Goal: Complete application form: Complete application form

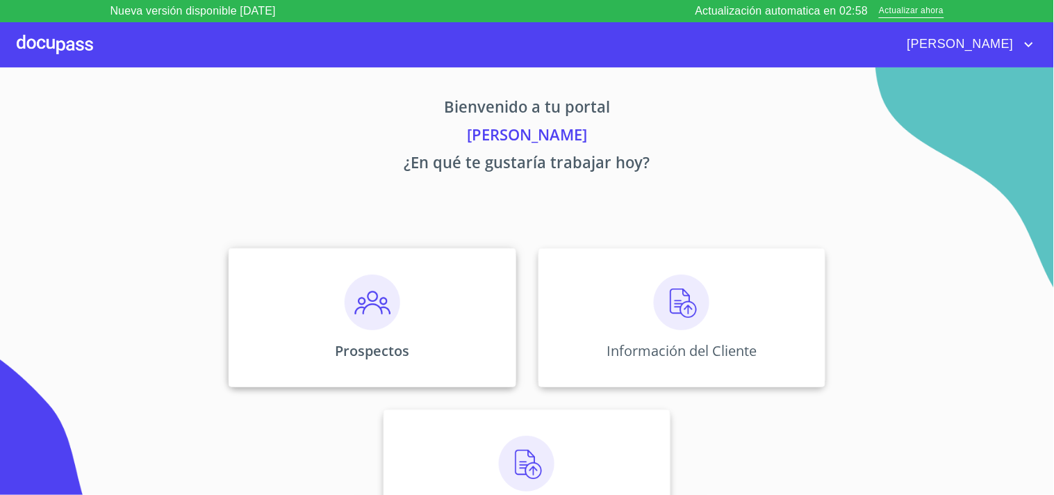
click at [399, 293] on div "Prospectos" at bounding box center [372, 317] width 287 height 139
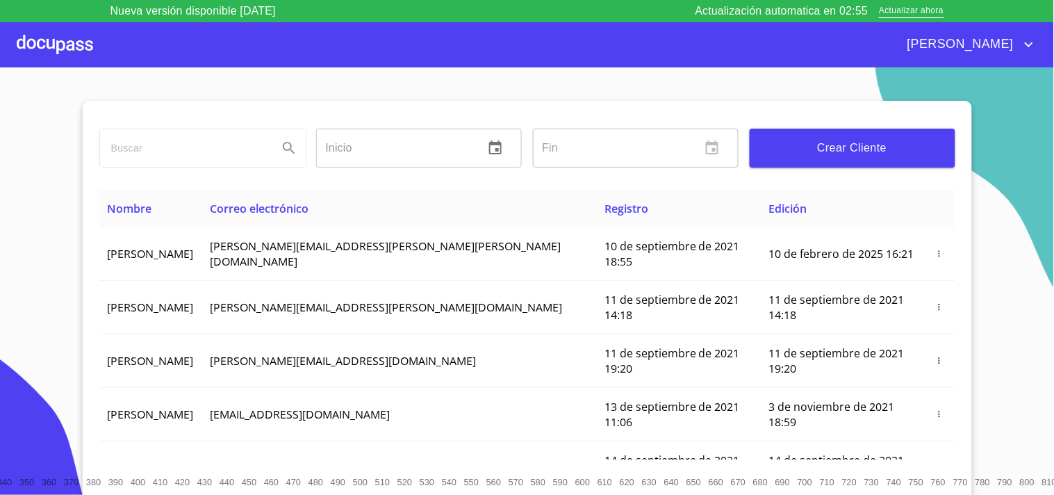
click at [816, 176] on div "Inicio ​ Fin ​ Crear Cliente" at bounding box center [527, 145] width 856 height 89
click at [831, 143] on span "Crear Cliente" at bounding box center [852, 147] width 183 height 19
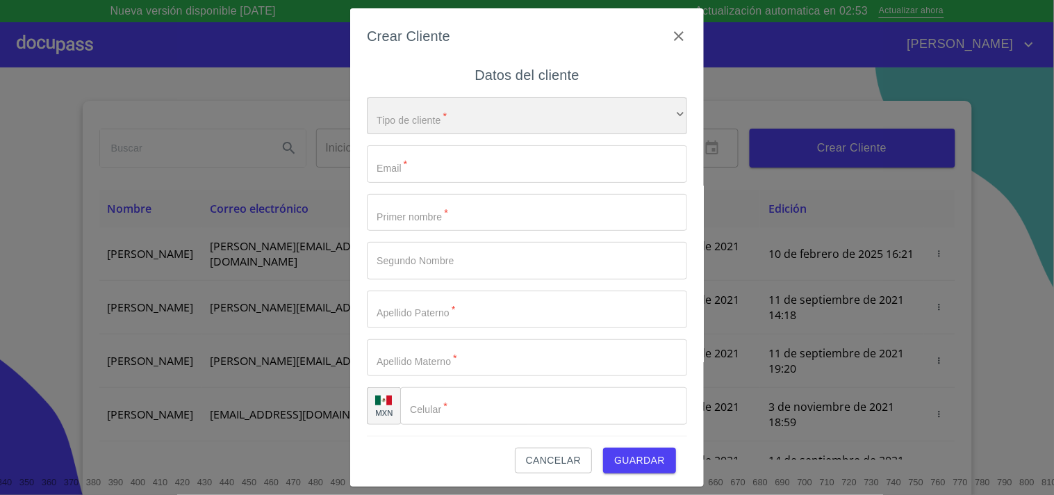
click at [495, 114] on div "​" at bounding box center [527, 116] width 320 height 38
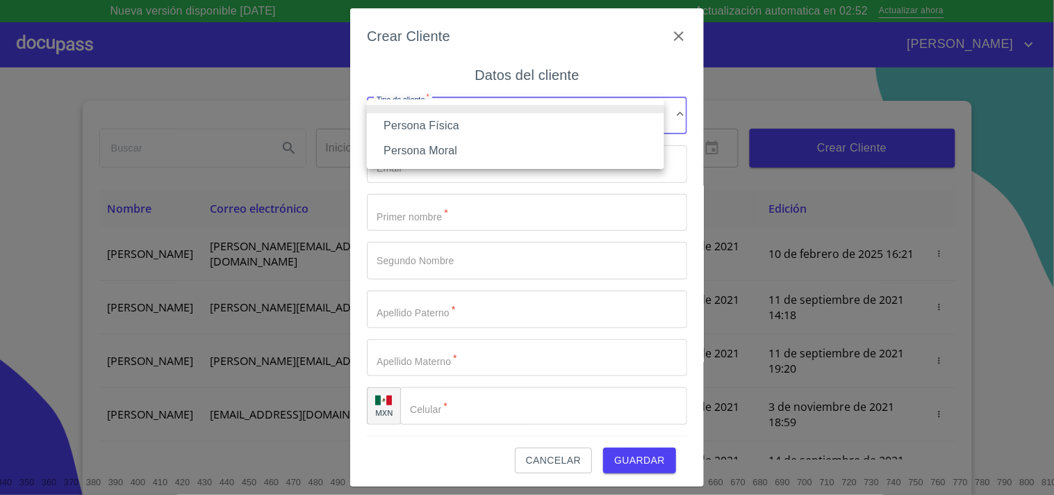
click at [455, 126] on li "Persona Física" at bounding box center [515, 125] width 297 height 25
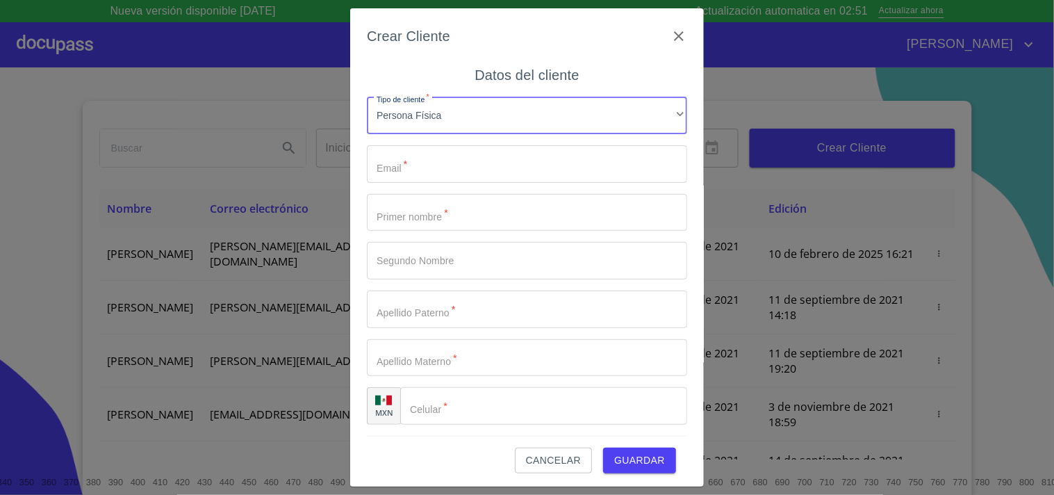
click at [454, 160] on input "Tipo de cliente   *" at bounding box center [527, 164] width 320 height 38
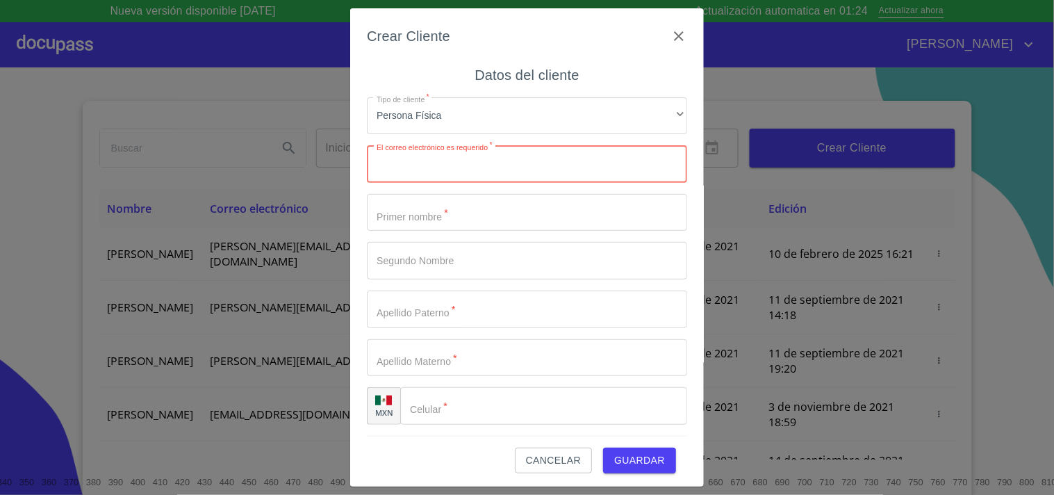
paste input "SALROCHED@GMAIL.COM"
type input "SALROCHED@GMAIL.COM"
click at [381, 210] on input "Tipo de cliente   *" at bounding box center [527, 213] width 320 height 38
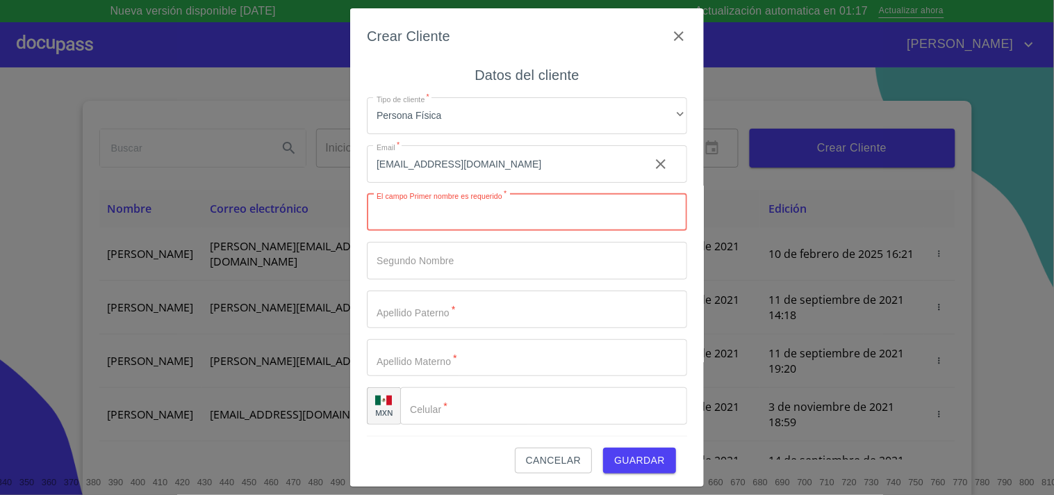
paste input "DIEGO"
type input "DIEGO"
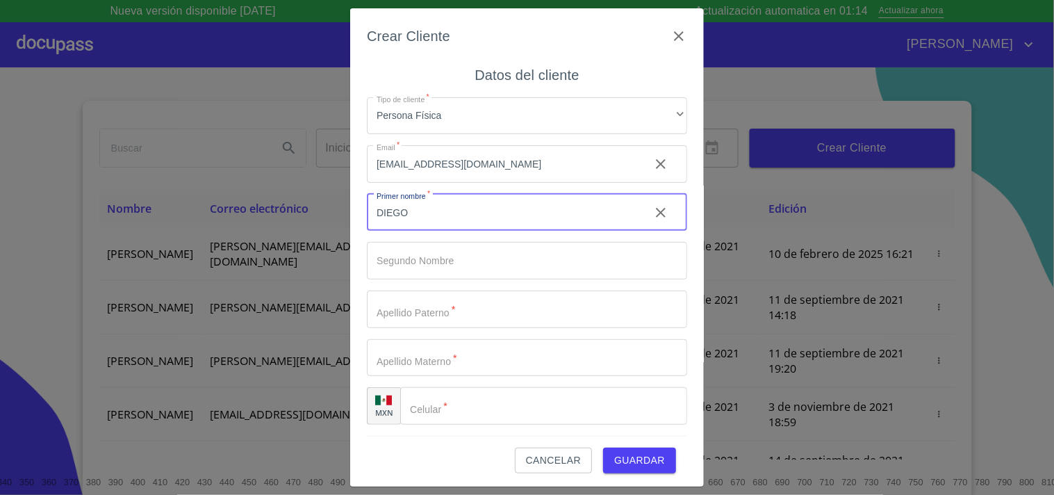
click at [422, 263] on input "Tipo de cliente   *" at bounding box center [527, 261] width 320 height 38
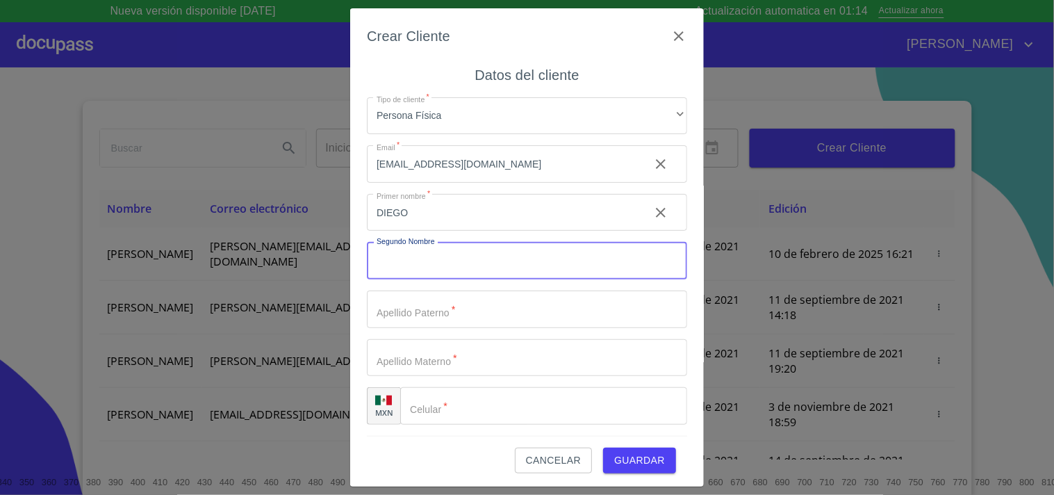
paste input "[PERSON_NAME]"
type input "[PERSON_NAME]"
click at [393, 313] on input "Tipo de cliente   *" at bounding box center [527, 309] width 320 height 38
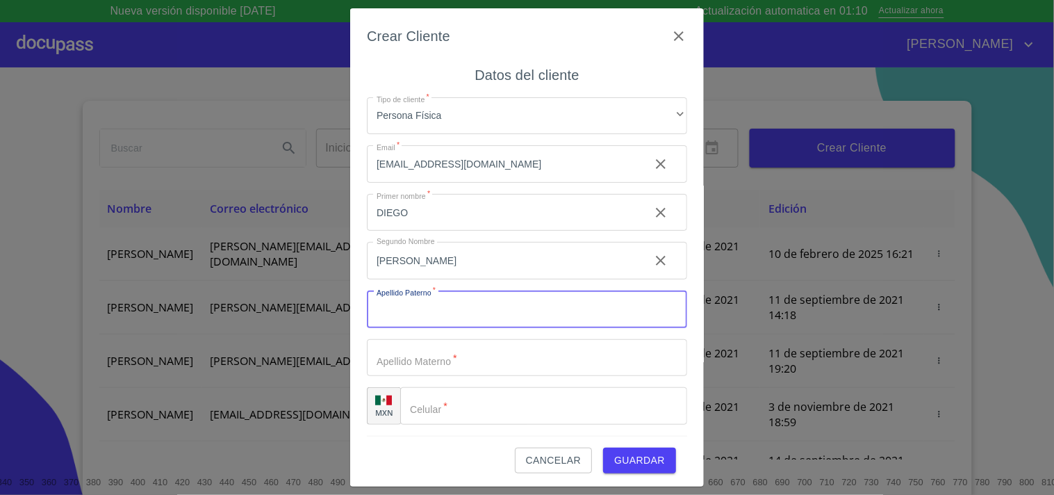
paste input "[PERSON_NAME]"
type input "[PERSON_NAME]"
click at [397, 362] on input "Tipo de cliente   *" at bounding box center [527, 358] width 320 height 38
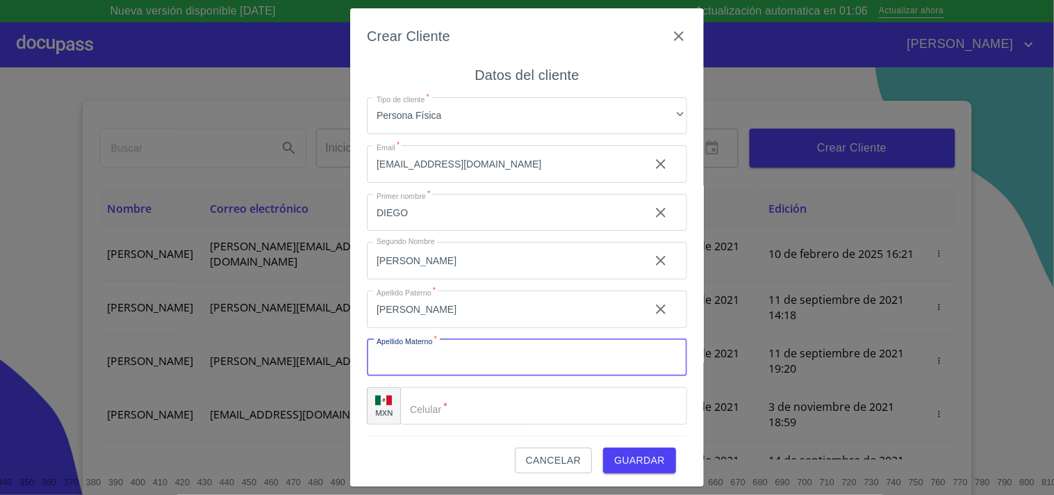
paste input "NUÑO"
type input "NUÑO"
click at [363, 333] on div "Crear Cliente Datos del cliente Tipo de cliente   * Persona Física ​ Email   * …" at bounding box center [527, 247] width 354 height 479
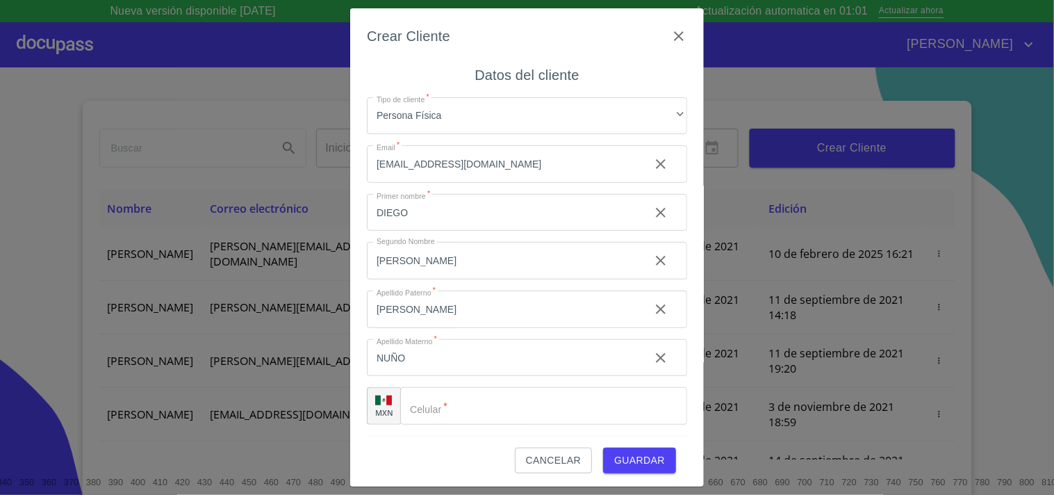
click at [443, 393] on input "Tipo de cliente   *" at bounding box center [543, 406] width 287 height 38
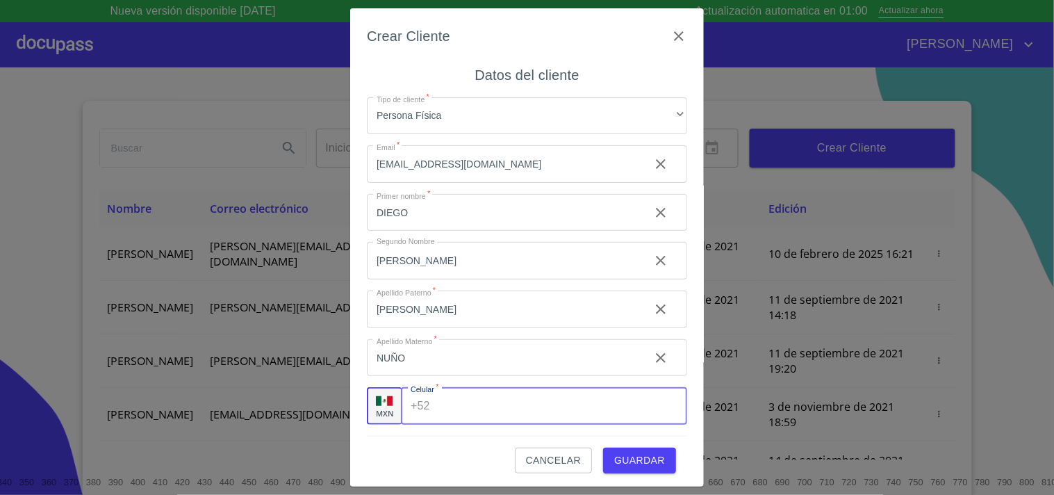
paste input "[PHONE_NUMBER]"
type input "[PHONE_NUMBER]"
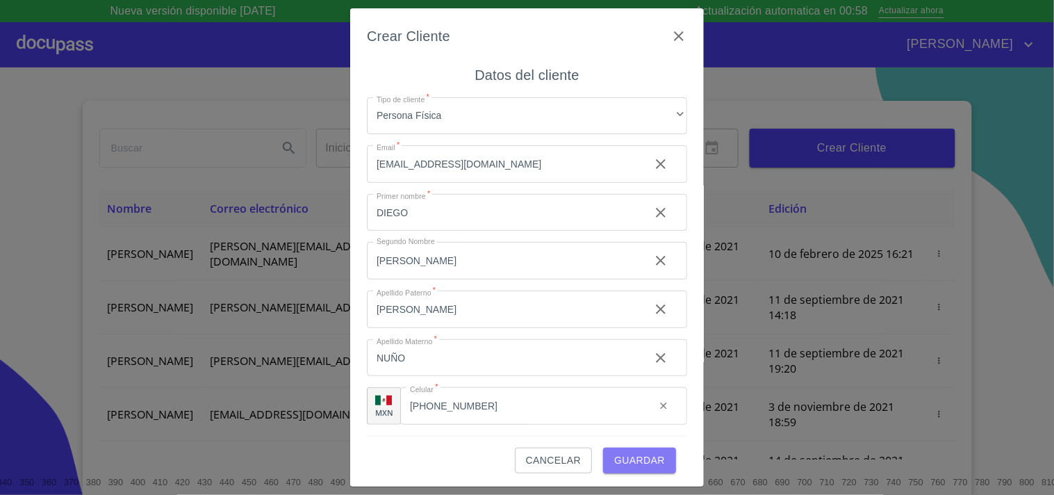
click at [614, 459] on span "Guardar" at bounding box center [639, 460] width 51 height 17
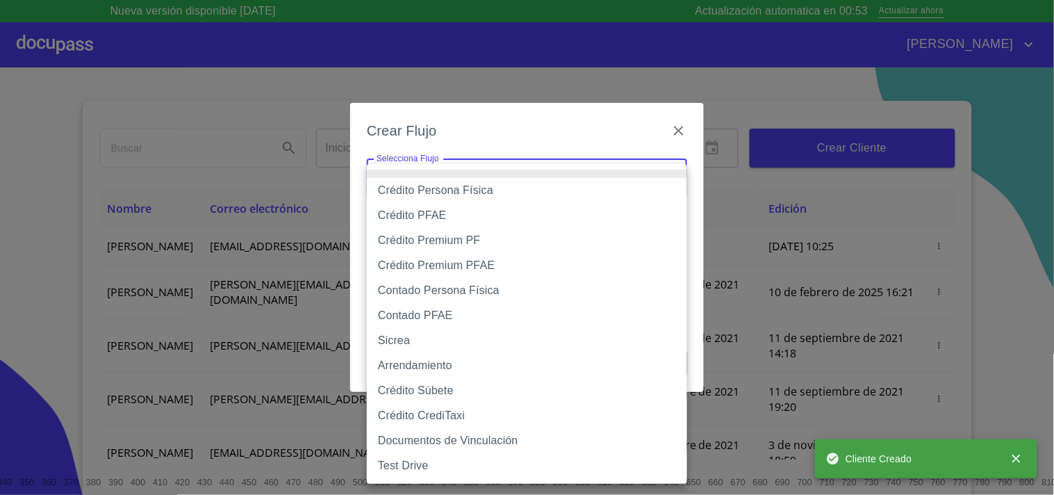
click at [478, 170] on body "Nueva versión disponible 4.02.10 Actualización automatica en 00:53 Actualizar a…" at bounding box center [527, 247] width 1054 height 495
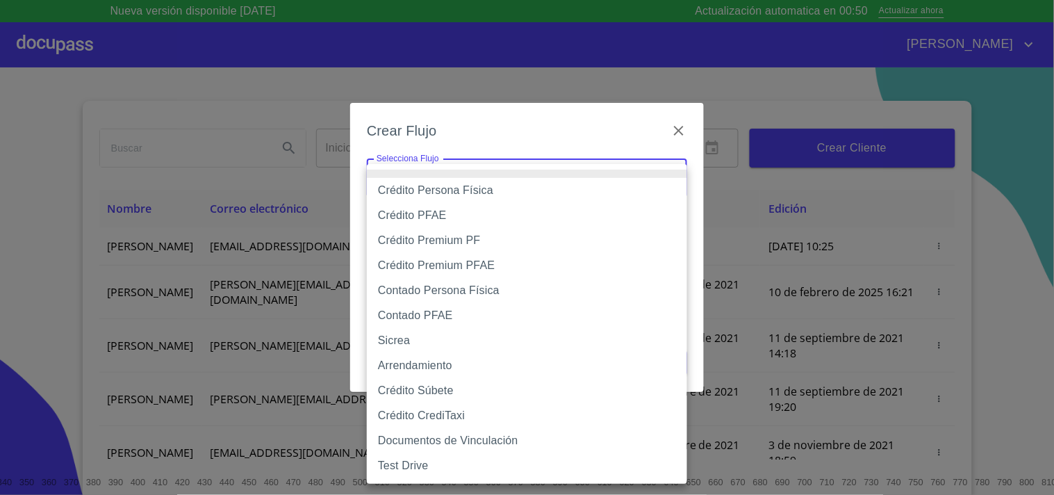
click at [478, 192] on li "Crédito Persona Física" at bounding box center [527, 190] width 320 height 25
type input "6009fb3c7d1714eb8809aa97"
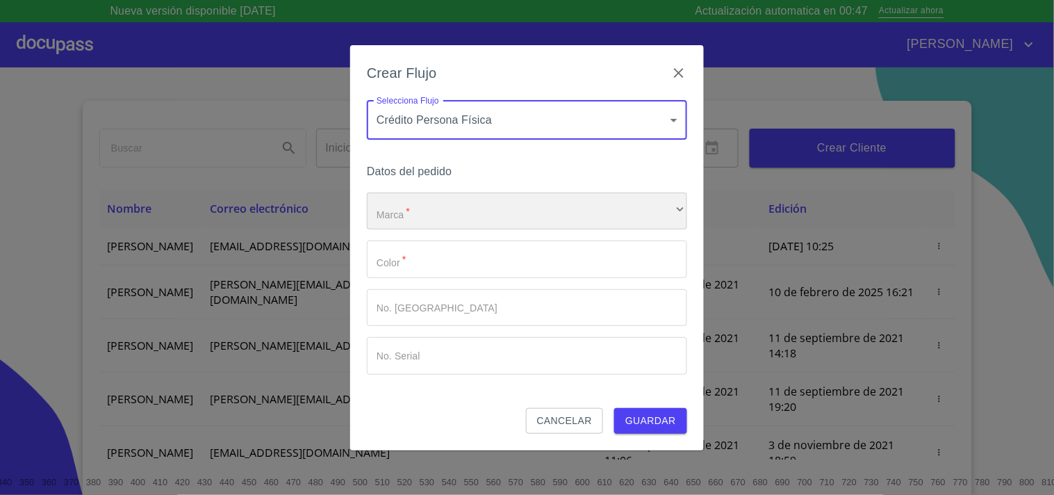
click at [443, 215] on div "​" at bounding box center [527, 211] width 320 height 38
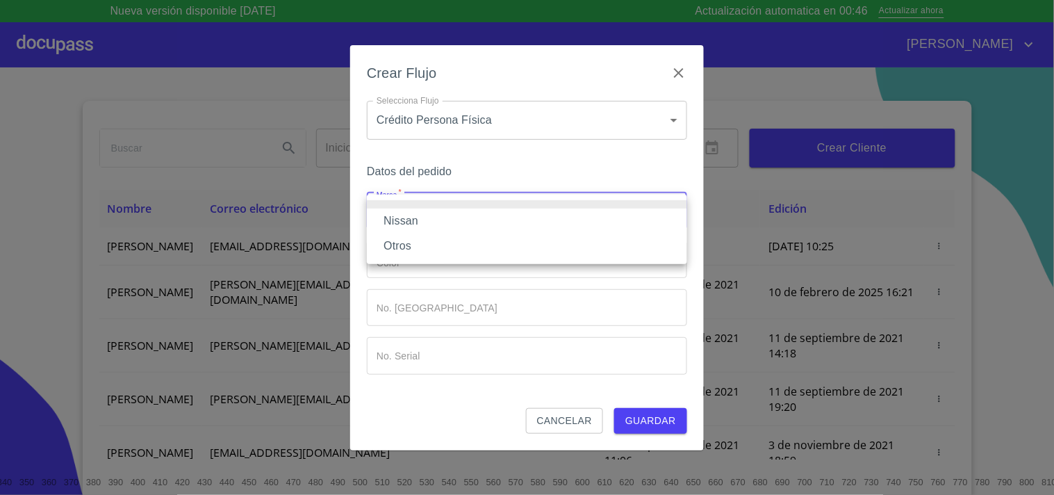
click at [428, 225] on li "Nissan" at bounding box center [527, 220] width 320 height 25
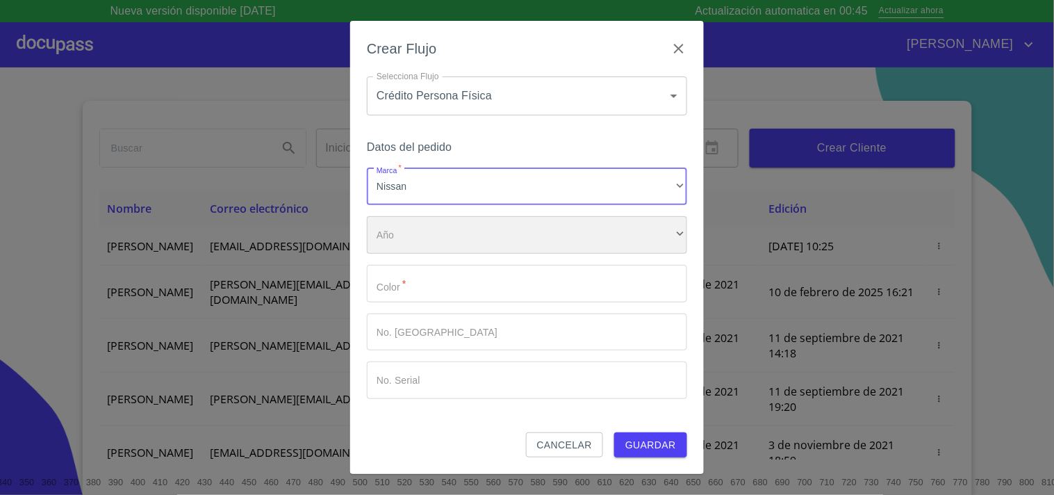
click at [446, 241] on div "​" at bounding box center [527, 235] width 320 height 38
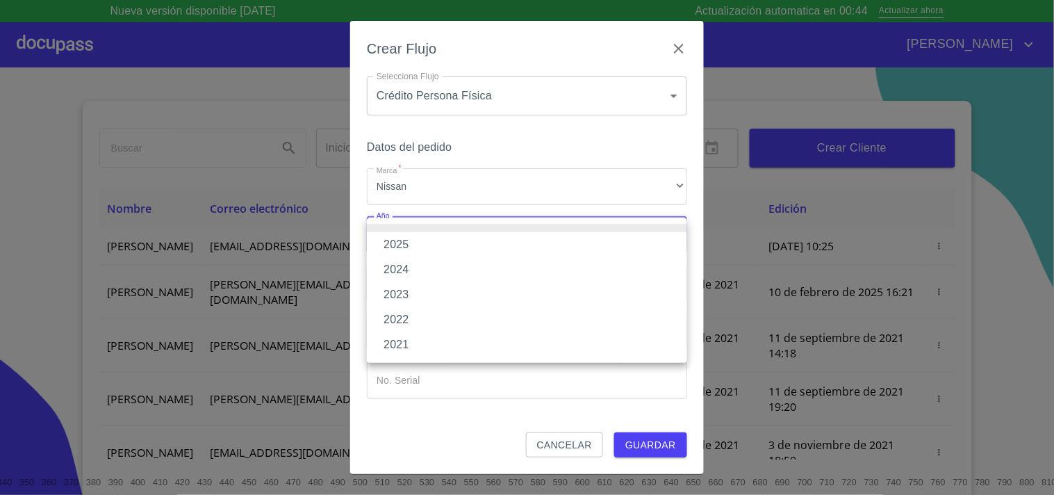
click at [418, 240] on li "2025" at bounding box center [527, 244] width 320 height 25
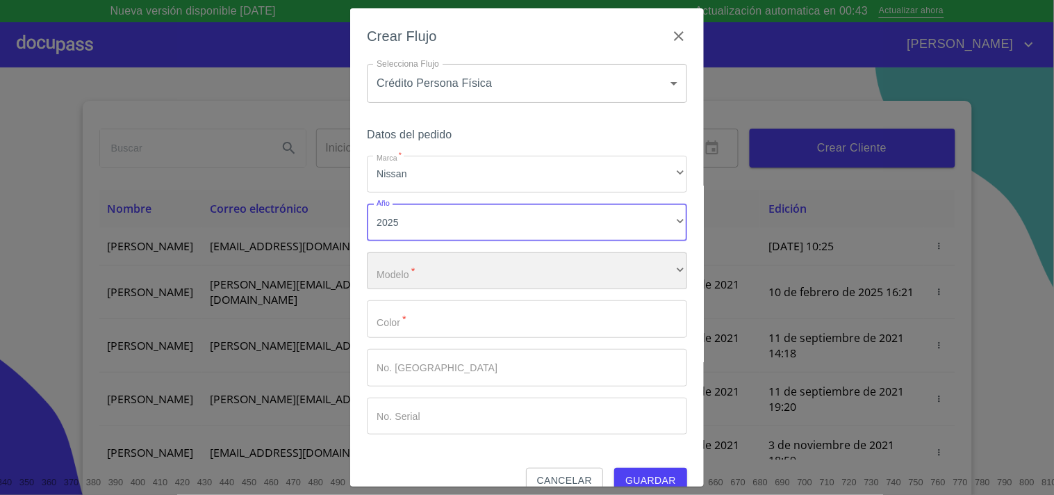
click at [439, 274] on div "​" at bounding box center [527, 271] width 320 height 38
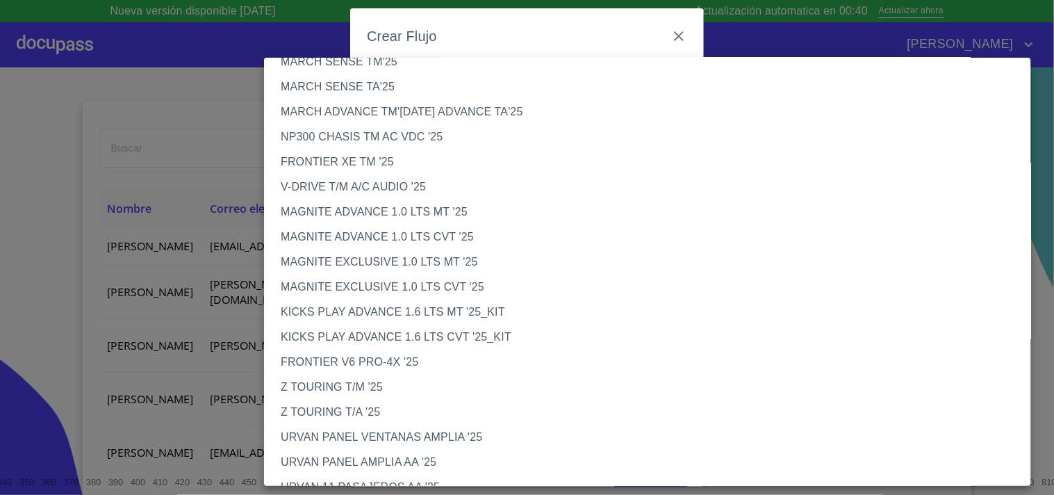
scroll to position [94, 0]
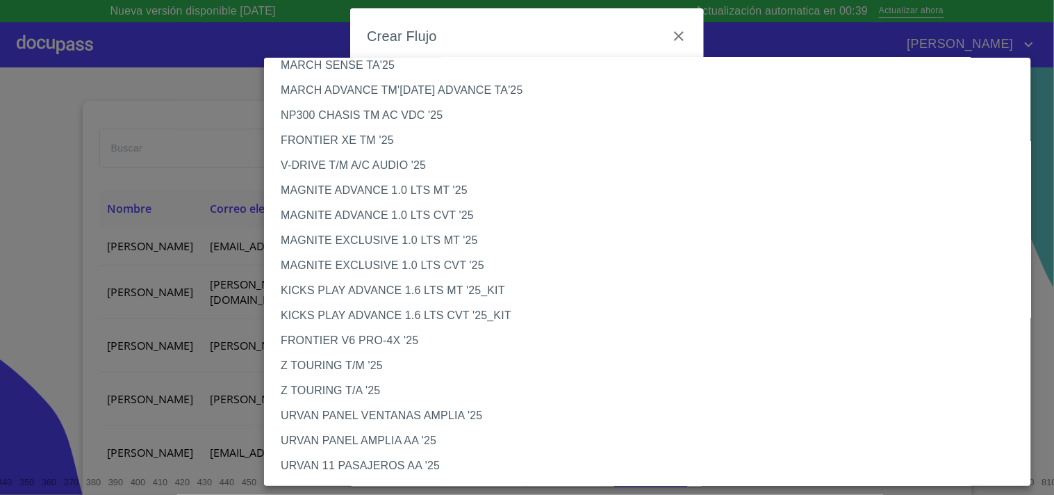
click at [384, 109] on li "NP300 CHASIS TM AC VDC '25" at bounding box center [653, 115] width 779 height 25
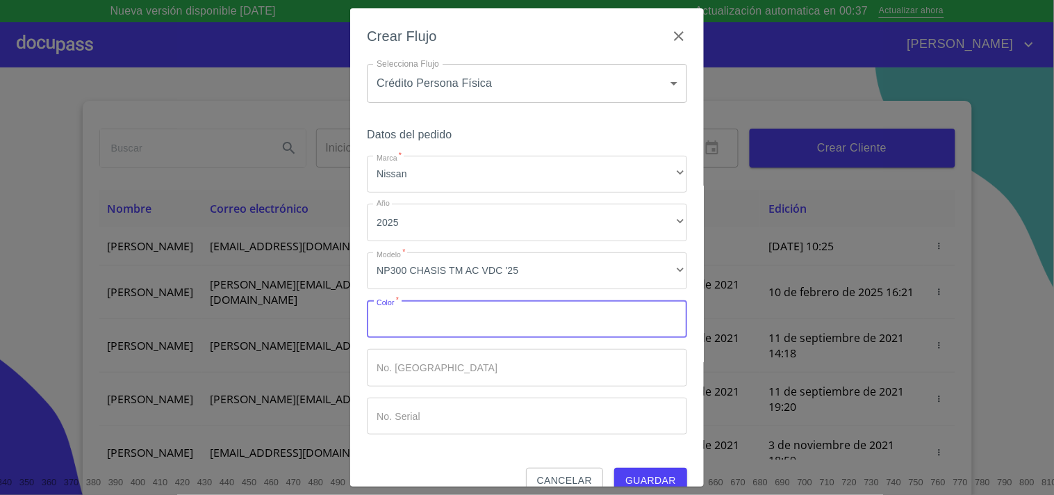
click at [494, 320] on input "Marca   *" at bounding box center [527, 319] width 320 height 38
type input "b"
type input "BLANCA"
click at [363, 253] on div "Crear Flujo Selecciona Flujo Crédito Persona Física 6009fb3c7d1714eb8809aa97 Se…" at bounding box center [527, 247] width 354 height 479
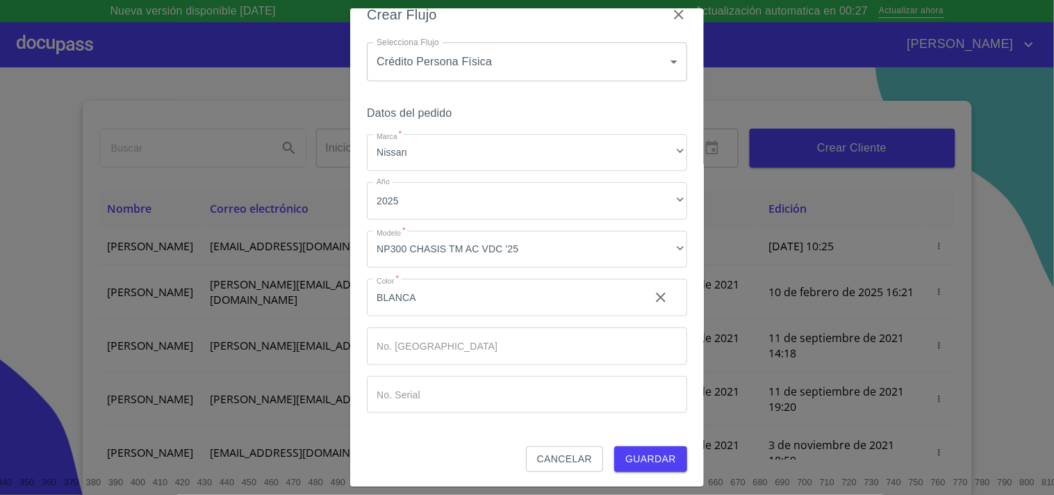
scroll to position [22, 0]
click at [670, 463] on button "Guardar" at bounding box center [650, 458] width 73 height 26
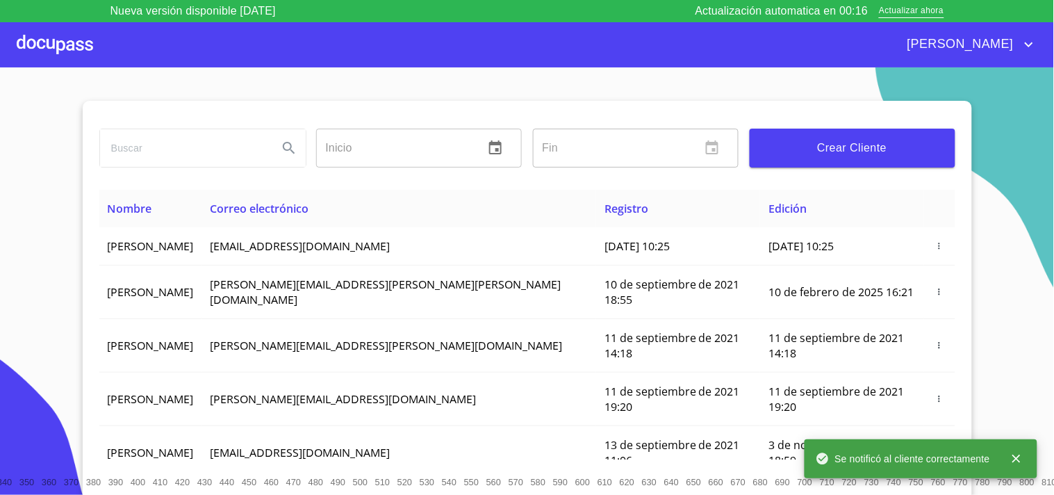
click at [818, 144] on span "Crear Cliente" at bounding box center [852, 147] width 183 height 19
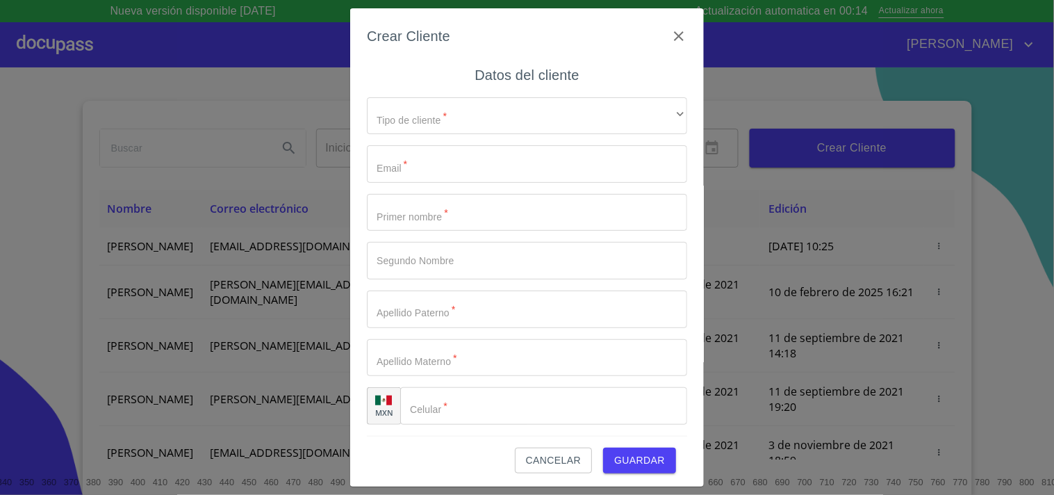
click at [677, 21] on div "Crear Cliente Datos del cliente Tipo de cliente   * ​ ​ Email   * ​ Primer nomb…" at bounding box center [527, 247] width 354 height 479
click at [670, 42] on icon "button" at bounding box center [678, 36] width 17 height 17
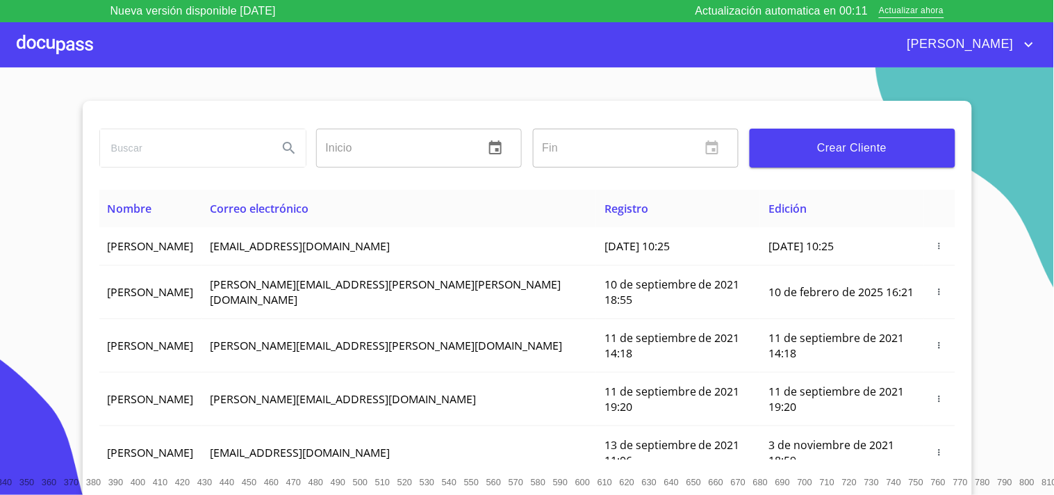
click at [24, 36] on div at bounding box center [55, 44] width 76 height 44
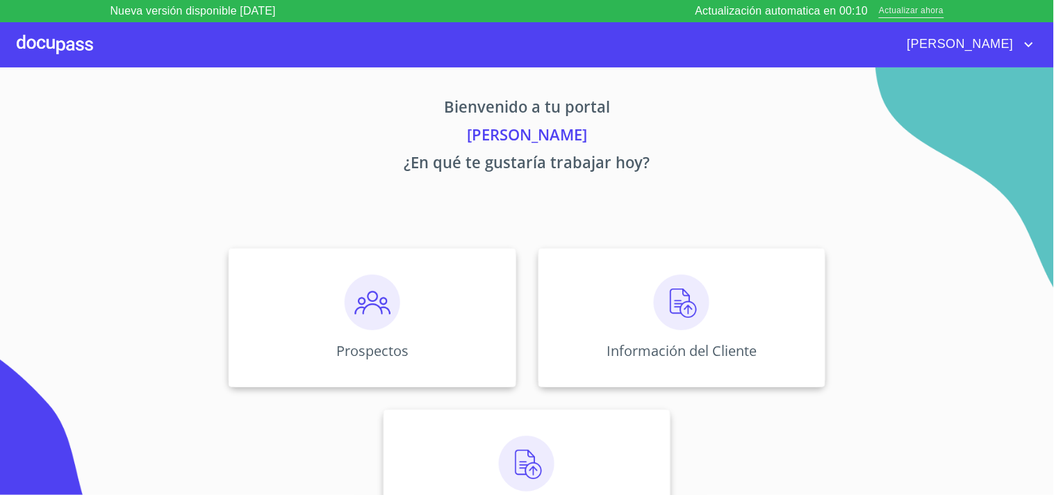
click at [907, 13] on span "Actualizar ahora" at bounding box center [911, 11] width 65 height 15
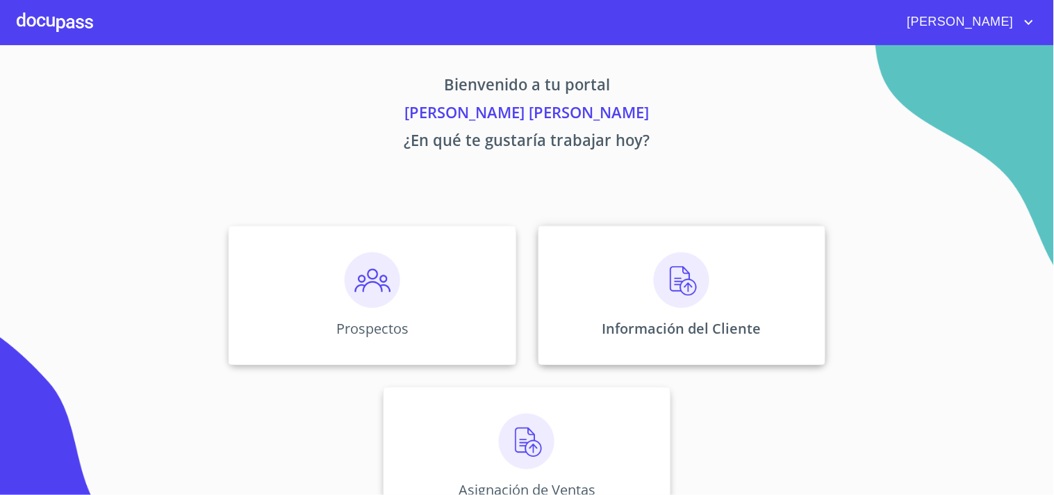
click at [634, 251] on div "Información del Cliente" at bounding box center [681, 295] width 287 height 139
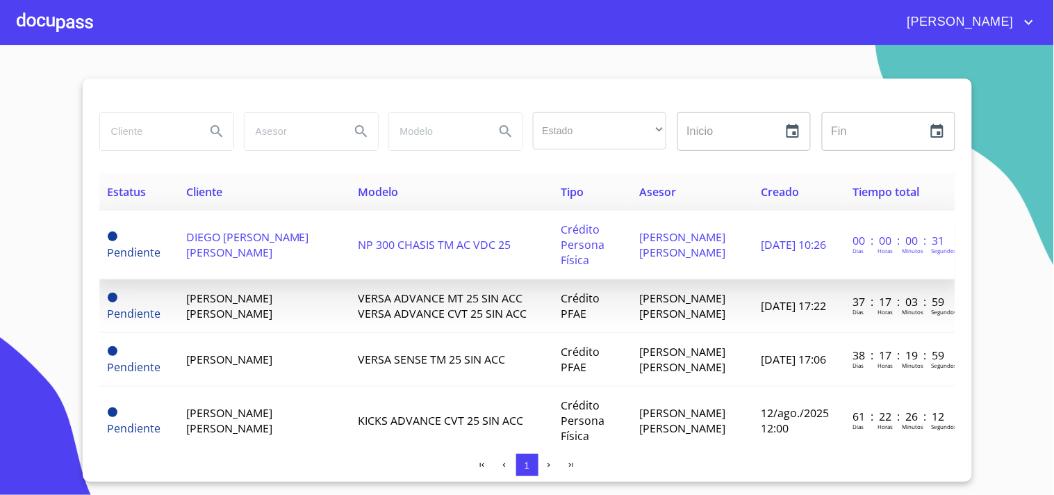
click at [365, 251] on td "NP 300 CHASIS TM AC VDC 25" at bounding box center [450, 245] width 203 height 69
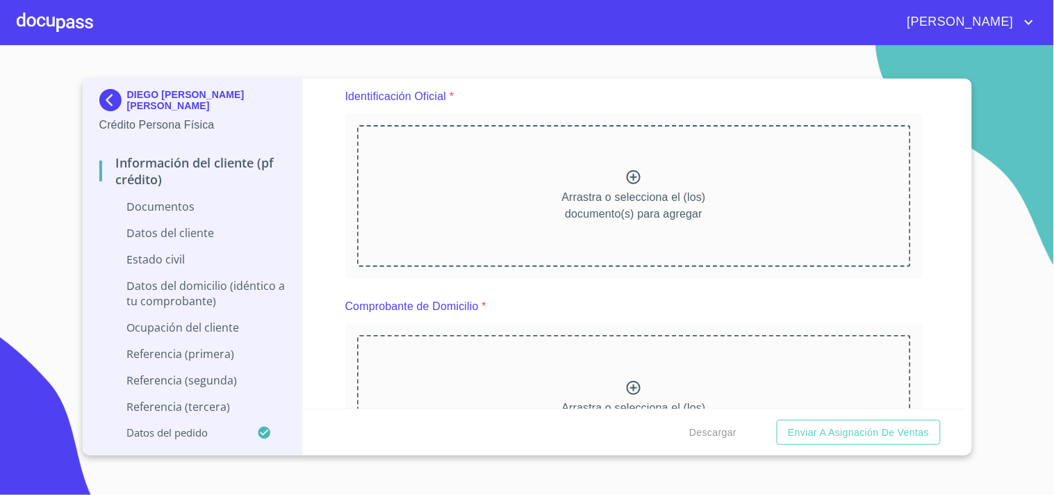
scroll to position [167, 0]
click at [609, 191] on p "Arrastra o selecciona el (los) documento(s) para agregar" at bounding box center [634, 203] width 144 height 33
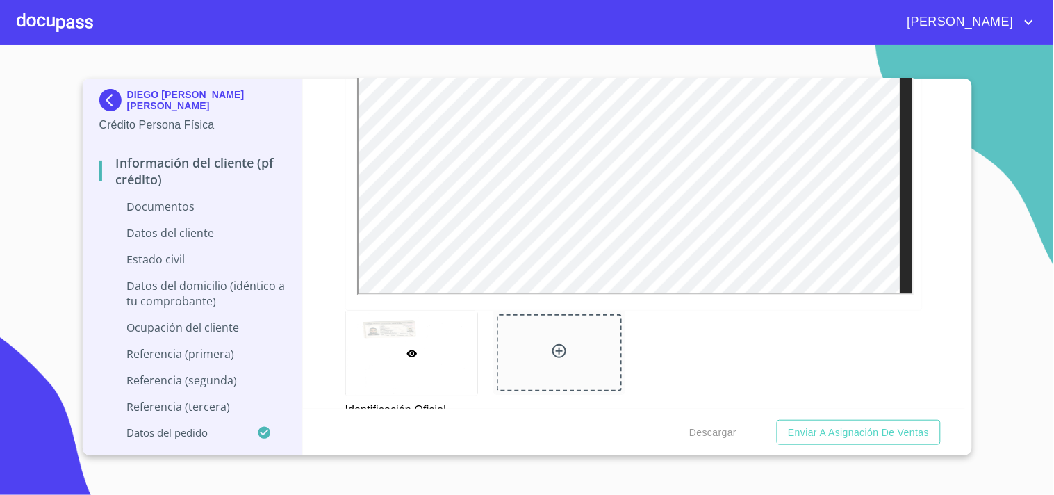
scroll to position [424, 0]
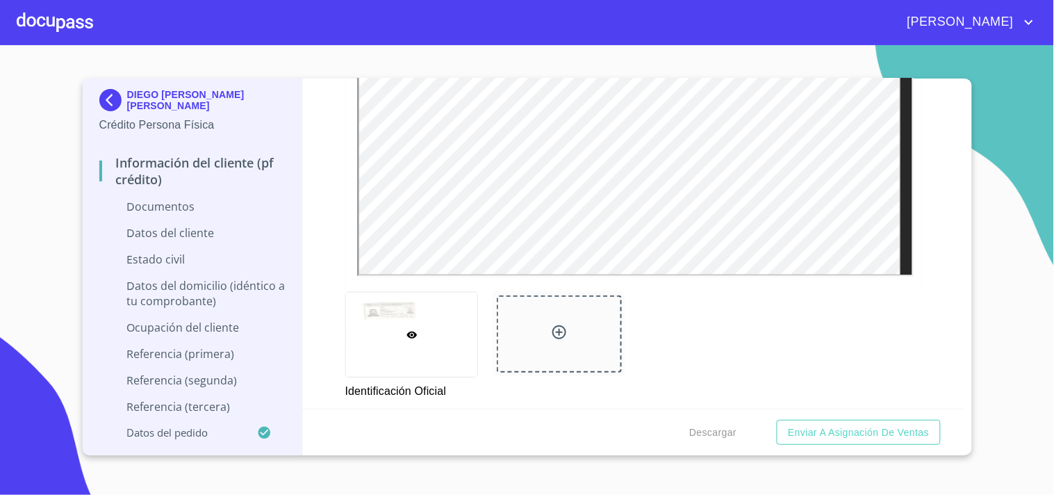
click at [556, 330] on icon at bounding box center [559, 332] width 14 height 14
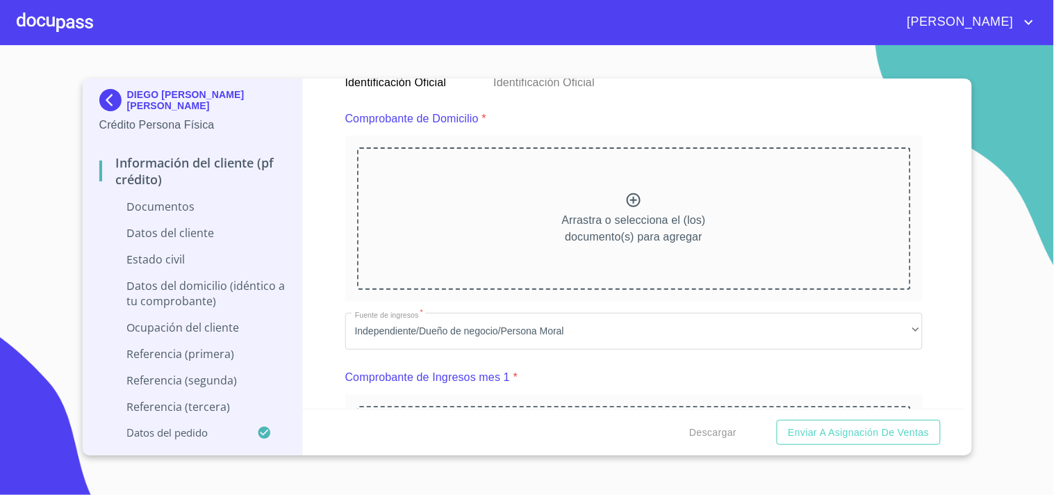
scroll to position [749, 0]
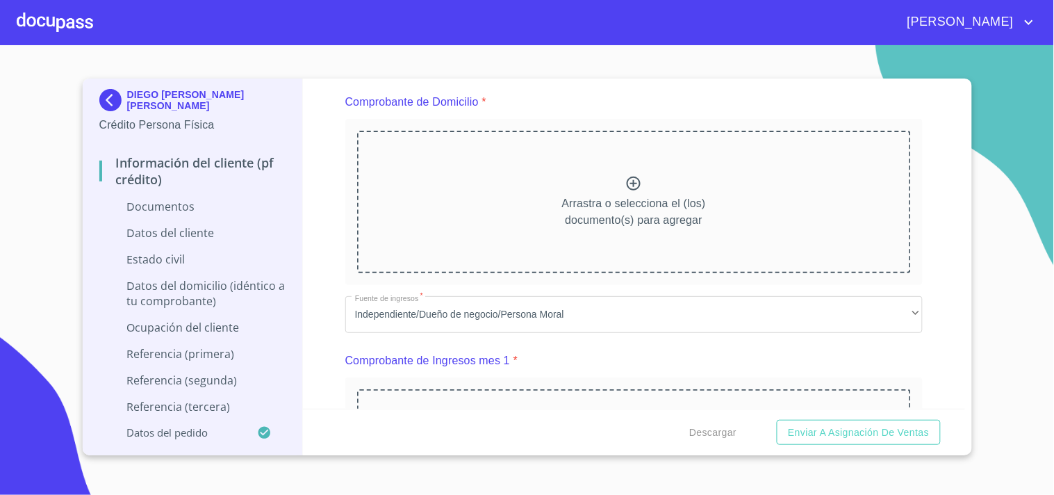
click at [630, 183] on icon at bounding box center [633, 183] width 17 height 17
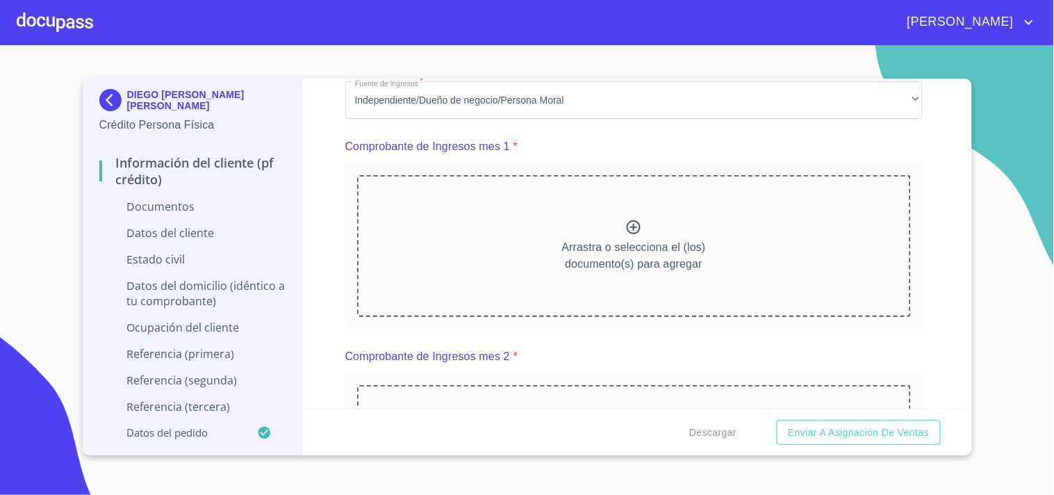
scroll to position [1362, 0]
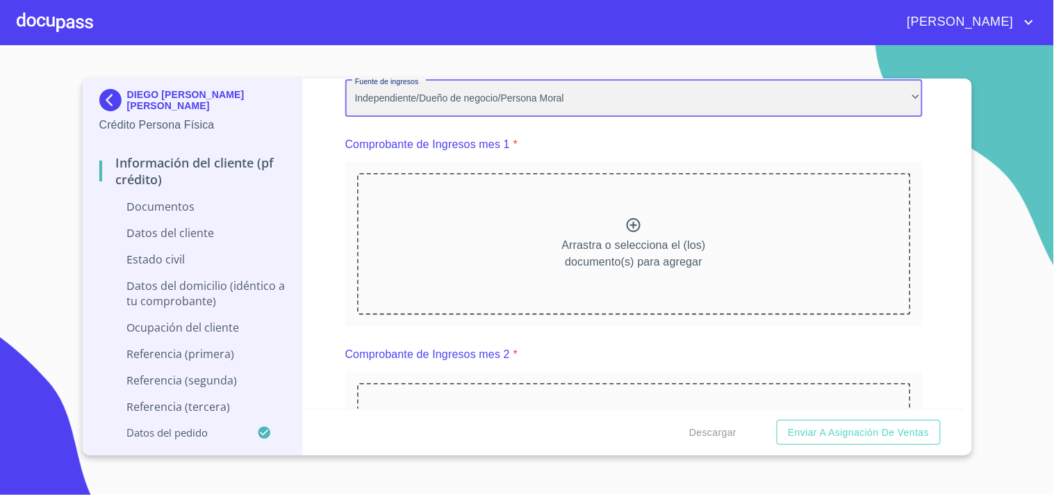
click at [472, 79] on div "Independiente/Dueño de negocio/Persona Moral" at bounding box center [633, 98] width 577 height 38
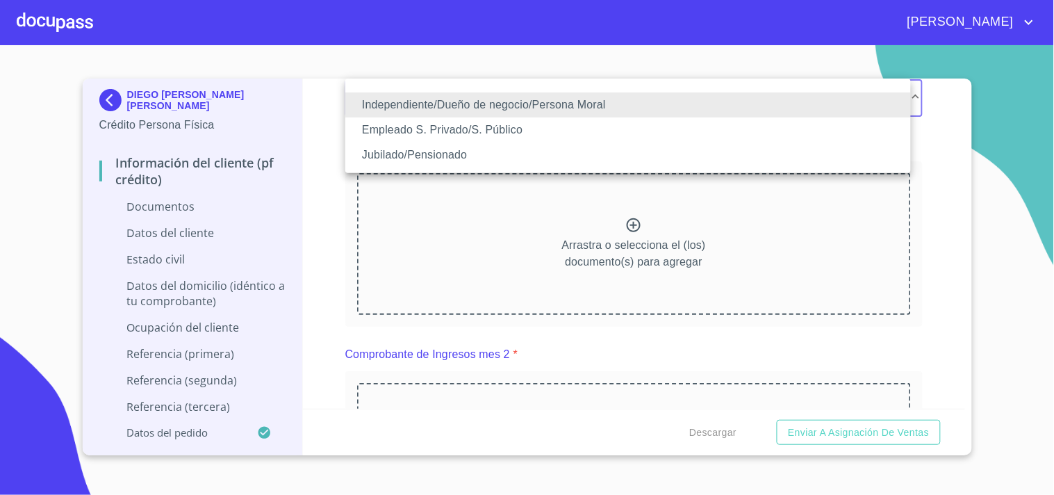
click at [329, 135] on div at bounding box center [527, 247] width 1054 height 495
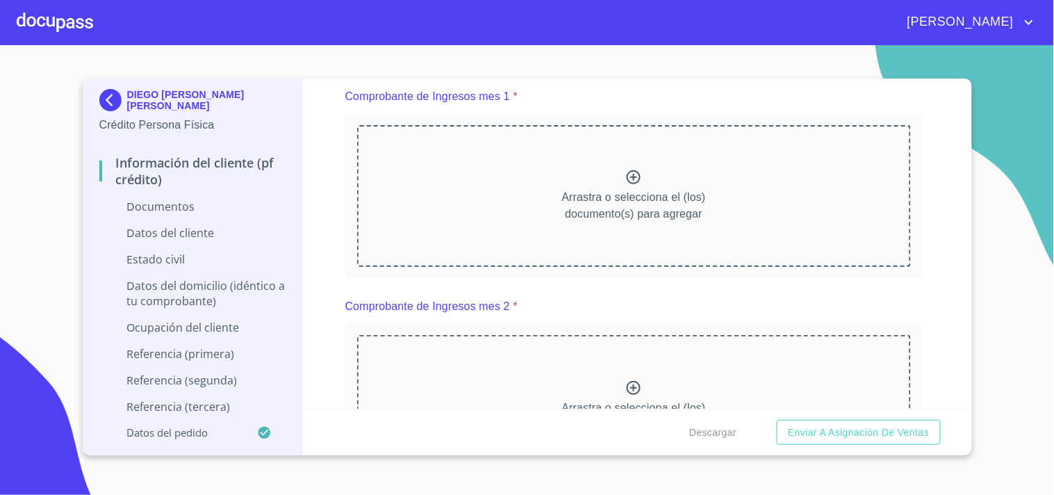
scroll to position [1417, 0]
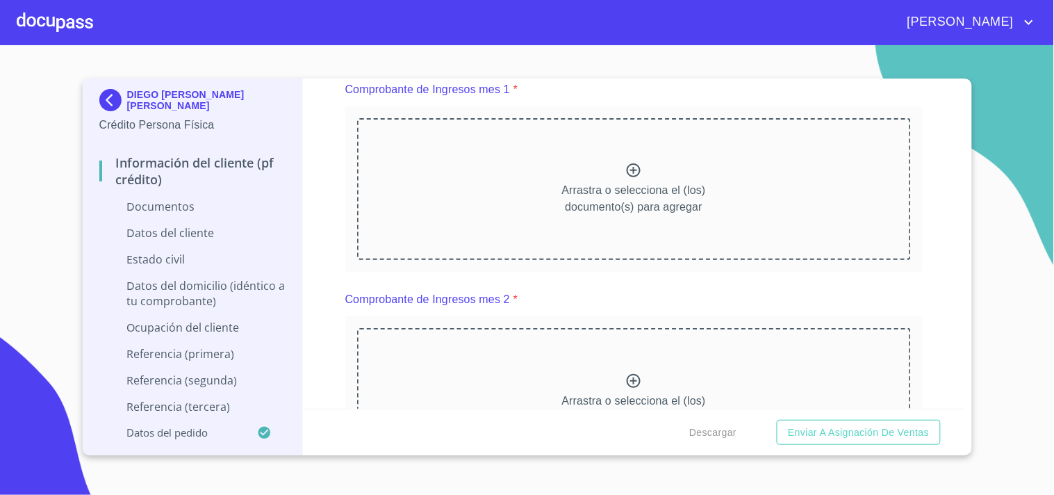
click at [625, 176] on div at bounding box center [633, 172] width 17 height 20
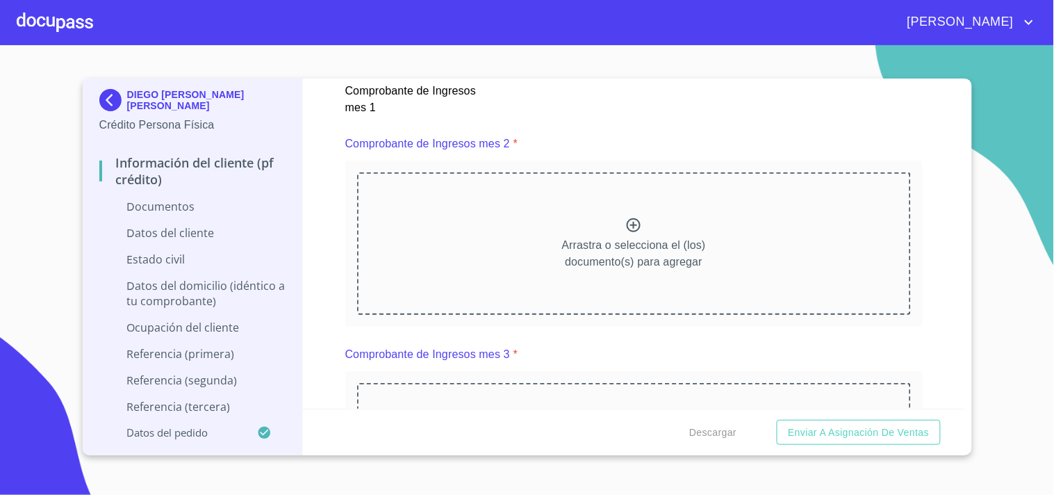
scroll to position [1972, 0]
click at [625, 216] on icon at bounding box center [633, 223] width 17 height 17
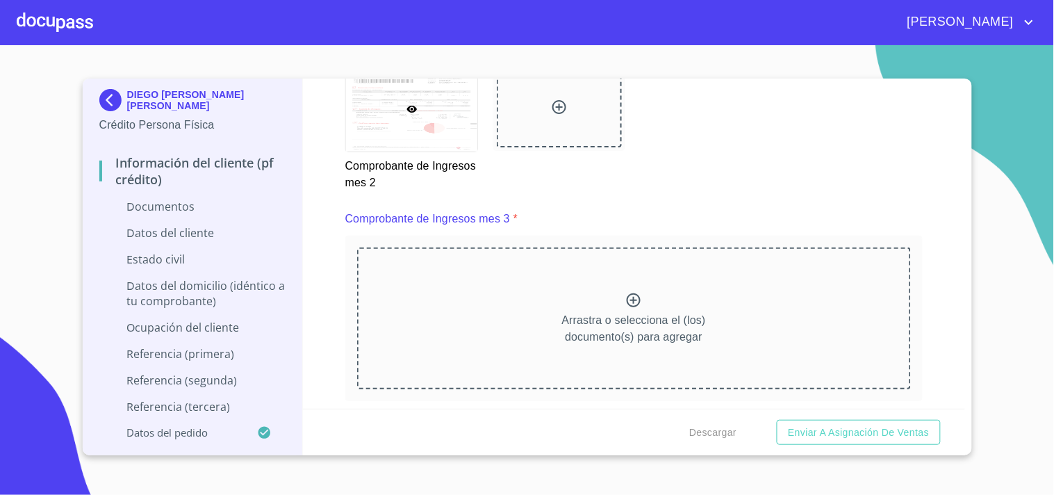
scroll to position [2526, 0]
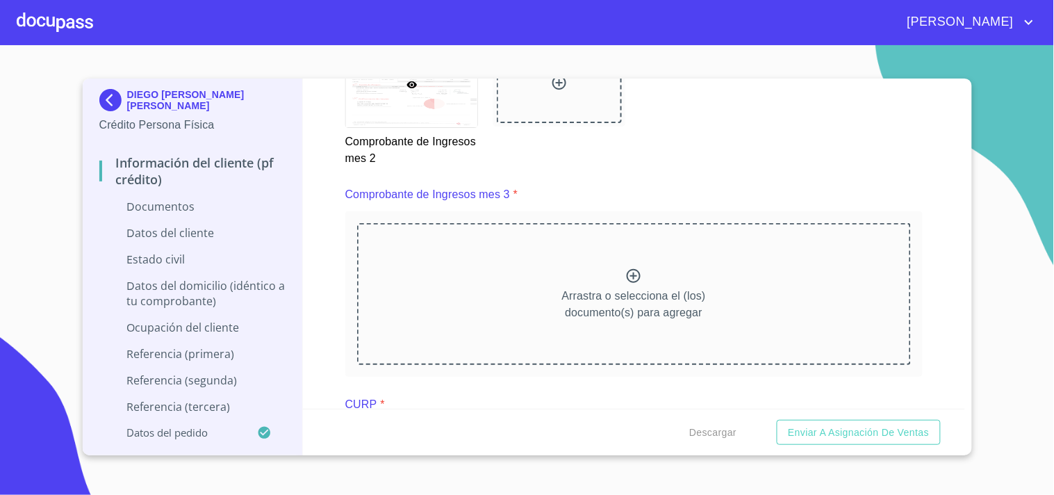
click at [635, 273] on icon at bounding box center [633, 275] width 17 height 17
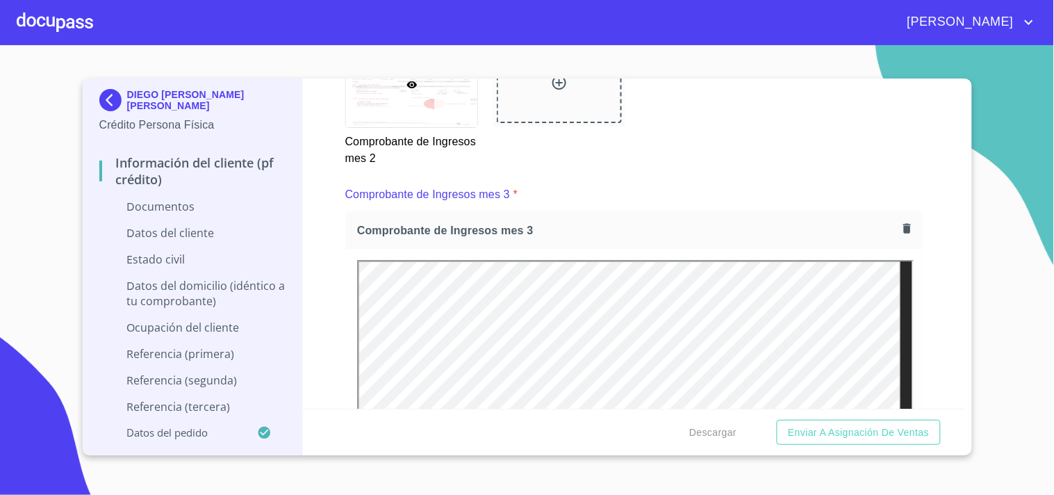
scroll to position [0, 0]
click at [927, 281] on div "Información del cliente (PF crédito) Documentos Documento de identificación.   …" at bounding box center [634, 244] width 662 height 330
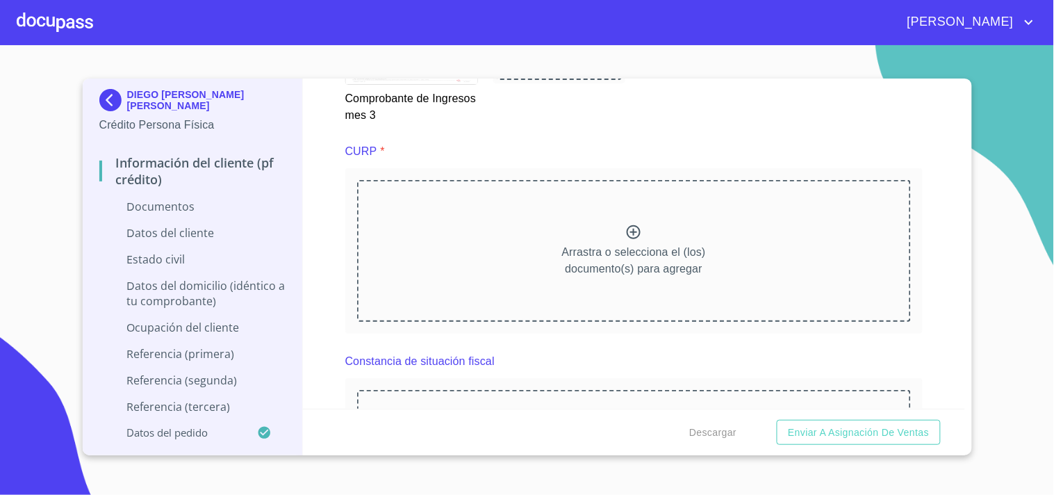
scroll to position [3196, 0]
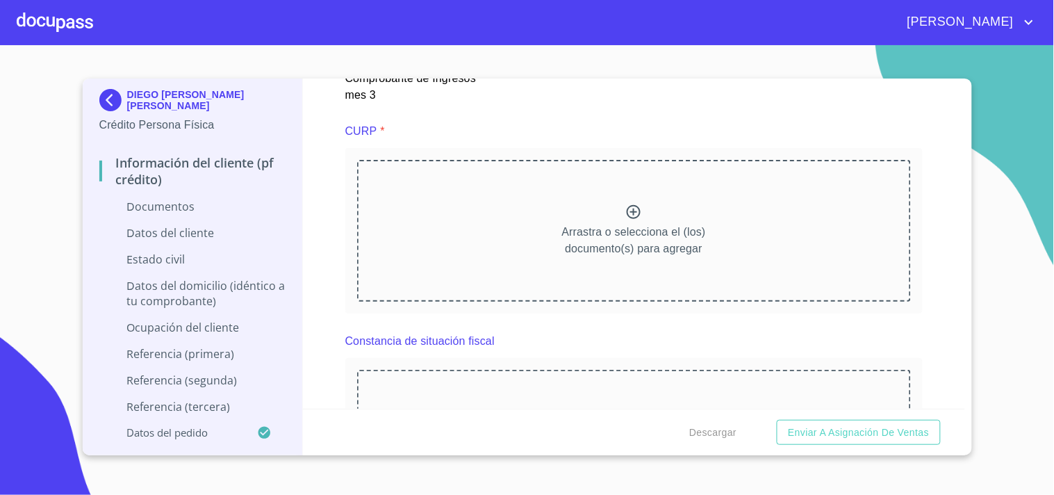
click at [627, 206] on icon at bounding box center [634, 212] width 14 height 14
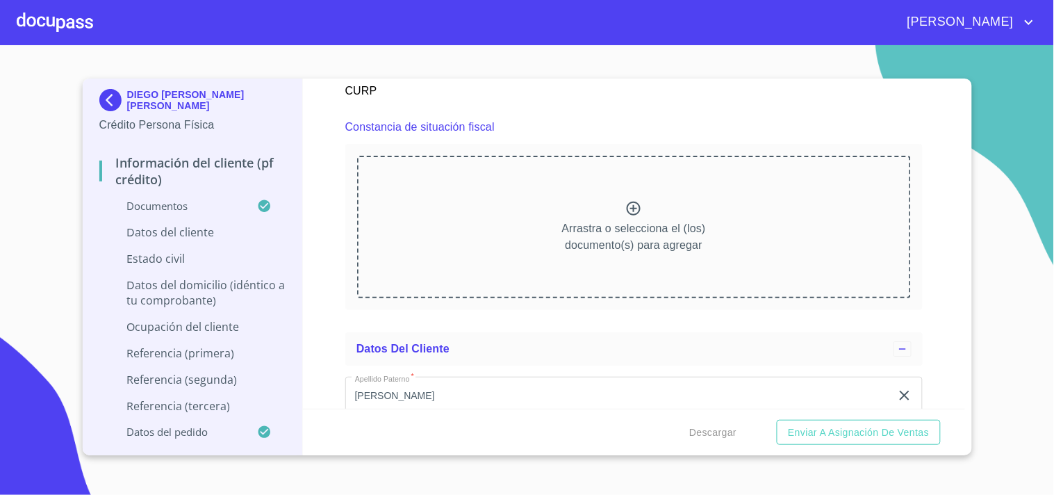
scroll to position [3821, 0]
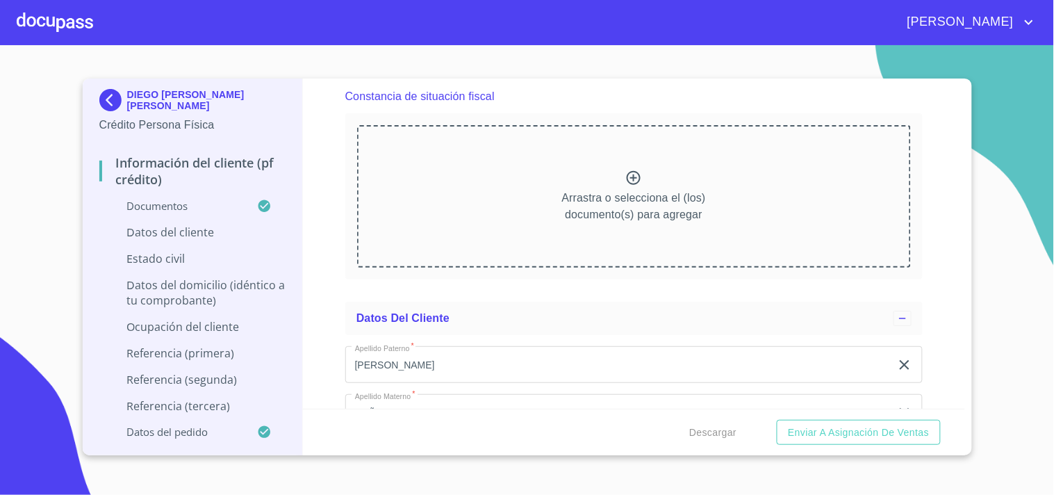
click at [627, 174] on icon at bounding box center [633, 178] width 17 height 17
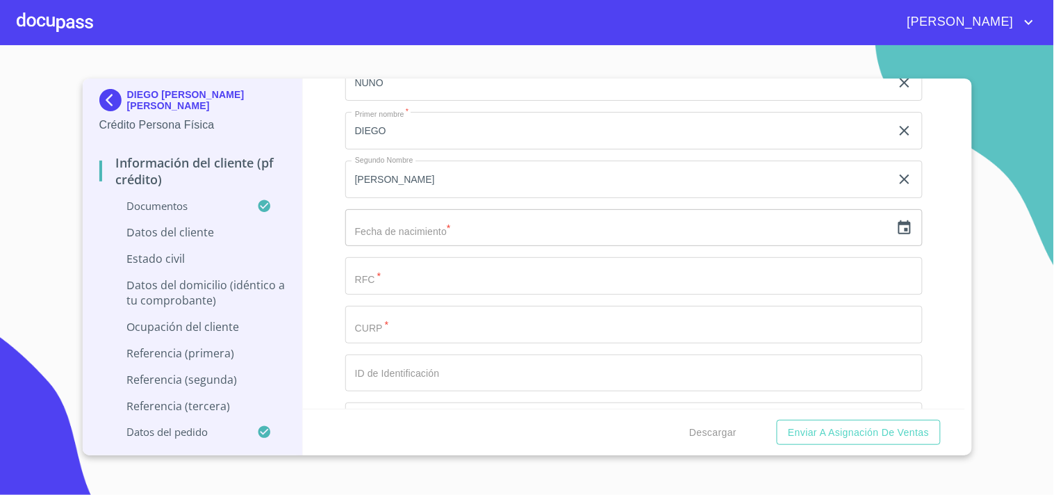
scroll to position [4558, 0]
click at [428, 199] on input "text" at bounding box center [617, 218] width 545 height 38
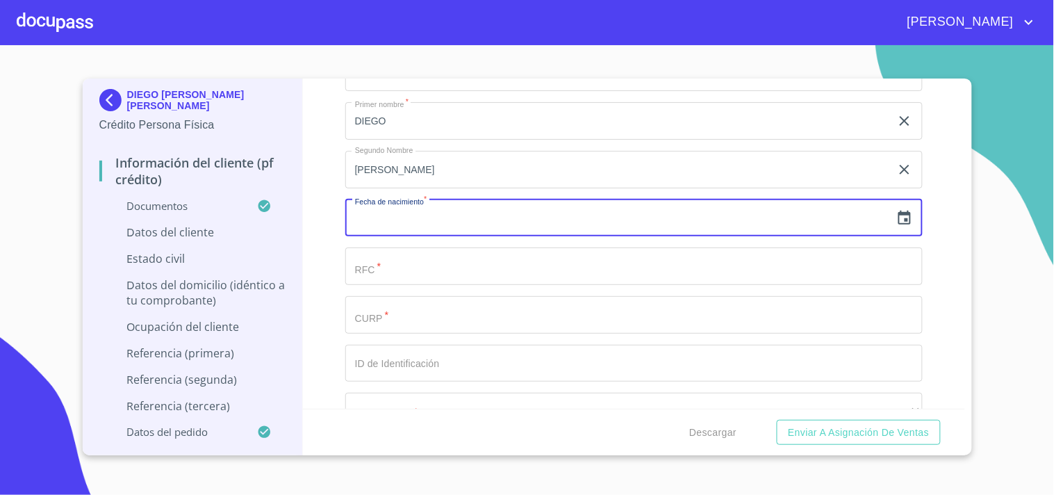
paste input "06"
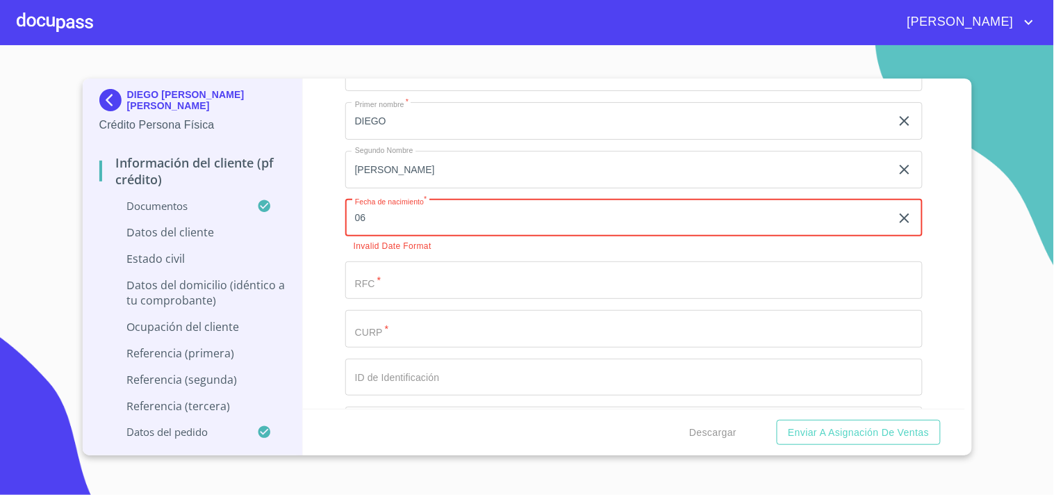
click at [884, 212] on input "06" at bounding box center [620, 218] width 551 height 38
type input "06"
click at [900, 213] on icon "button" at bounding box center [905, 218] width 10 height 10
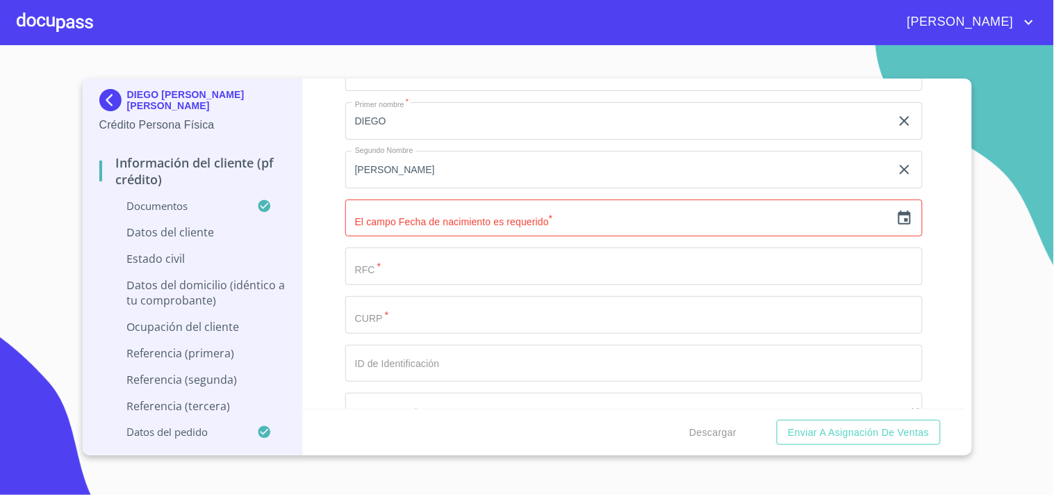
click at [602, 201] on input "text" at bounding box center [617, 218] width 545 height 38
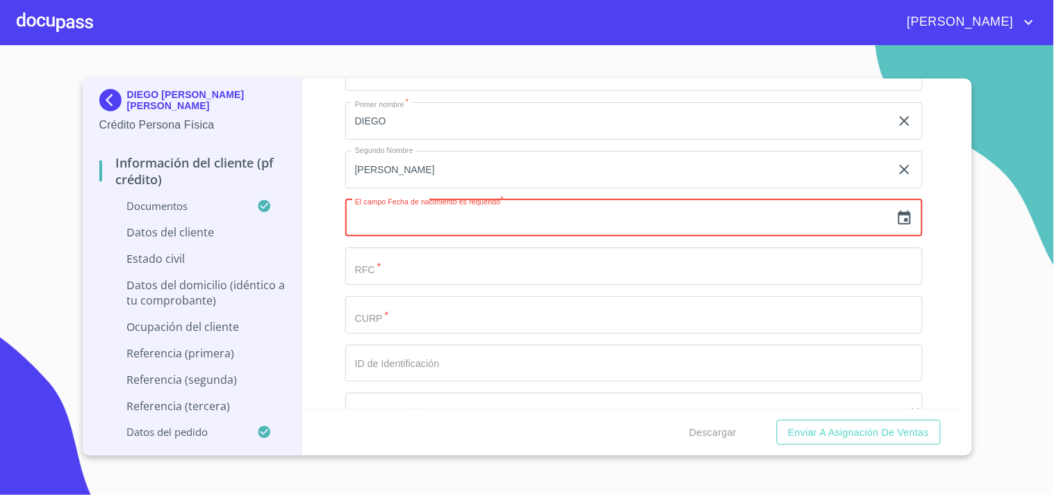
click at [896, 215] on icon "button" at bounding box center [904, 218] width 17 height 17
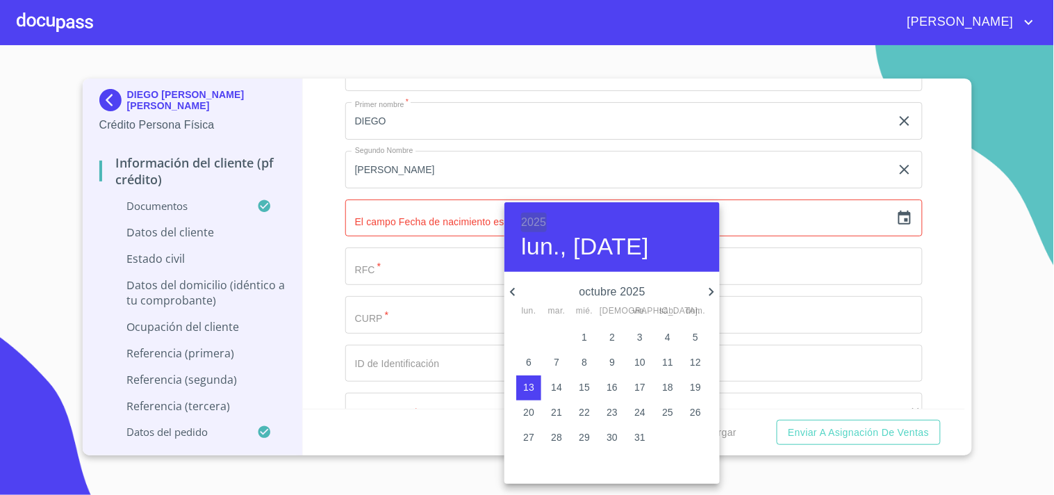
click at [537, 217] on h6 "2025" at bounding box center [533, 222] width 25 height 19
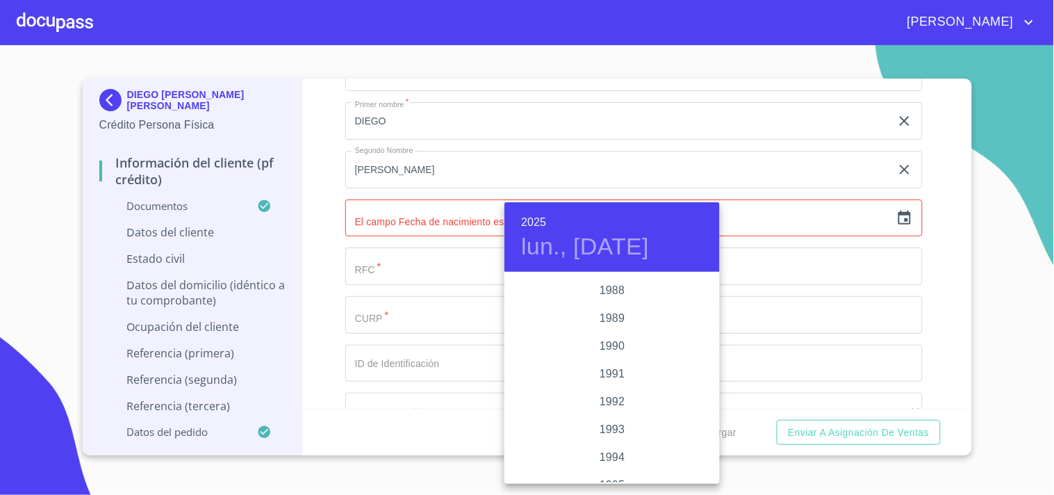
scroll to position [1738, 0]
click at [591, 331] on div "1989" at bounding box center [611, 328] width 215 height 28
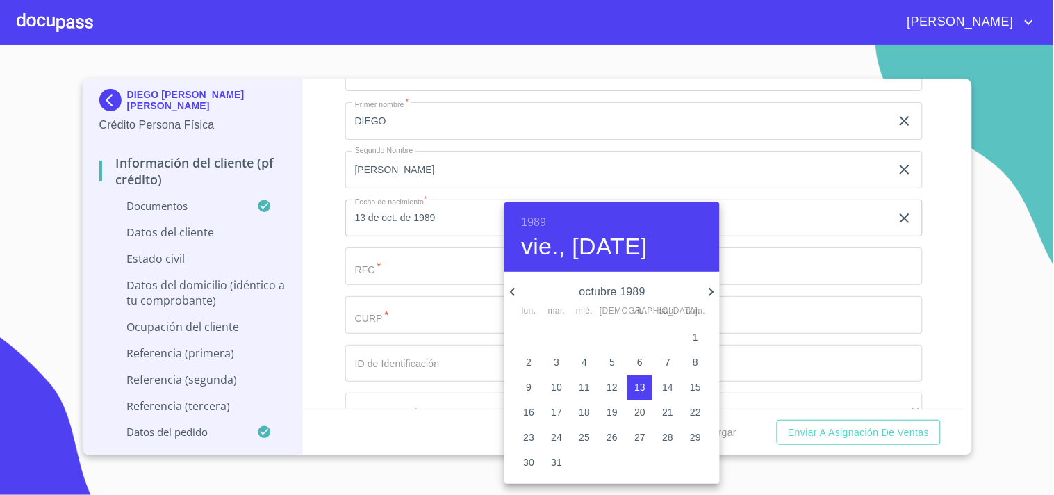
click at [558, 308] on span "mar." at bounding box center [556, 311] width 25 height 14
click at [509, 292] on icon "button" at bounding box center [512, 291] width 17 height 17
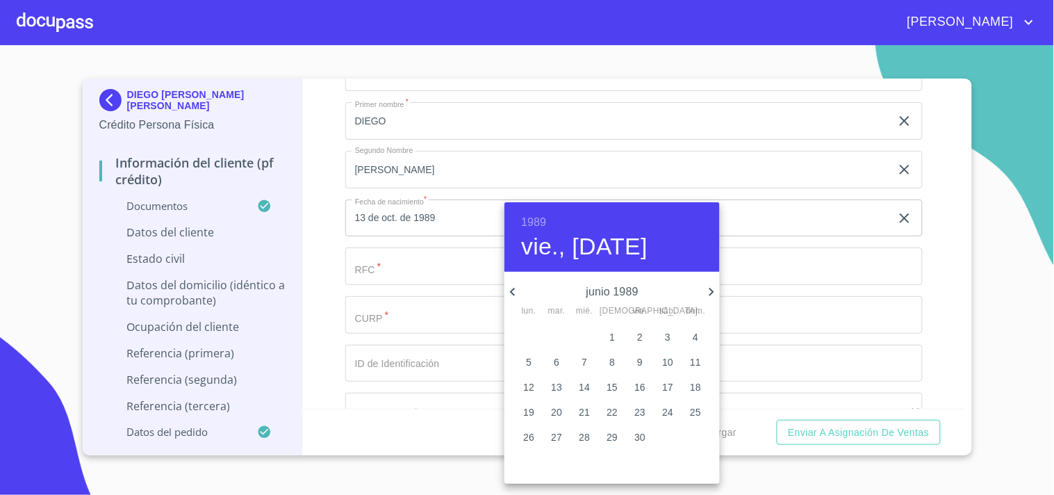
click at [509, 292] on icon "button" at bounding box center [512, 291] width 17 height 17
click at [530, 361] on p "6" at bounding box center [529, 362] width 6 height 14
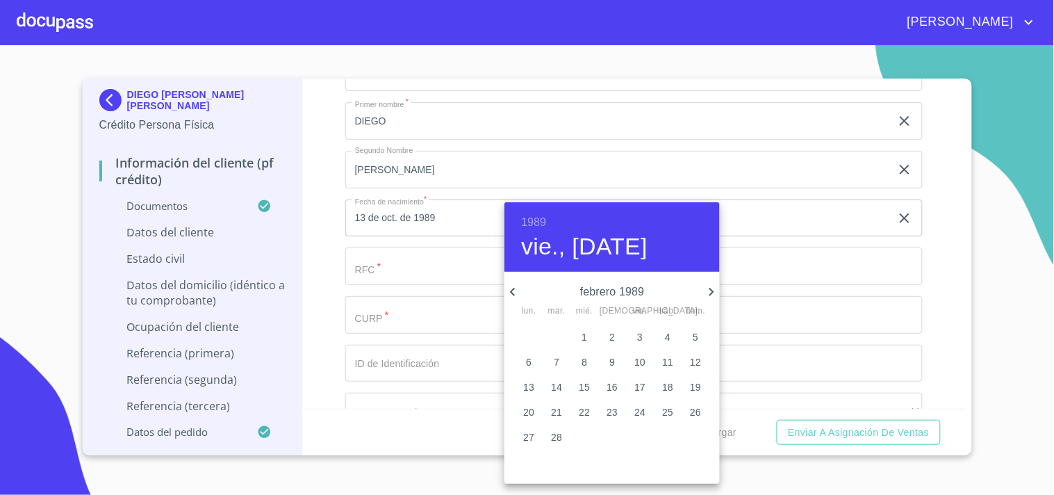
type input "6 de feb. de 1989"
click at [311, 258] on div at bounding box center [527, 247] width 1054 height 495
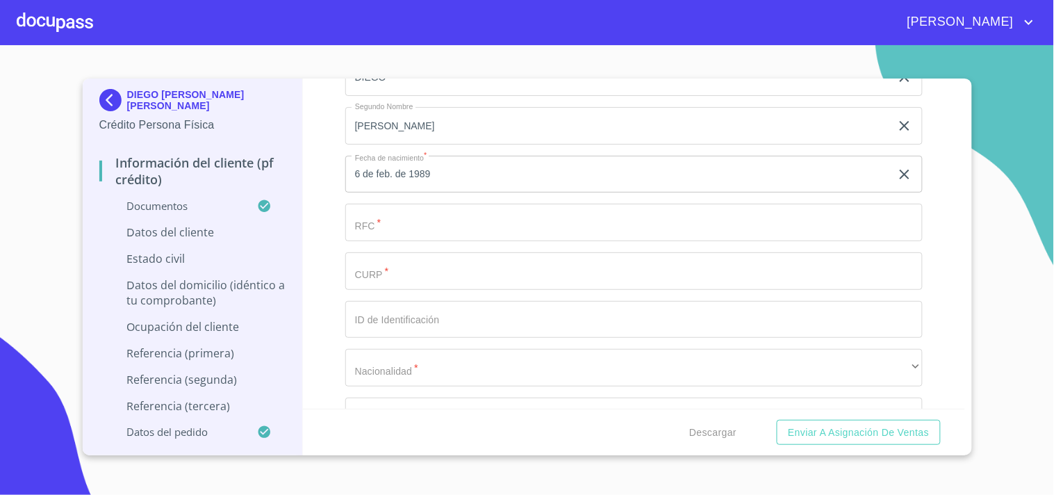
scroll to position [4631, 0]
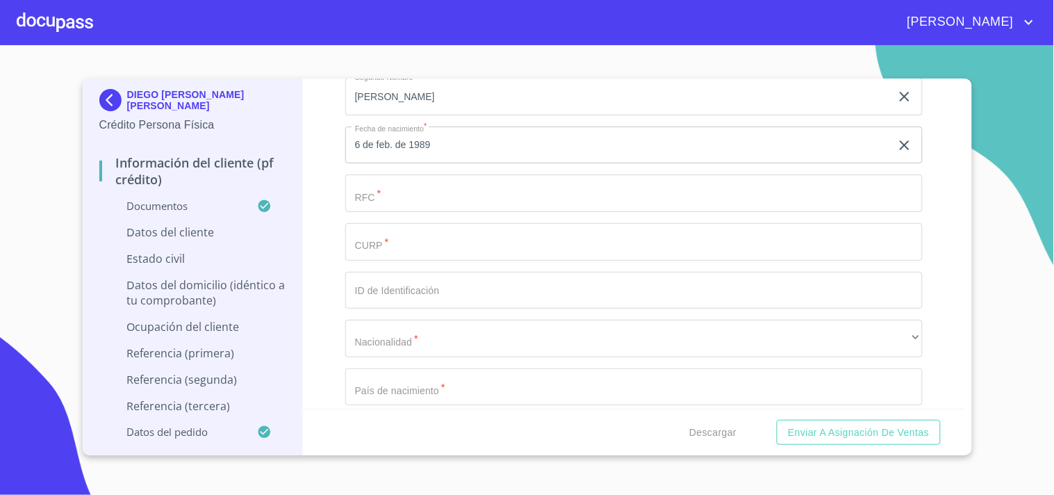
click at [386, 183] on input "Documento de identificación.   *" at bounding box center [633, 193] width 577 height 38
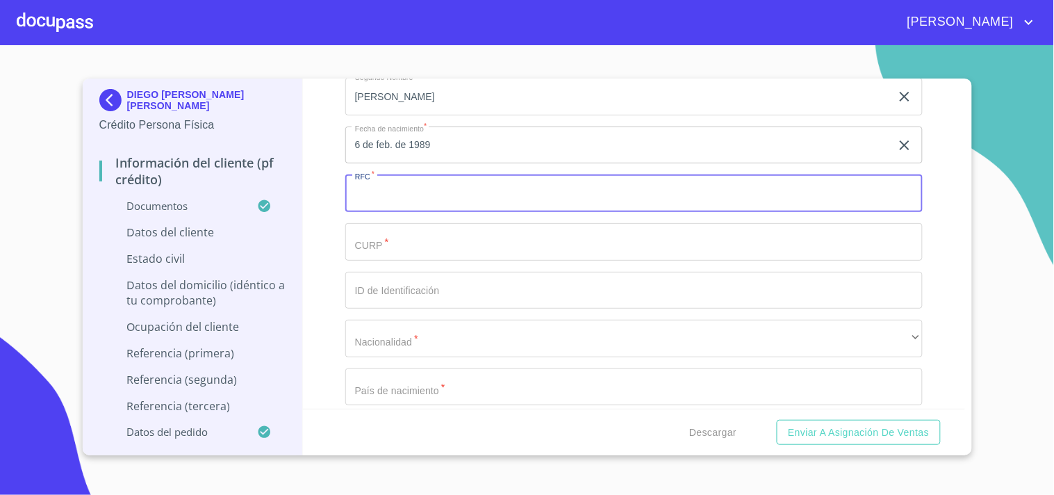
paste input "LEND890206"
click at [440, 179] on input "LEND890206" at bounding box center [617, 193] width 545 height 38
paste input "FQ8"
type input "LEND890206FQ8"
click at [380, 224] on input "Documento de identificación.   *" at bounding box center [633, 242] width 577 height 38
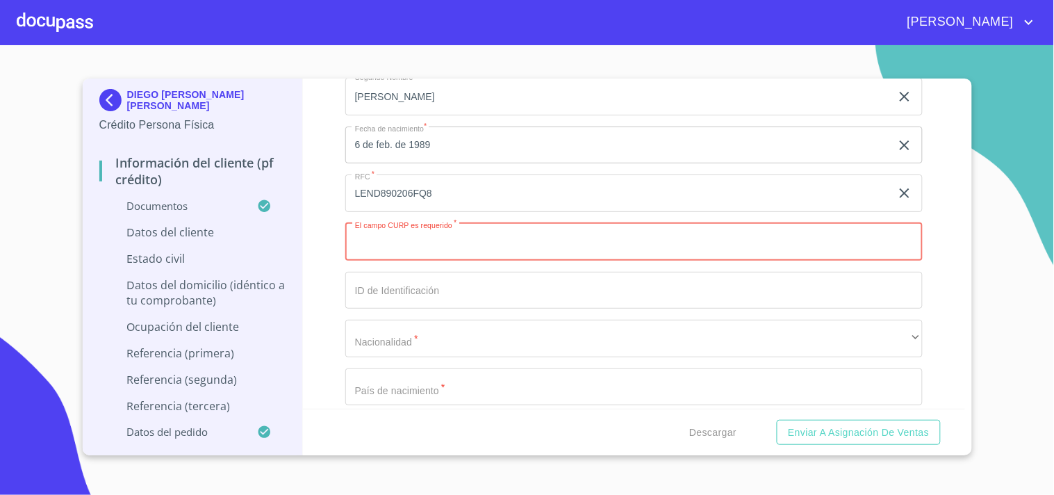
paste input "LEND890206HJCXXG01"
type input "LEND890206HJCXXG01"
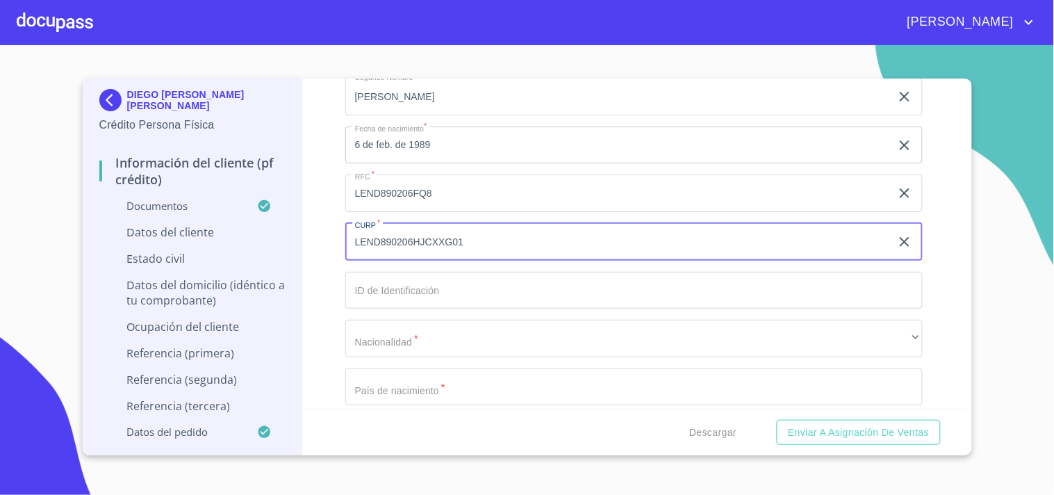
click at [413, 272] on input "Documento de identificación.   *" at bounding box center [633, 291] width 577 height 38
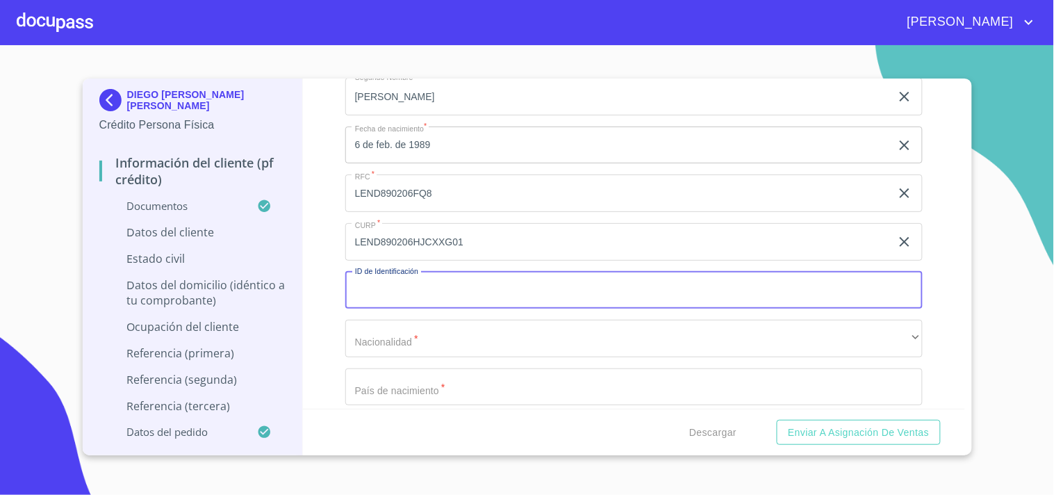
click at [407, 272] on input "Documento de identificación.   *" at bounding box center [633, 291] width 577 height 38
paste input "0857078670389"
type input "0857078670389"
click at [320, 281] on div "Información del cliente (PF crédito) Documentos Documento de identificación.   …" at bounding box center [634, 244] width 662 height 330
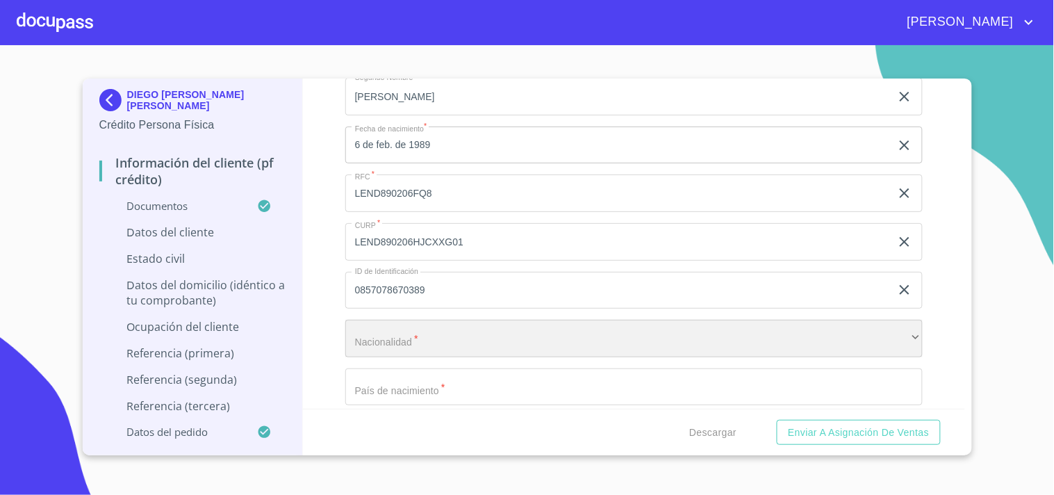
click at [415, 324] on div "​" at bounding box center [633, 339] width 577 height 38
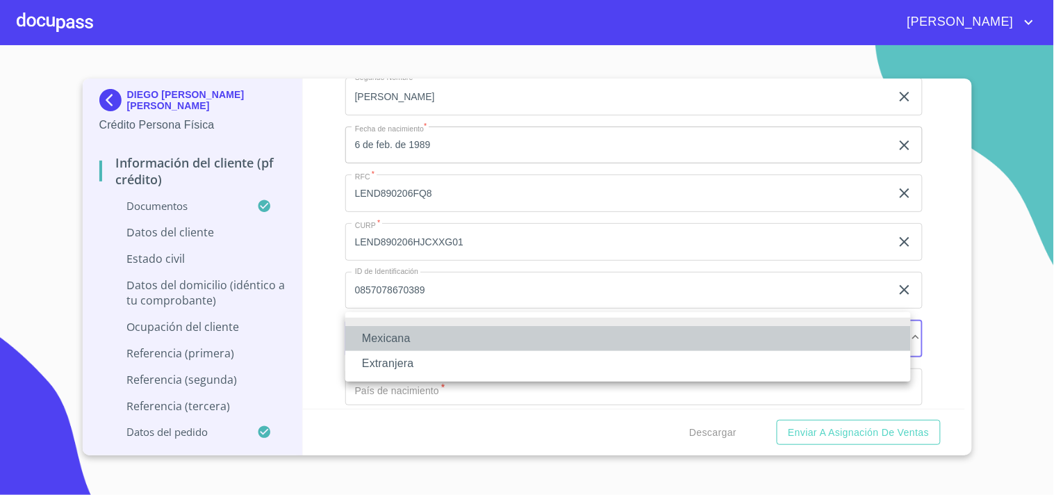
click at [403, 331] on li "Mexicana" at bounding box center [628, 338] width 566 height 25
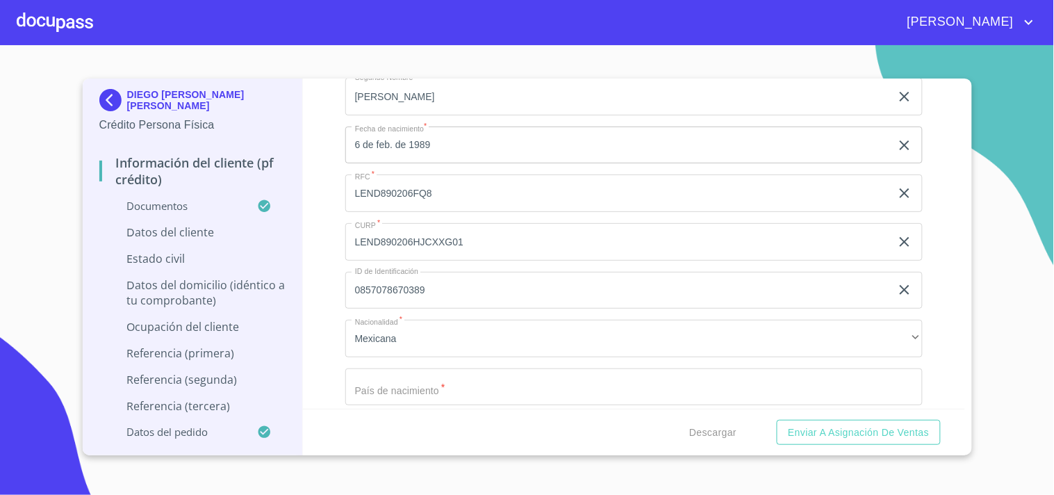
click at [324, 254] on div "Información del cliente (PF crédito) Documentos Documento de identificación.   …" at bounding box center [634, 244] width 662 height 330
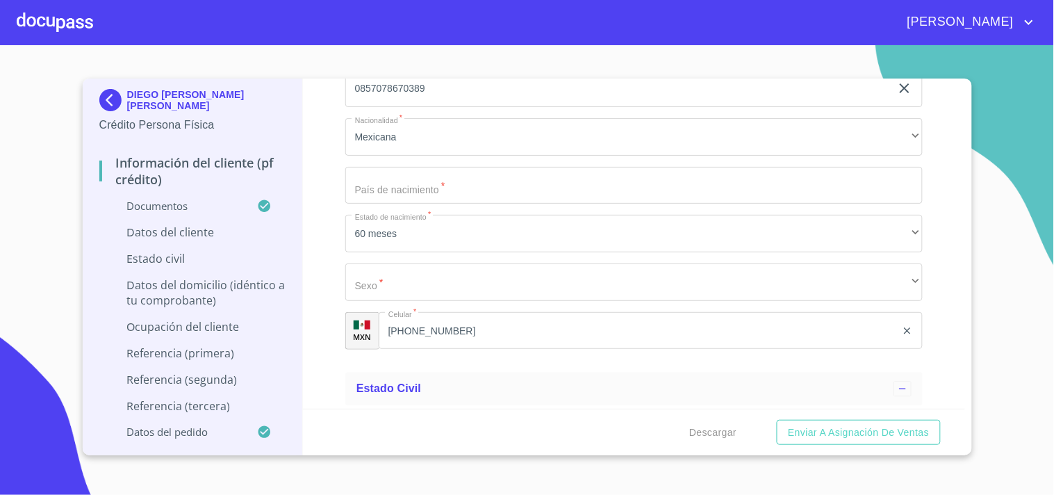
scroll to position [4837, 0]
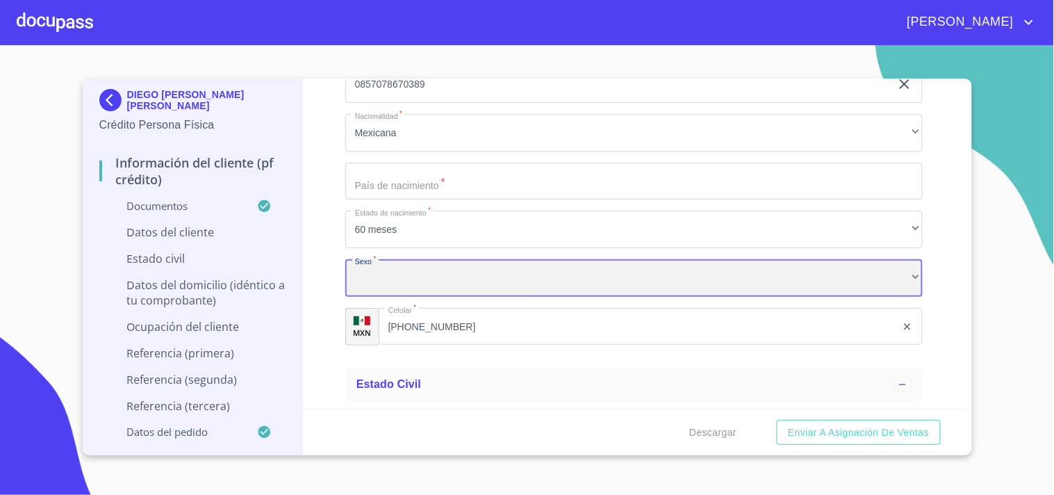
click at [410, 259] on div "​" at bounding box center [633, 278] width 577 height 38
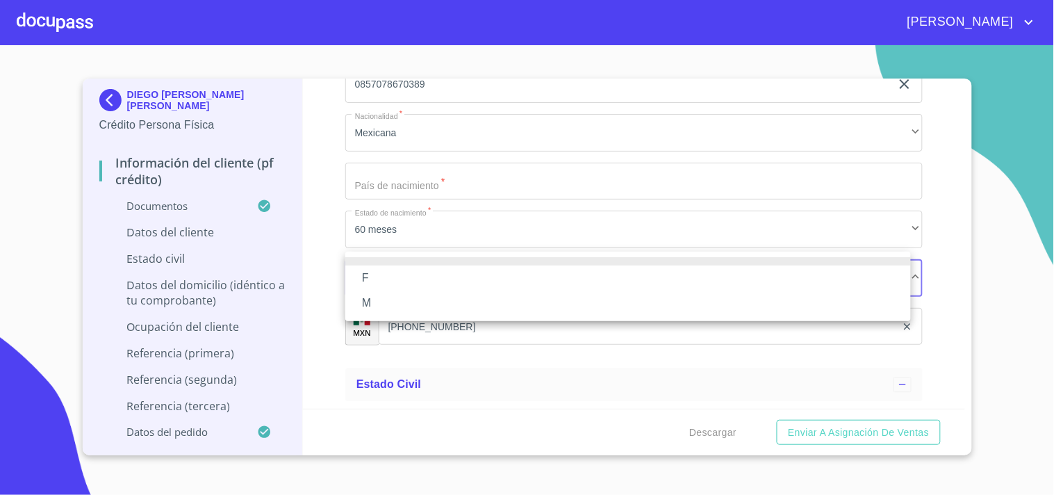
click at [379, 276] on li "F" at bounding box center [628, 277] width 566 height 25
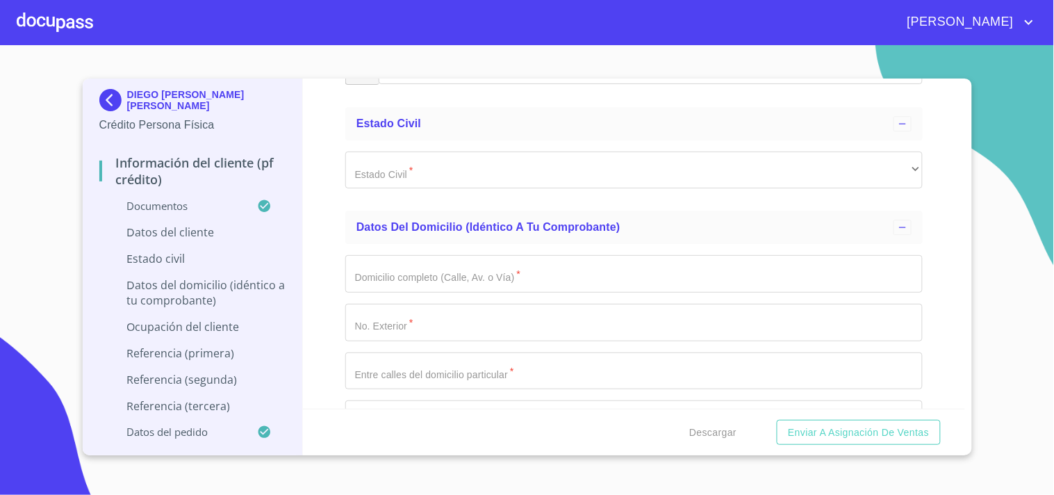
scroll to position [5100, 0]
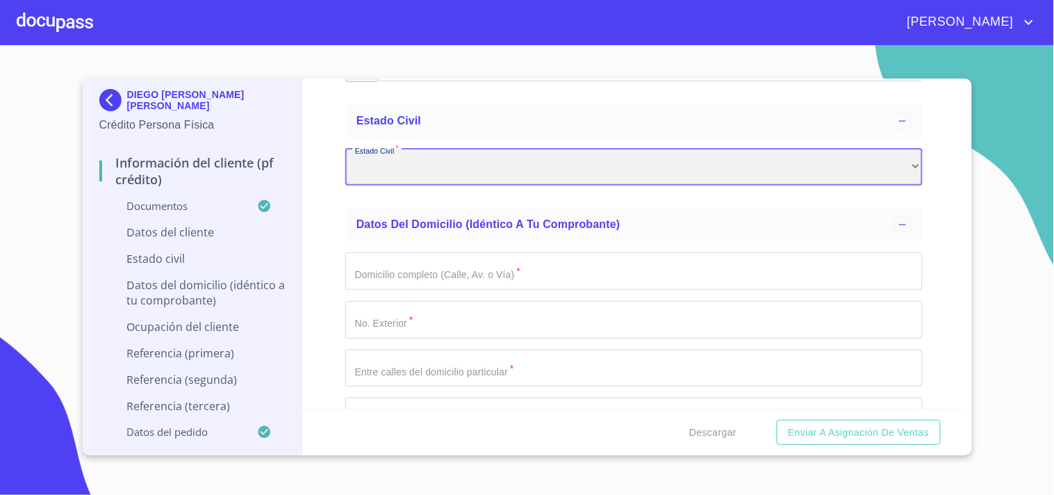
click at [399, 149] on div "​" at bounding box center [633, 168] width 577 height 38
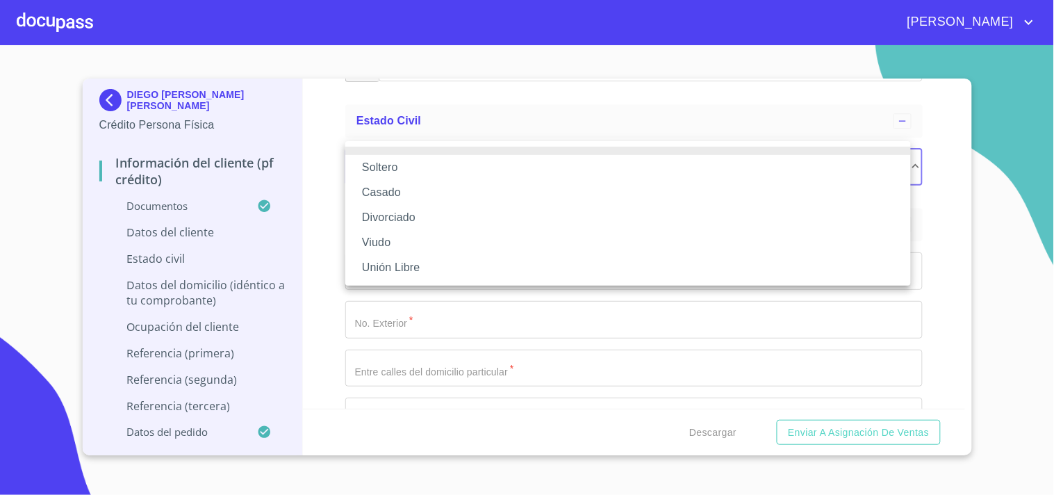
click at [404, 188] on li "Casado" at bounding box center [628, 192] width 566 height 25
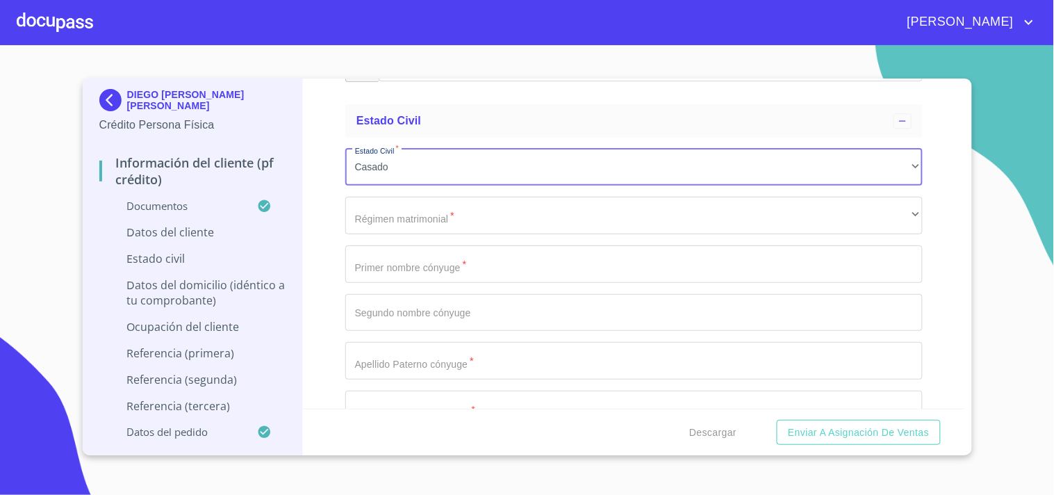
click at [282, 245] on div "Datos del cliente" at bounding box center [192, 237] width 187 height 26
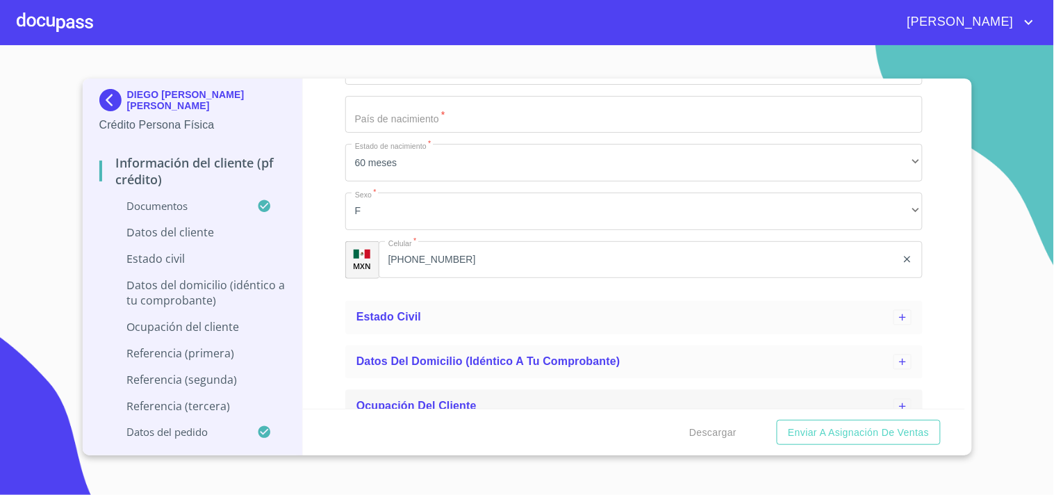
scroll to position [579, 0]
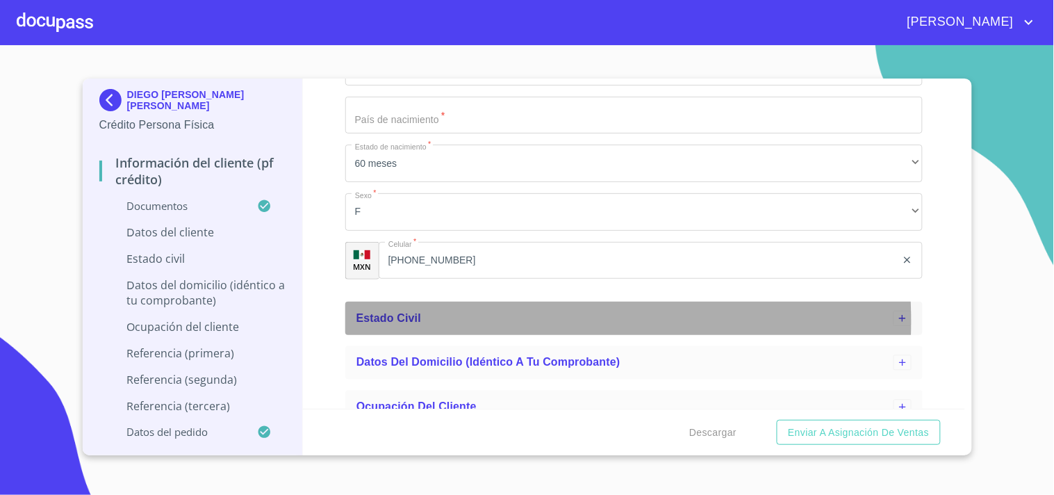
click at [399, 321] on span "Estado Civil" at bounding box center [388, 318] width 65 height 12
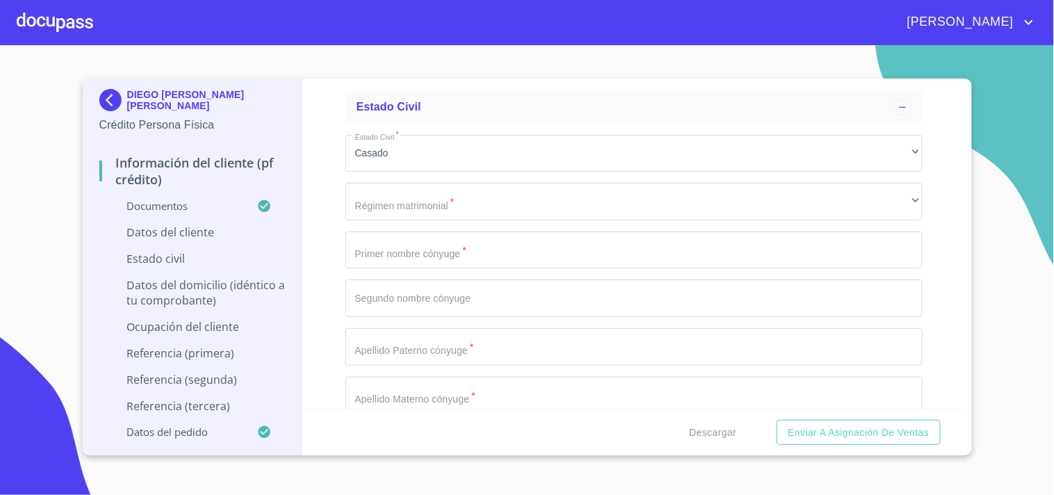
scroll to position [785, 0]
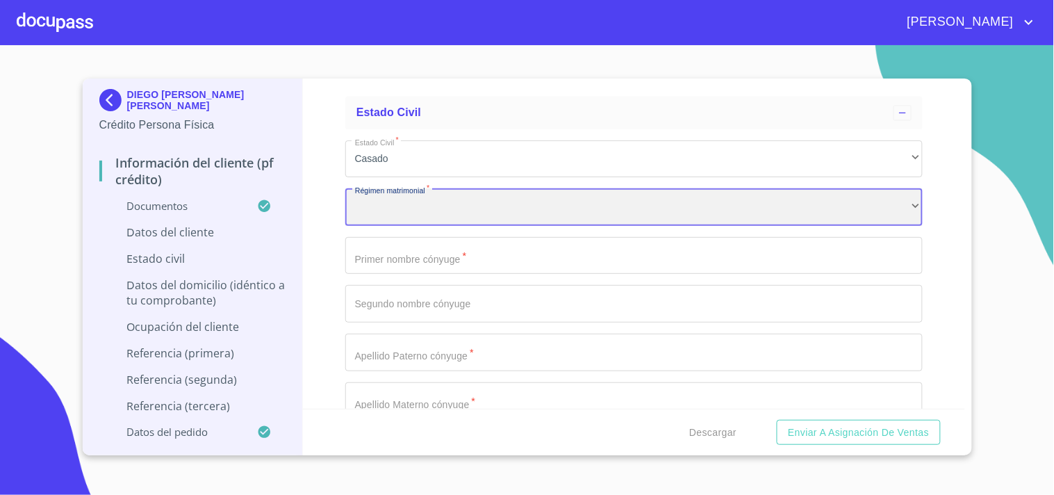
click at [420, 206] on div "​" at bounding box center [633, 207] width 577 height 38
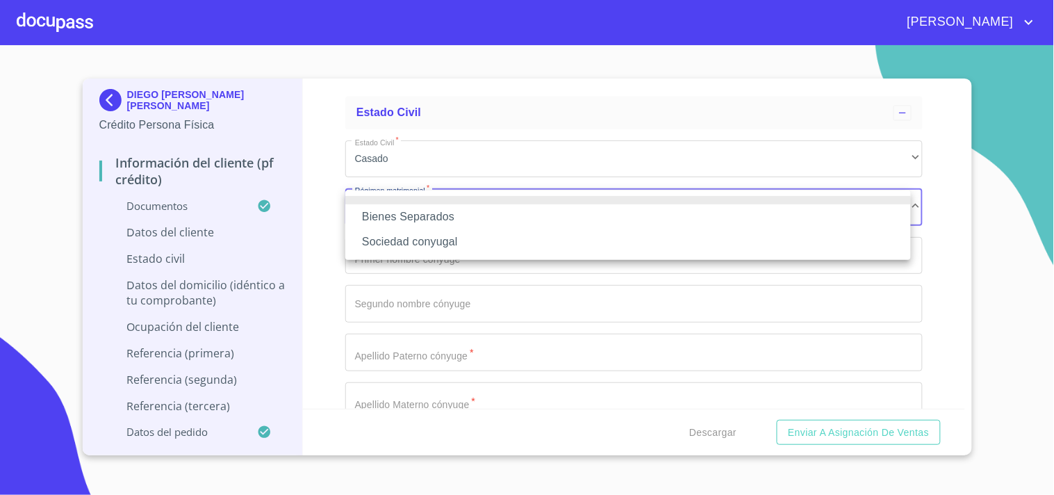
click at [418, 216] on li "Bienes Separados" at bounding box center [628, 216] width 566 height 25
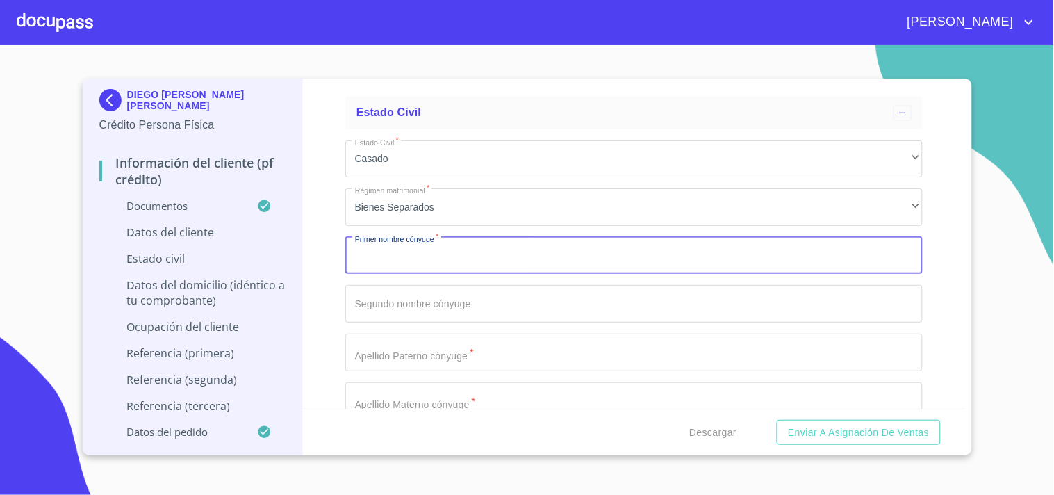
click at [404, 254] on input "Apellido Paterno   *" at bounding box center [633, 256] width 577 height 38
paste input "[PERSON_NAME]"
type input "[PERSON_NAME]"
click at [381, 310] on input "Apellido Paterno   *" at bounding box center [633, 304] width 577 height 38
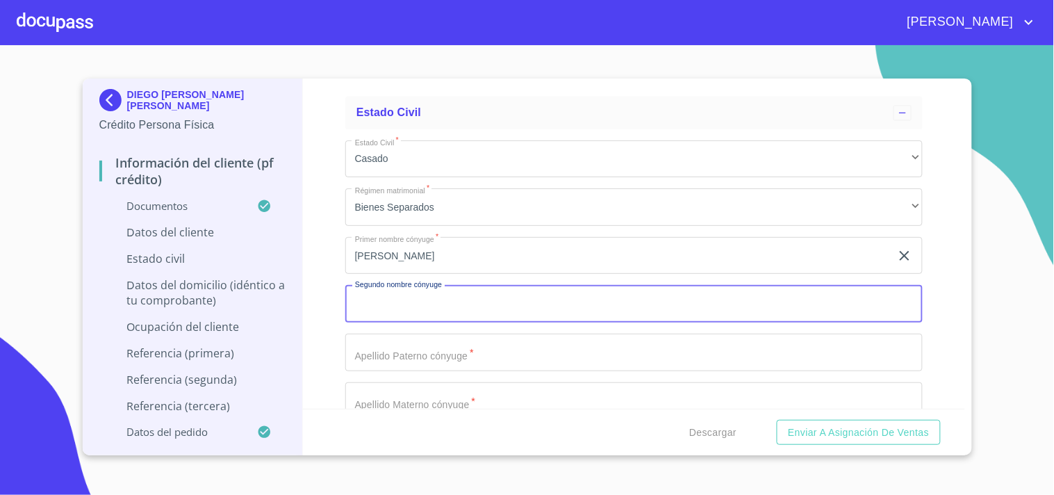
paste input "[PERSON_NAME]"
type input "[PERSON_NAME]"
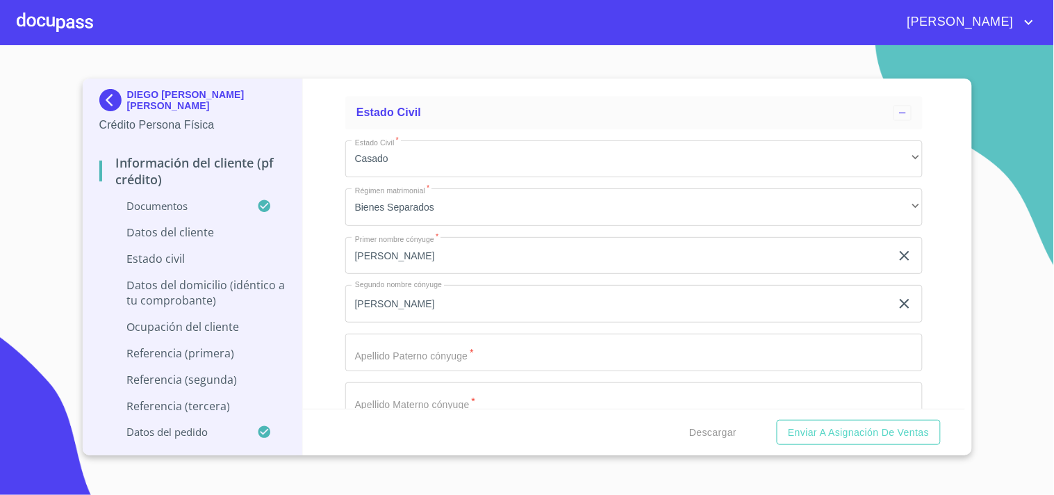
click at [332, 288] on div "Información del cliente (PF crédito) Documentos Datos del cliente Apellido [PER…" at bounding box center [634, 244] width 662 height 330
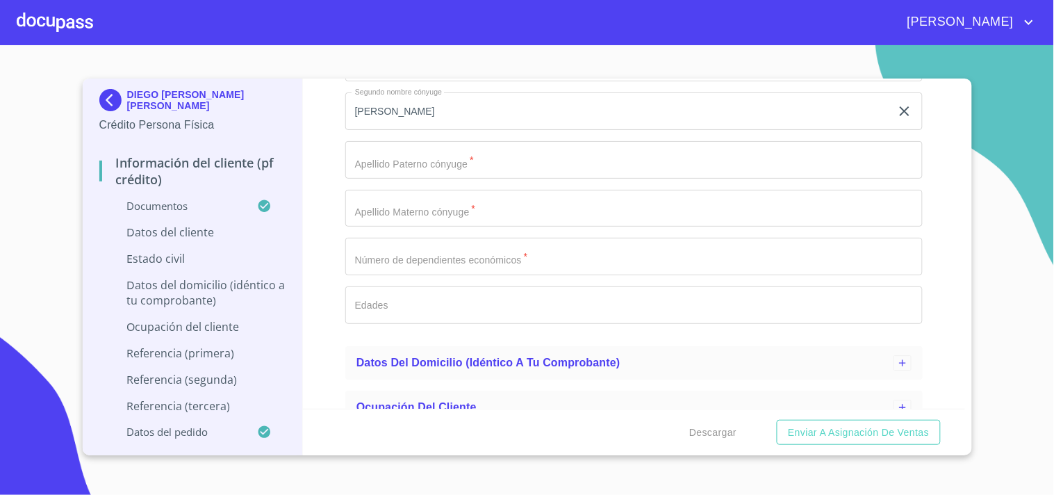
scroll to position [976, 0]
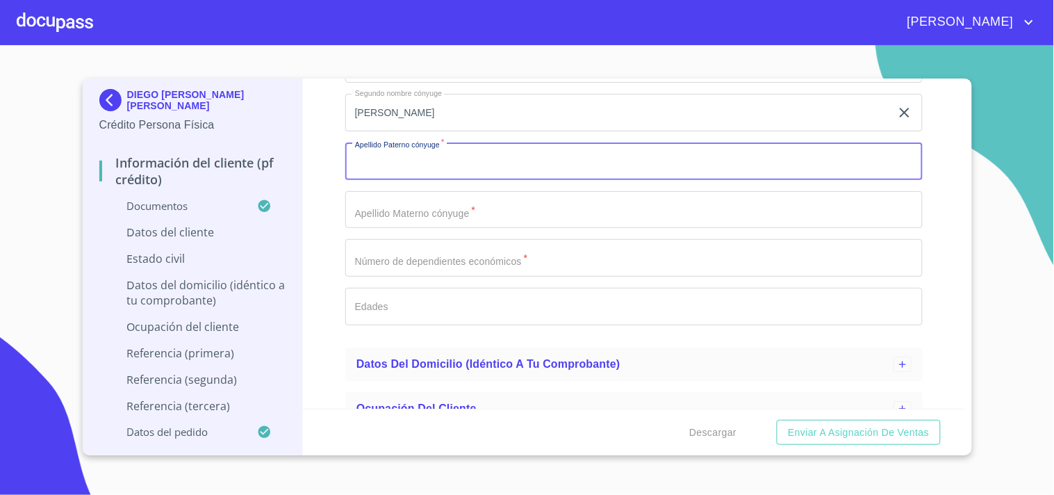
click at [390, 156] on input "Apellido Paterno   *" at bounding box center [633, 161] width 577 height 38
paste input "[PERSON_NAME]"
type input "[PERSON_NAME]"
click at [400, 213] on input "Apellido Paterno   *" at bounding box center [633, 210] width 577 height 38
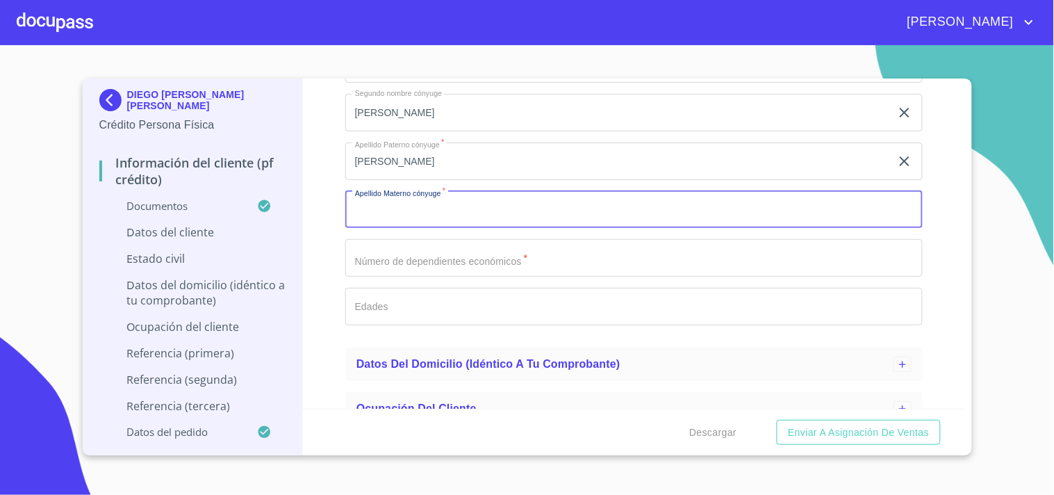
paste input "[PERSON_NAME]"
type input "[PERSON_NAME]"
click at [322, 205] on div "Información del cliente (PF crédito) Documentos Datos del cliente Apellido [PER…" at bounding box center [634, 244] width 662 height 330
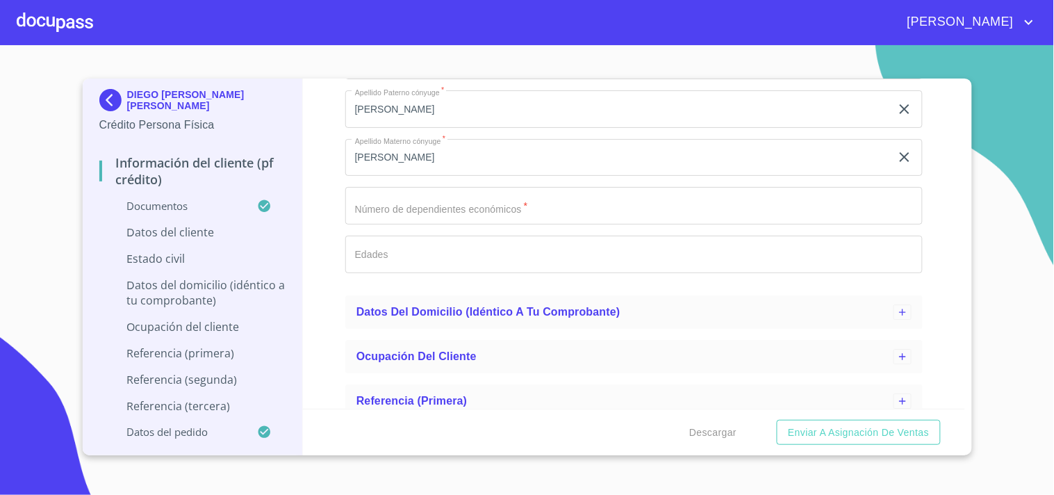
scroll to position [1050, 0]
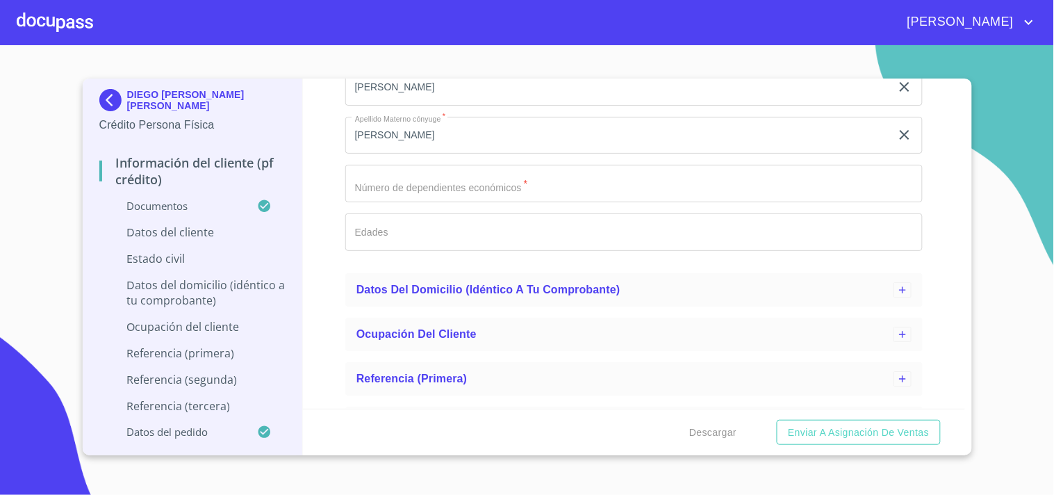
click at [415, 188] on input "Apellido Paterno   *" at bounding box center [633, 184] width 577 height 38
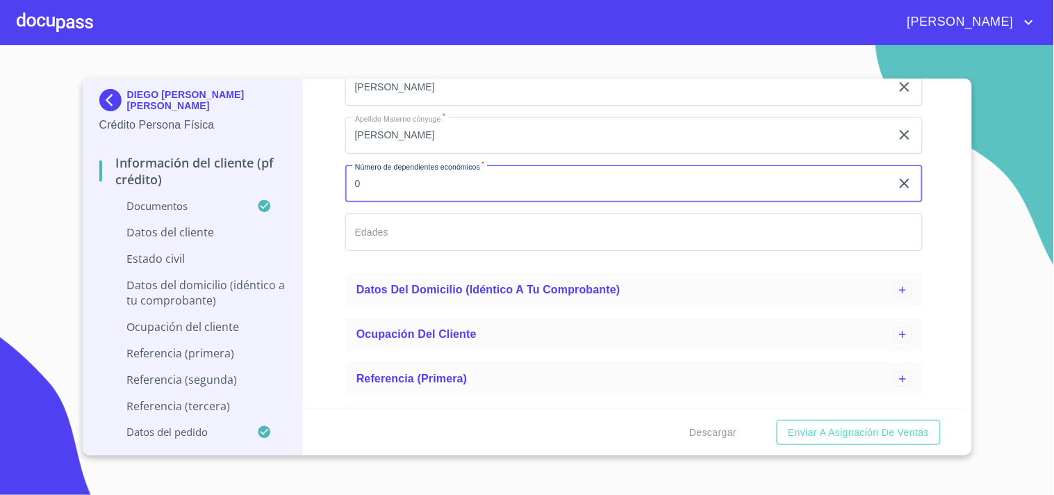
type input "0"
click at [330, 192] on div "Información del cliente (PF crédito) Documentos Datos del cliente Apellido [PER…" at bounding box center [634, 244] width 662 height 330
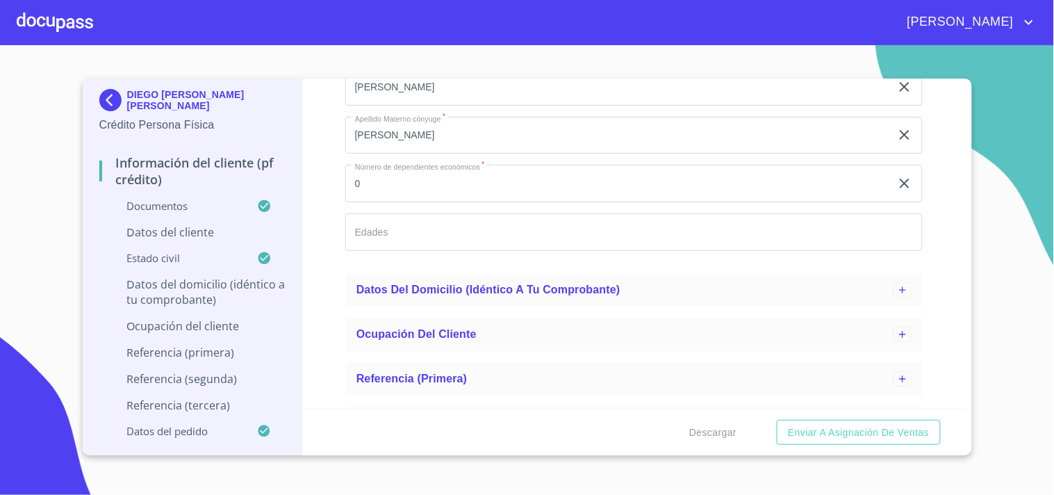
click at [330, 192] on div "Información del cliente (PF crédito) Documentos Datos del cliente Apellido [PER…" at bounding box center [634, 244] width 662 height 330
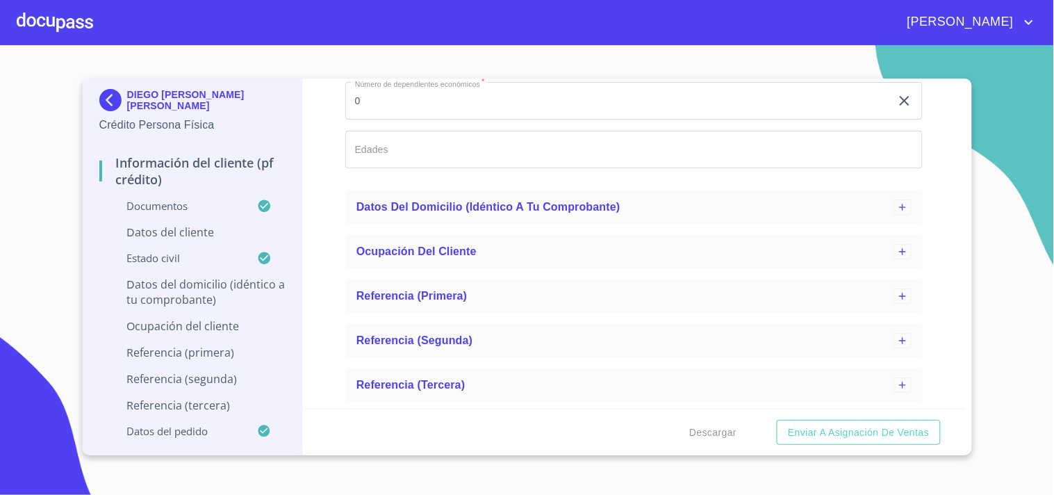
scroll to position [1138, 0]
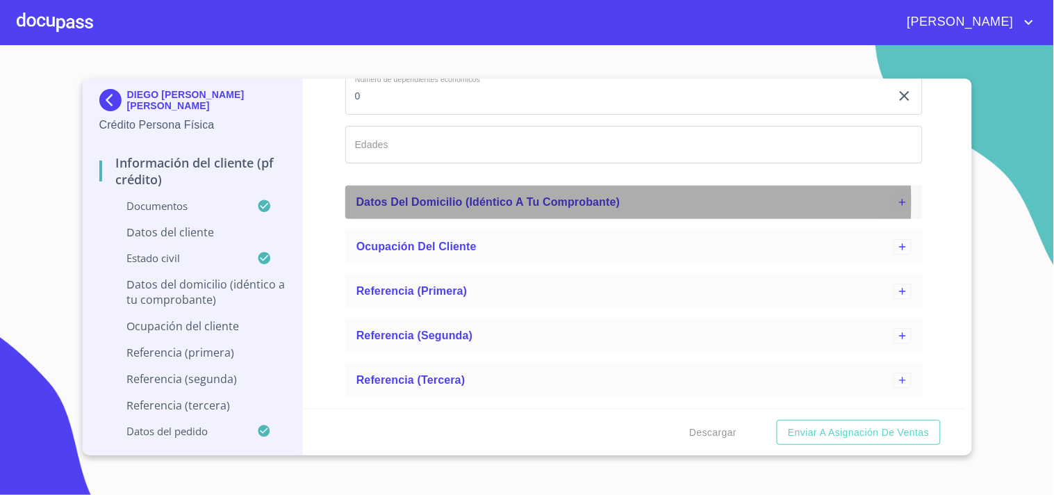
click at [434, 201] on span "Datos del domicilio (idéntico a tu comprobante)" at bounding box center [488, 202] width 264 height 12
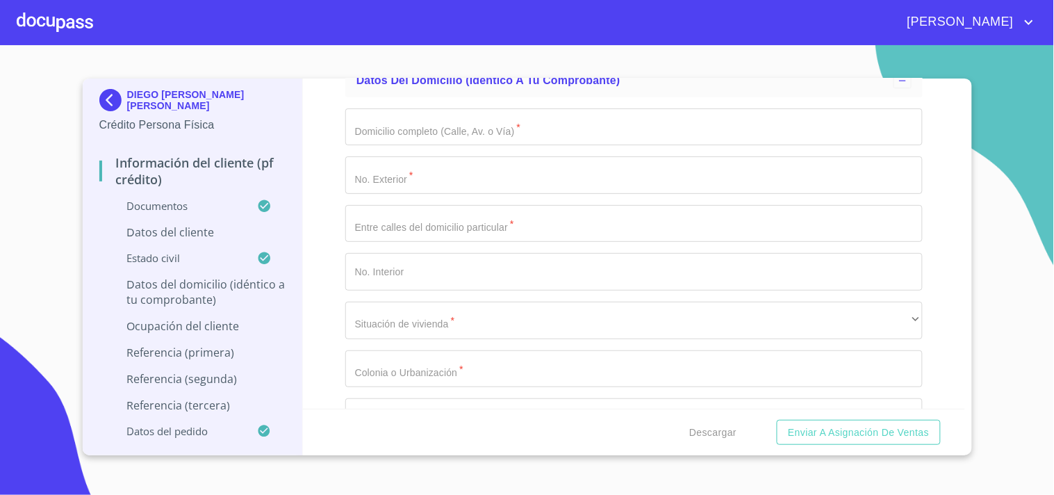
scroll to position [1262, 0]
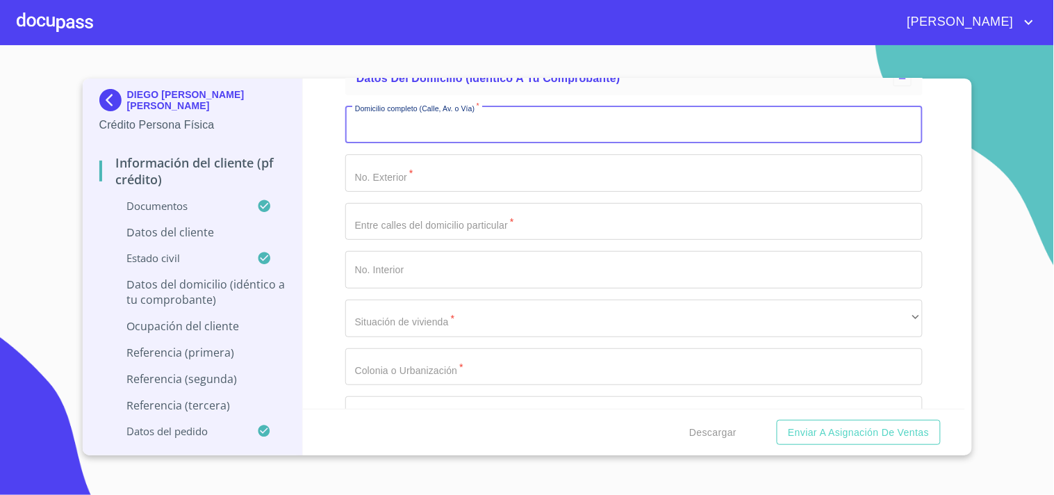
click at [408, 133] on input "Apellido Paterno   *" at bounding box center [633, 125] width 577 height 38
paste input "2G!2"F6  4#E: 2"
type input "2"
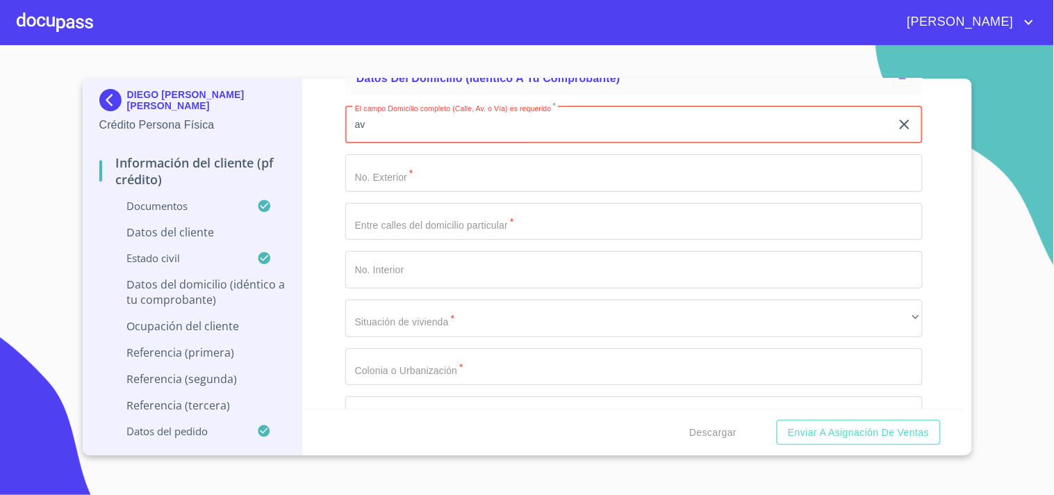
type input "a"
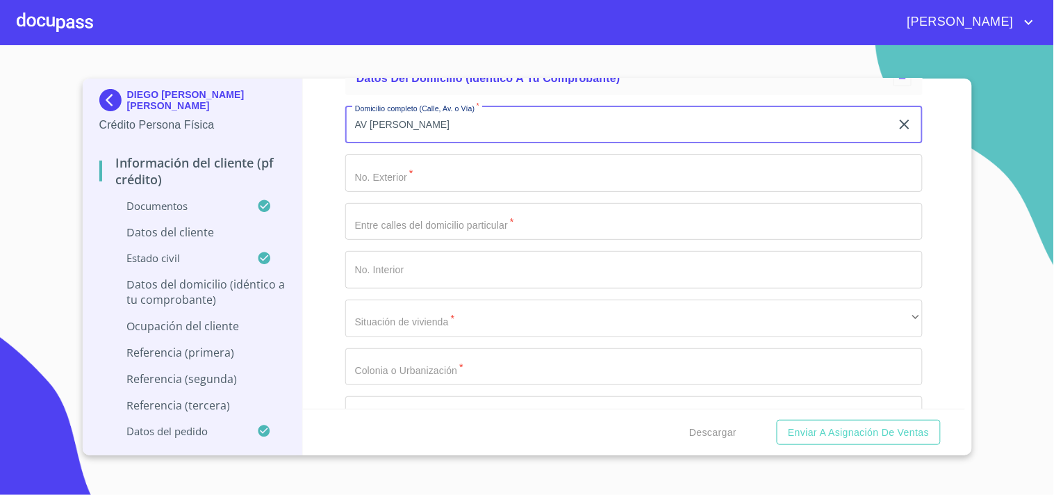
type input "AV [PERSON_NAME]"
click at [384, 179] on input "Apellido Paterno   *" at bounding box center [633, 173] width 577 height 38
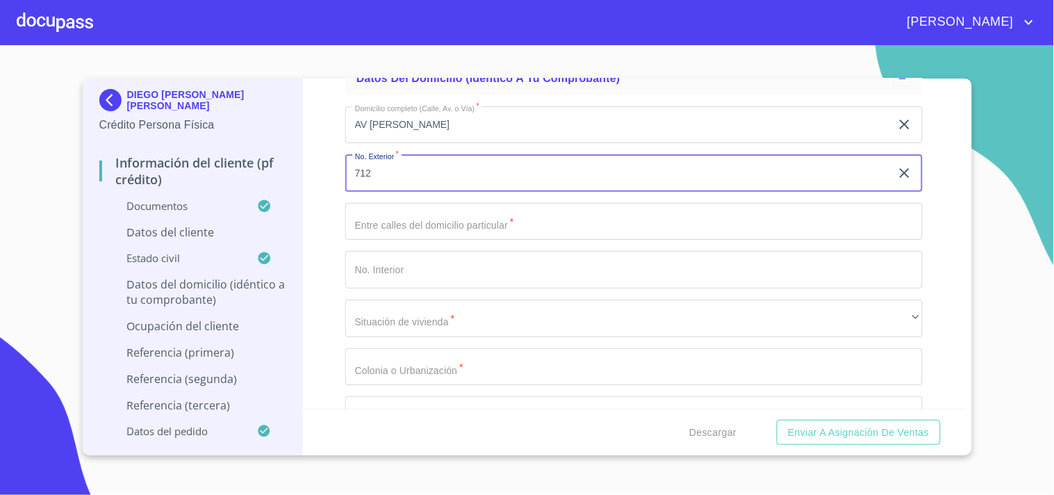
type input "712"
click at [328, 177] on div "Información del cliente (PF crédito) Documentos Datos del cliente Apellido [PER…" at bounding box center [634, 244] width 662 height 330
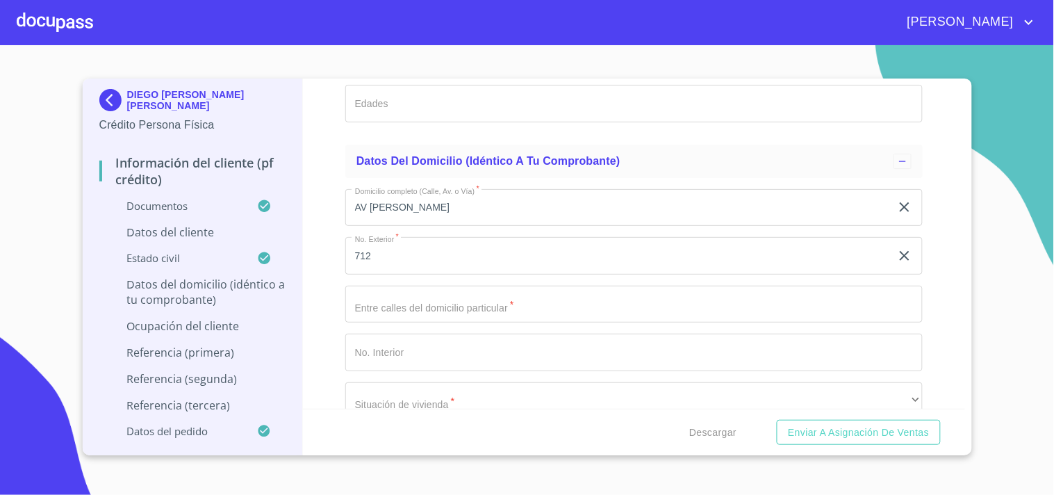
scroll to position [1177, 0]
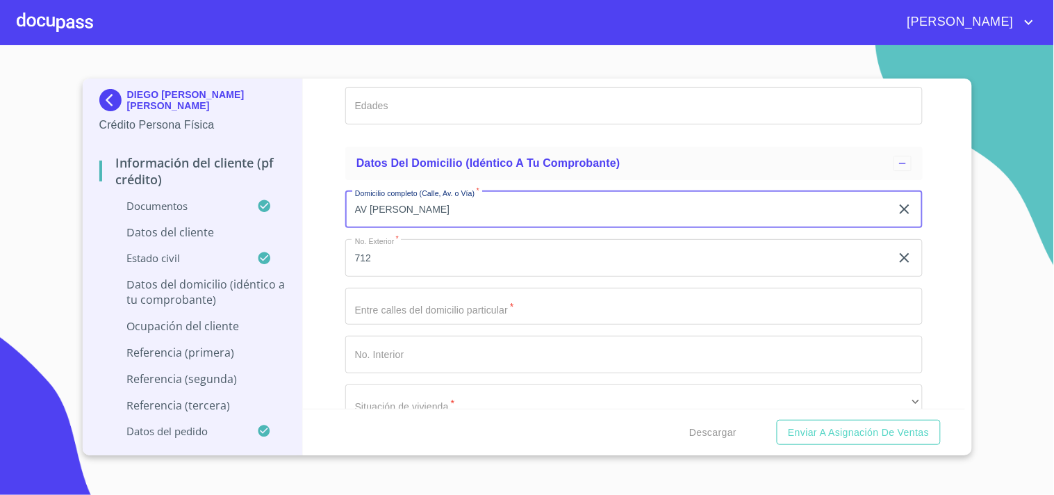
drag, startPoint x: 353, startPoint y: 211, endPoint x: 494, endPoint y: 201, distance: 141.3
click at [494, 201] on input "AV [PERSON_NAME]" at bounding box center [617, 210] width 545 height 38
click at [365, 295] on input "Apellido Paterno   *" at bounding box center [633, 307] width 577 height 38
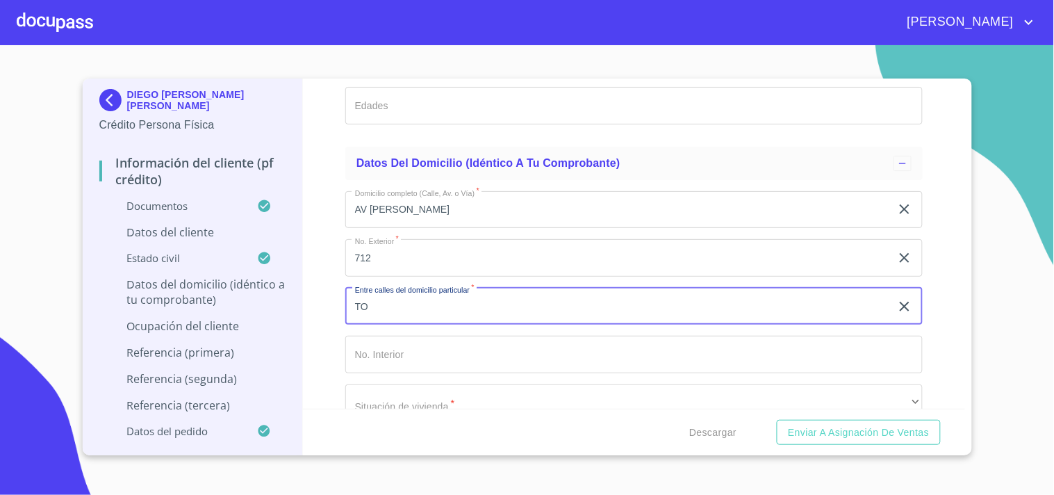
type input "T"
type input "[PERSON_NAME] Y PROL. [PERSON_NAME]"
click at [424, 353] on input "Apellido Paterno   *" at bounding box center [633, 355] width 577 height 38
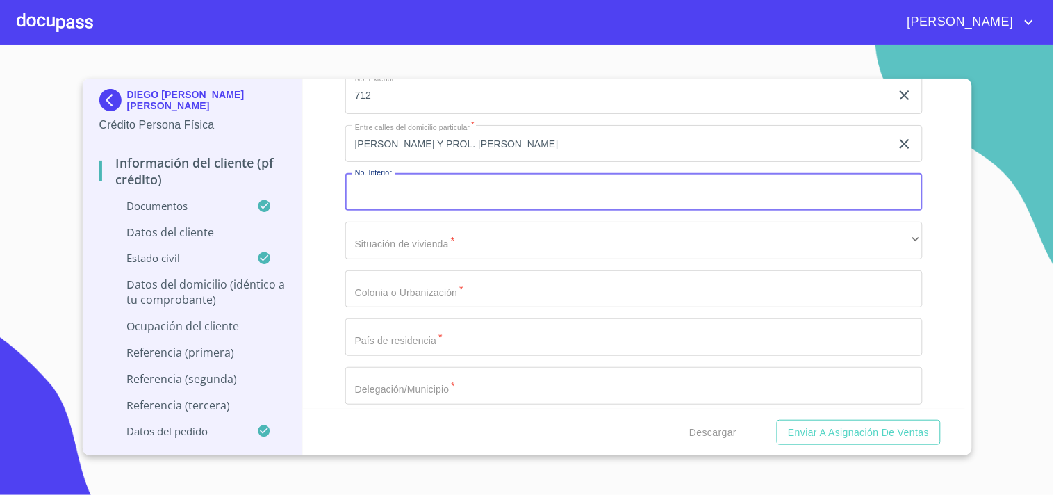
scroll to position [1341, 0]
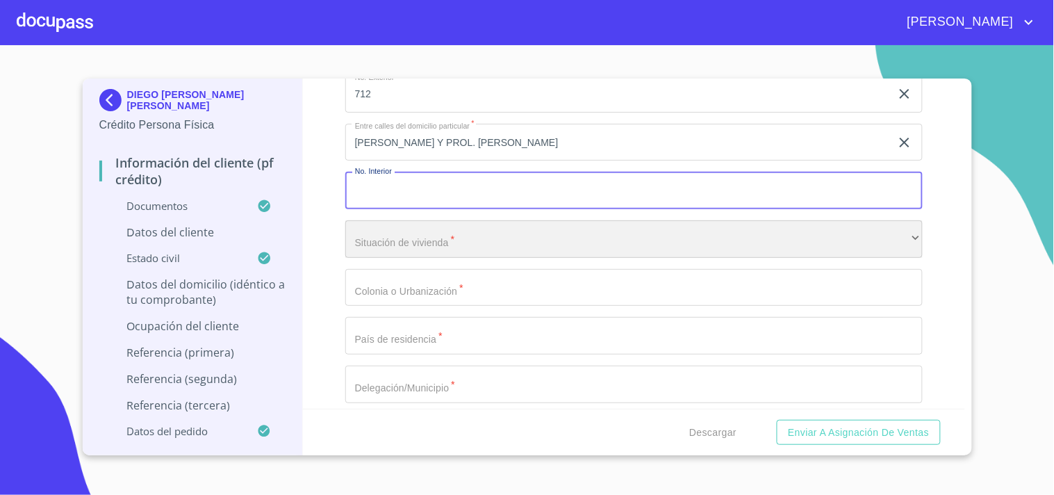
click at [445, 243] on div "​" at bounding box center [633, 239] width 577 height 38
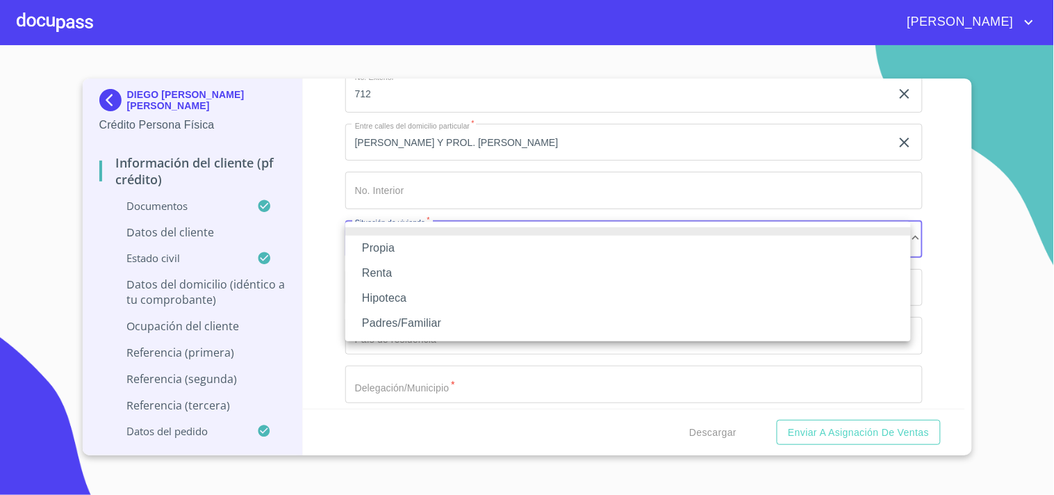
click at [395, 247] on li "Propia" at bounding box center [628, 248] width 566 height 25
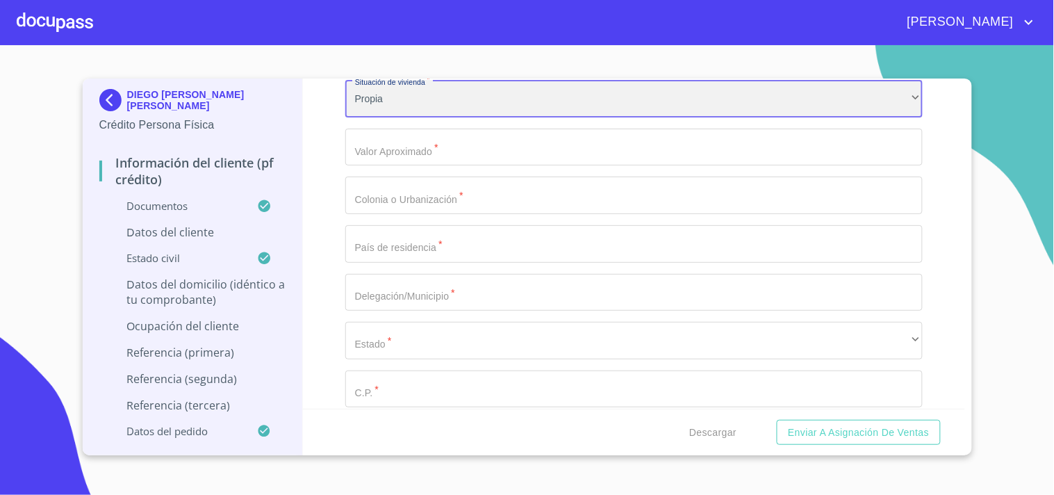
scroll to position [1492, 0]
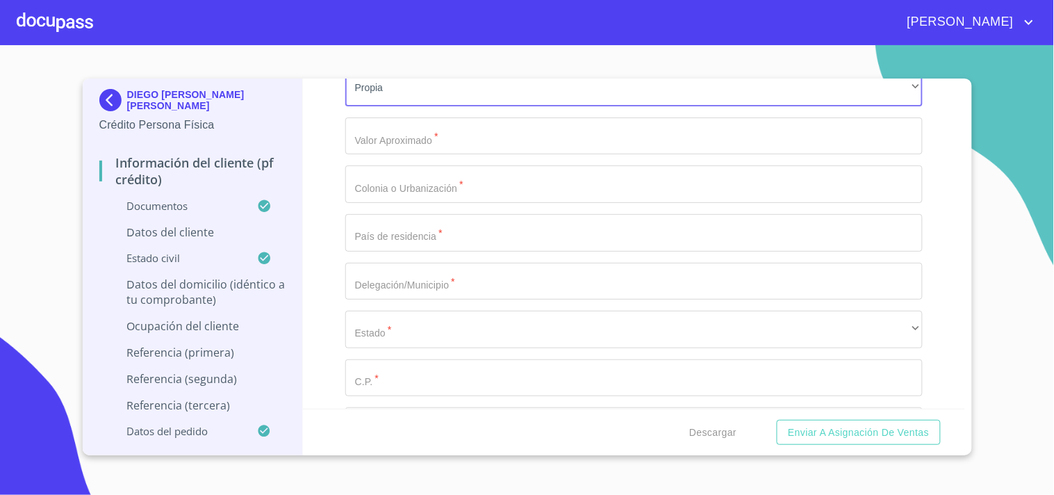
click at [422, 131] on input "Apellido Paterno   *" at bounding box center [633, 136] width 577 height 38
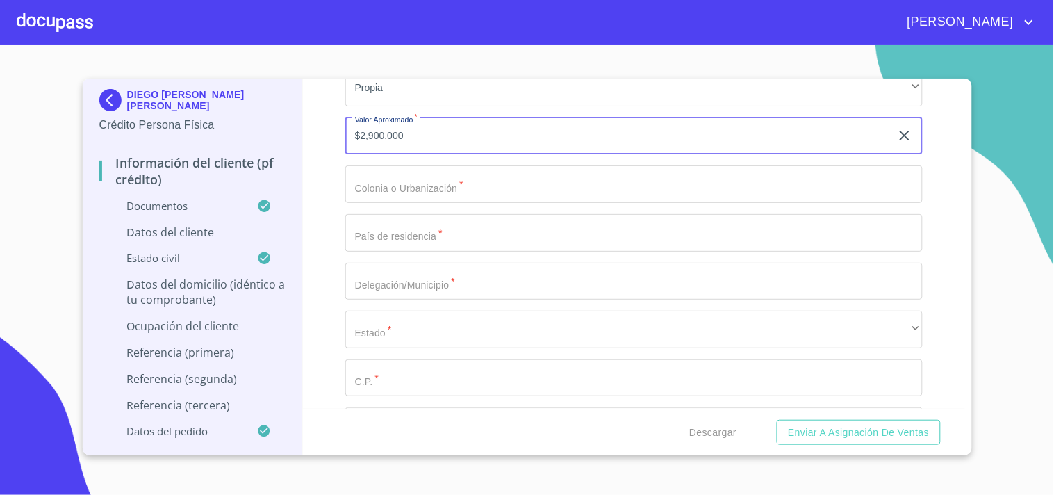
type input "$2,900,000"
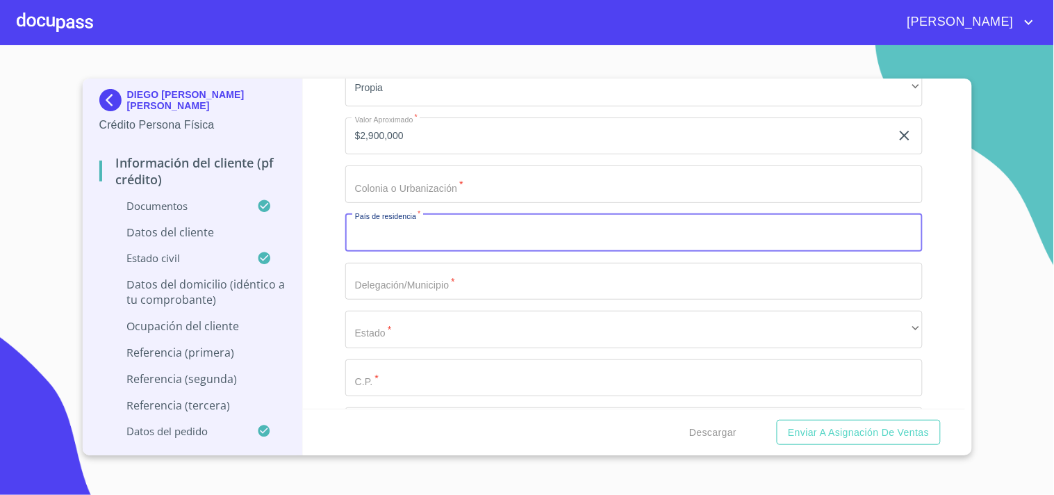
click at [365, 227] on input "Apellido Paterno   *" at bounding box center [633, 233] width 577 height 38
click at [382, 195] on input "Apellido Paterno   *" at bounding box center [633, 184] width 577 height 38
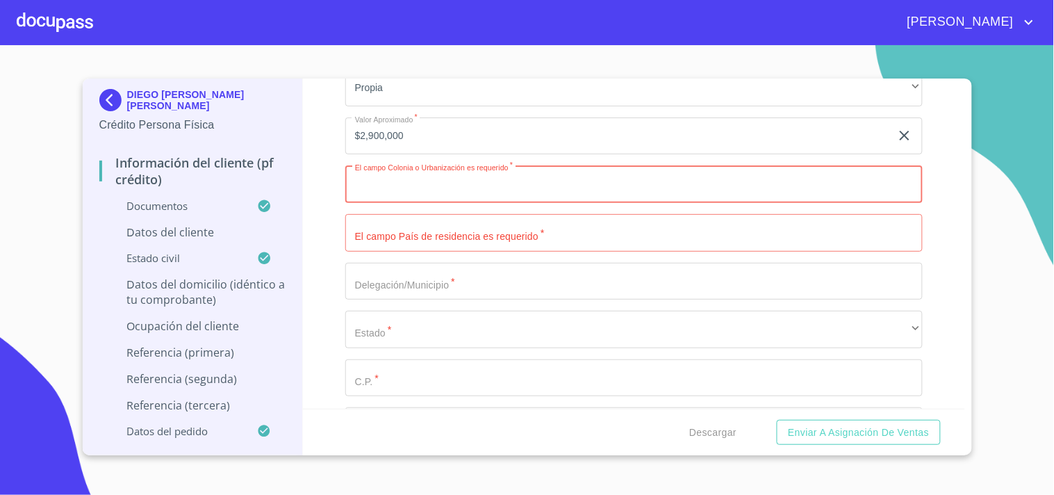
paste input "K:!2 E2"
type input "K"
type input "ZIMALTA"
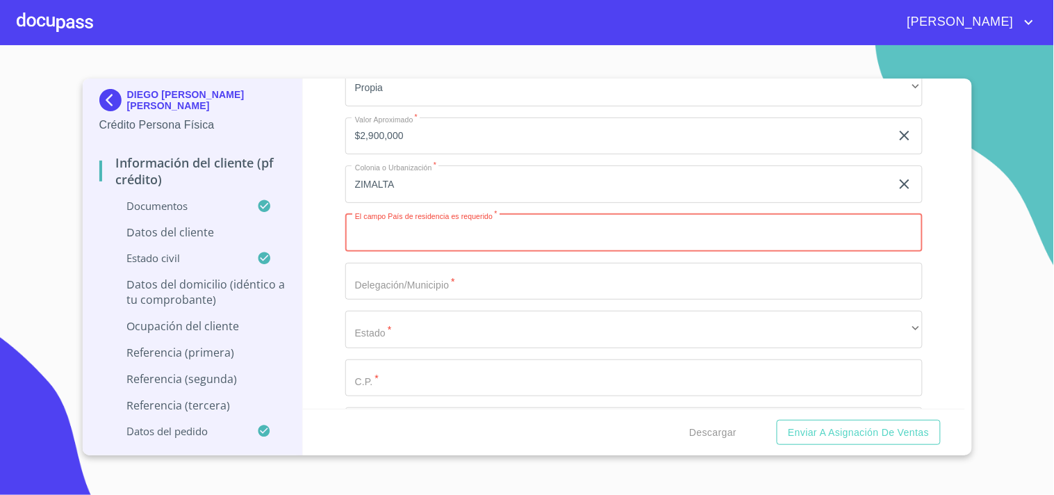
click at [420, 238] on input "Apellido Paterno   *" at bounding box center [633, 233] width 577 height 38
type input "[GEOGRAPHIC_DATA]"
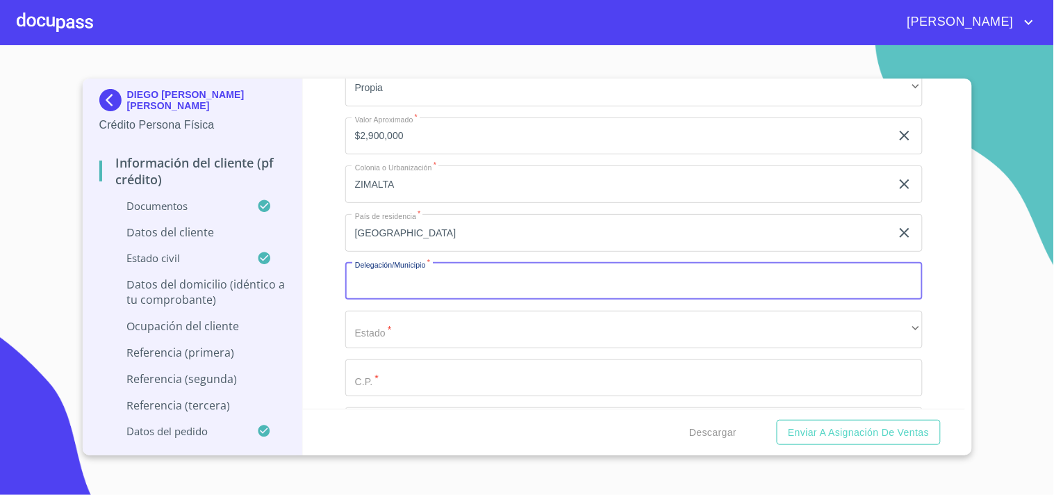
click at [424, 280] on input "Apellido Paterno   *" at bounding box center [633, 282] width 577 height 38
type input "SAN [PERSON_NAME] TLAQUEPAQUE"
click at [316, 234] on div "Información del cliente (PF crédito) Documentos Datos del cliente Apellido [PER…" at bounding box center [634, 244] width 662 height 330
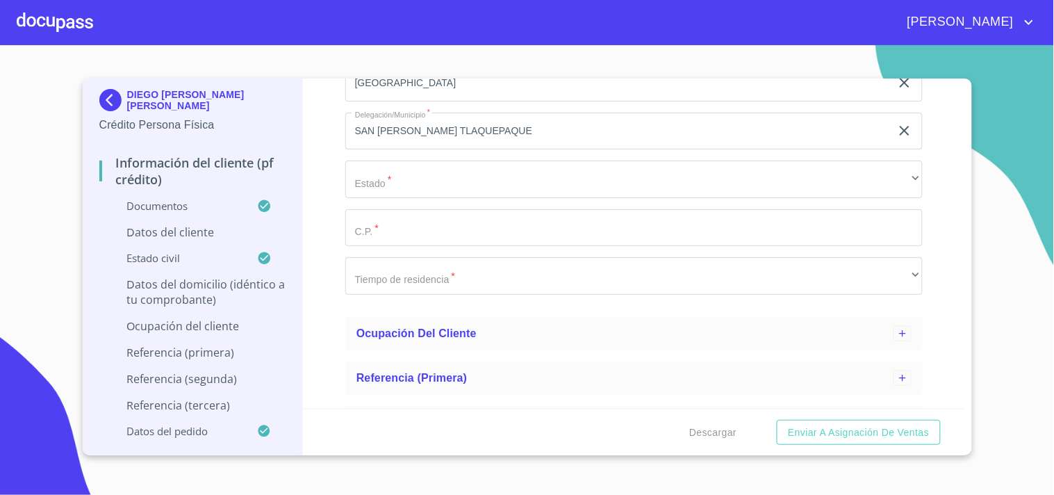
scroll to position [1637, 0]
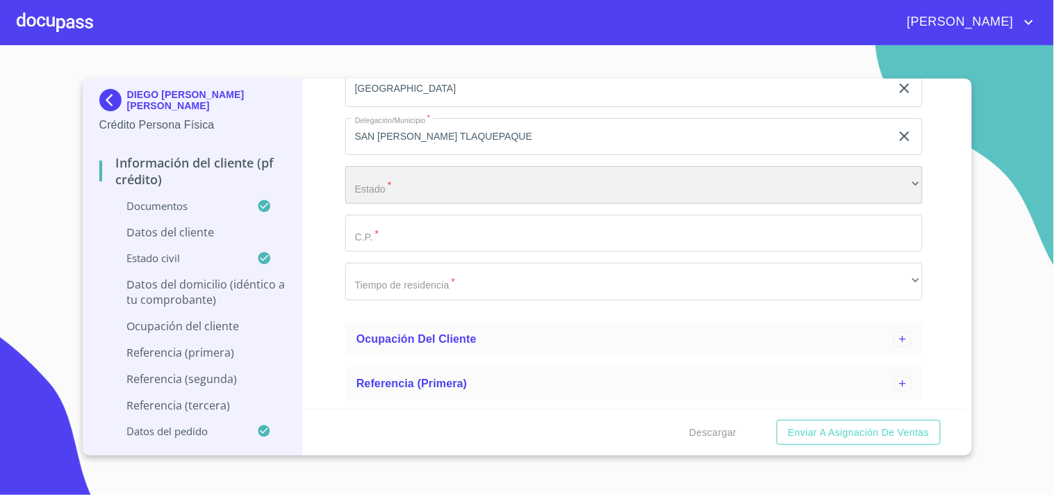
click at [502, 184] on div "​" at bounding box center [633, 185] width 577 height 38
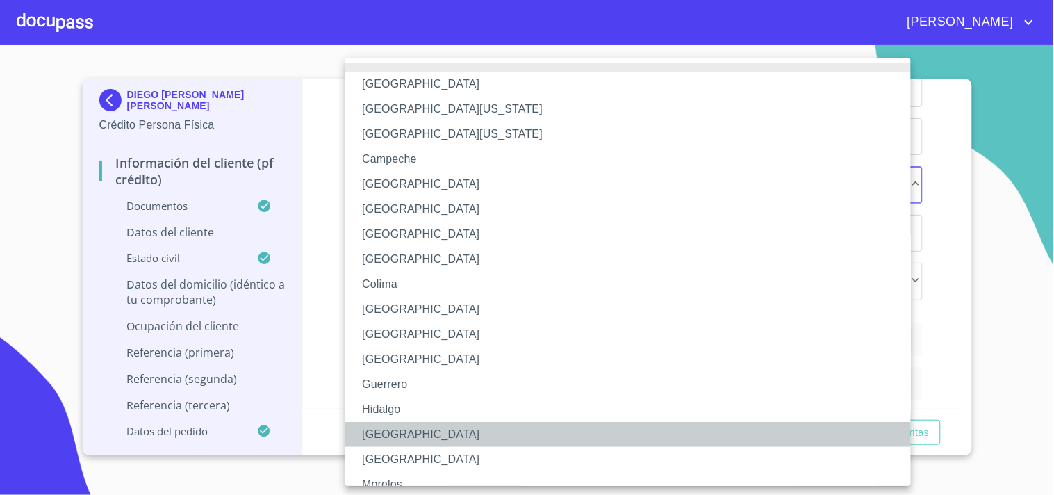
click at [389, 424] on li "[GEOGRAPHIC_DATA]" at bounding box center [633, 434] width 577 height 25
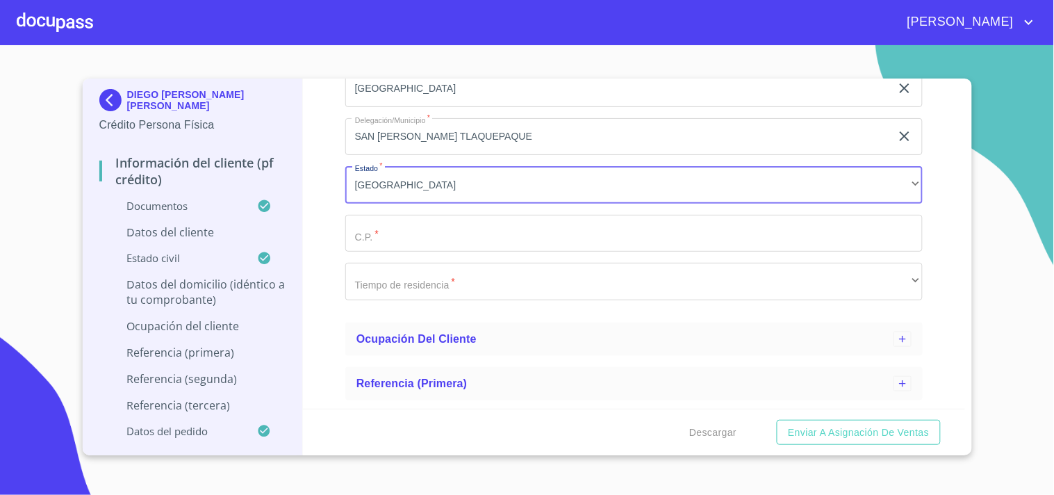
click at [370, 231] on input "Apellido Paterno   *" at bounding box center [633, 234] width 577 height 38
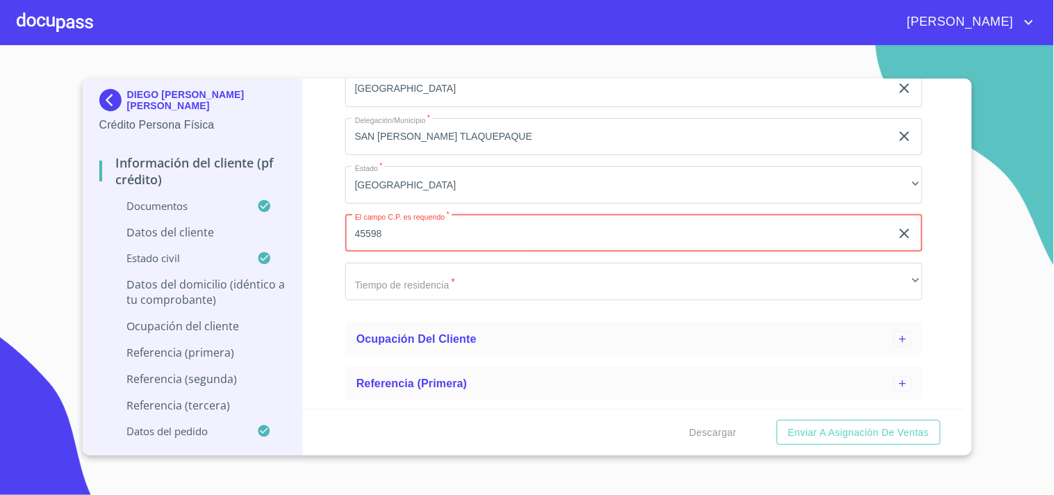
type input "45598"
click at [777, 420] on button "Enviar a Asignación de Ventas" at bounding box center [858, 433] width 163 height 26
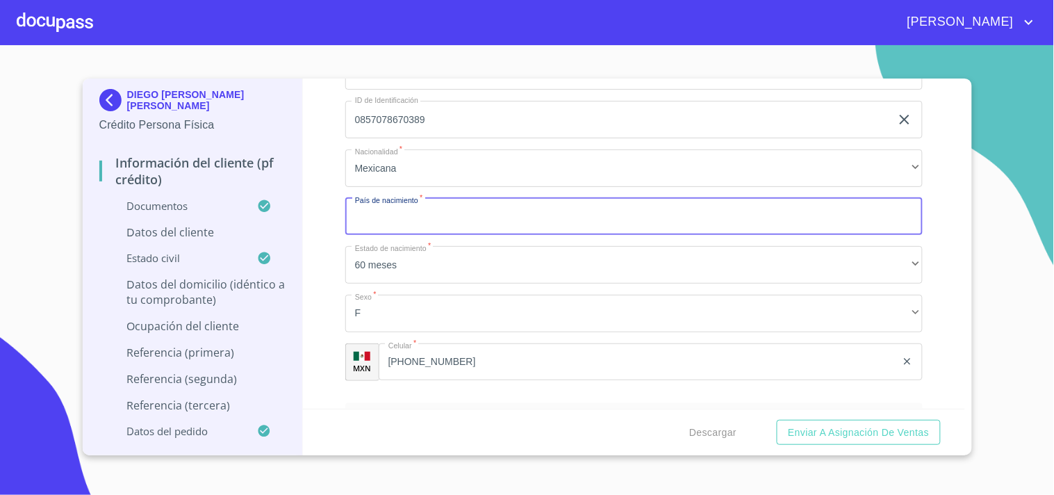
scroll to position [475, 0]
type input "[GEOGRAPHIC_DATA]"
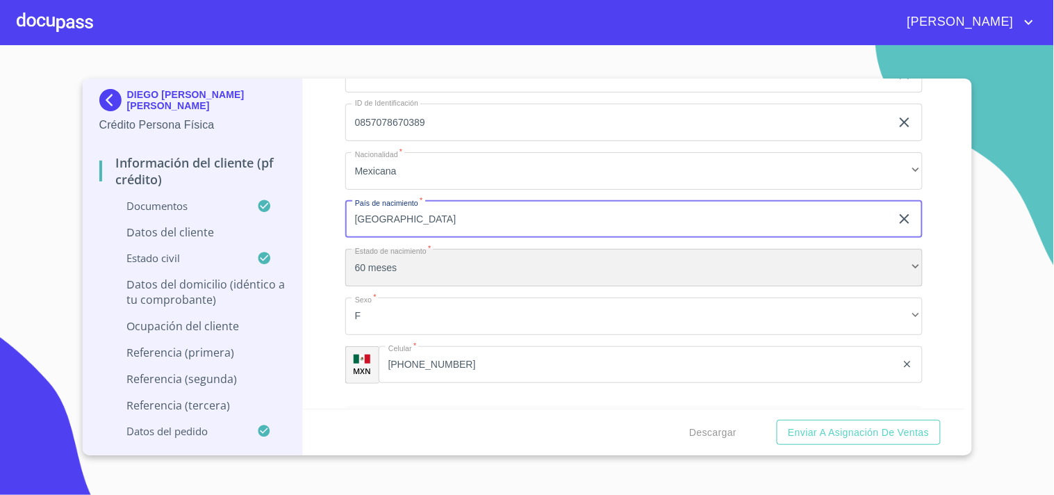
click at [395, 266] on div "60 meses" at bounding box center [633, 268] width 577 height 38
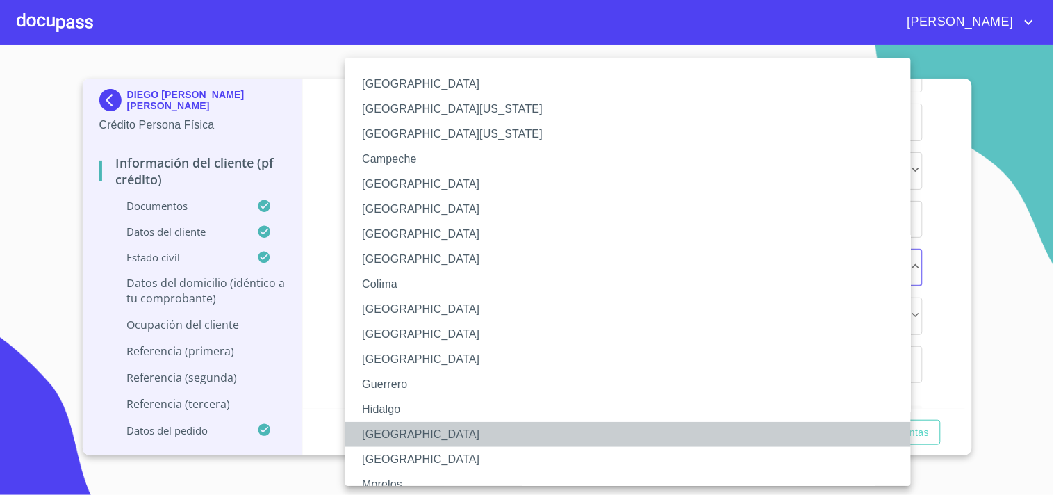
click at [395, 434] on li "[GEOGRAPHIC_DATA]" at bounding box center [633, 434] width 577 height 25
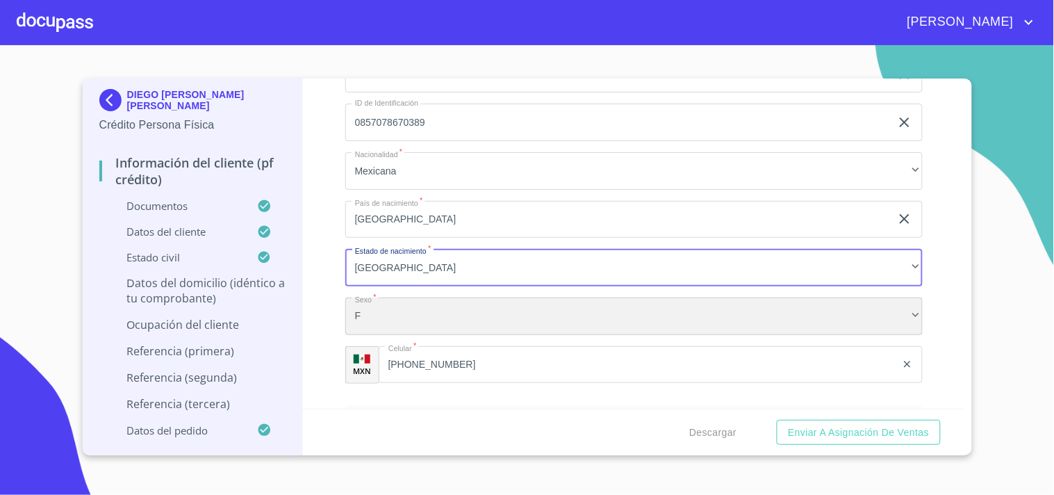
click at [401, 329] on div "F" at bounding box center [633, 316] width 577 height 38
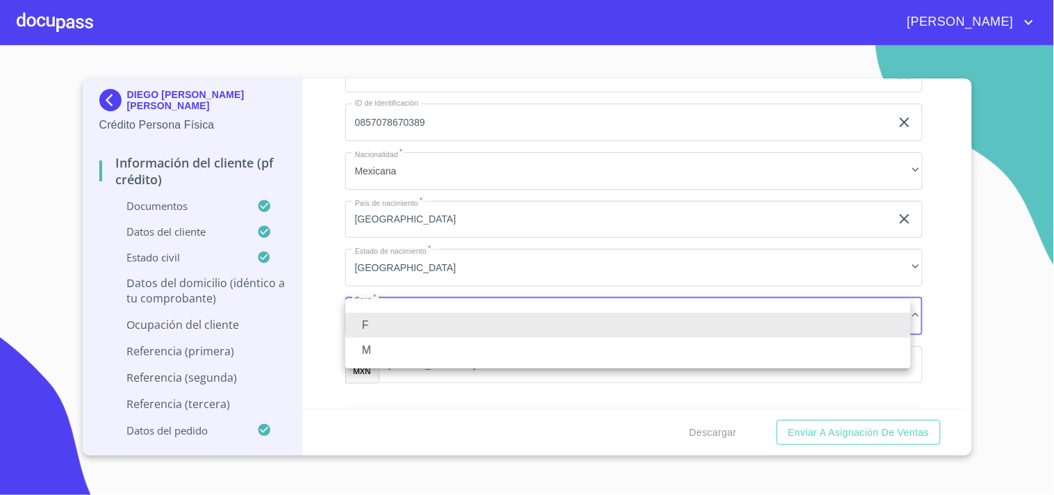
click at [401, 329] on li "F" at bounding box center [628, 325] width 566 height 25
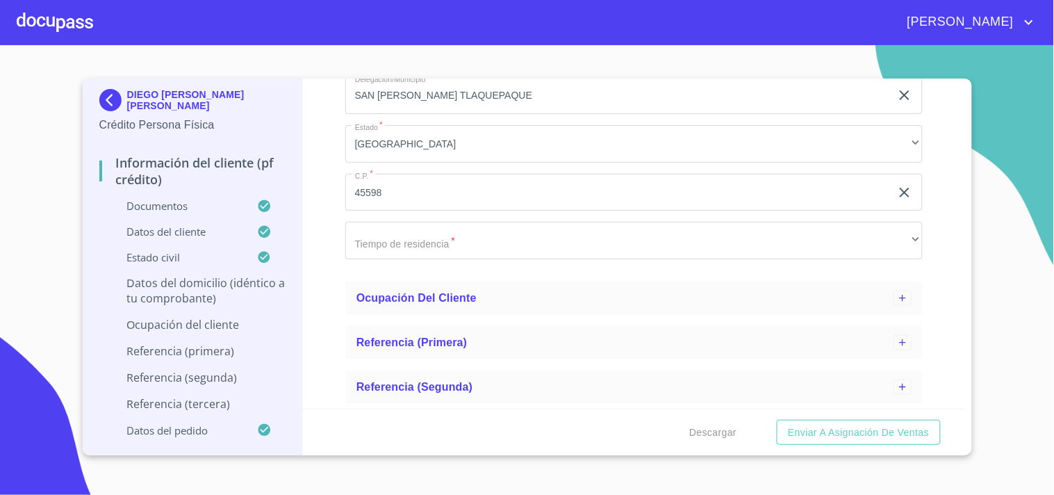
scroll to position [1686, 0]
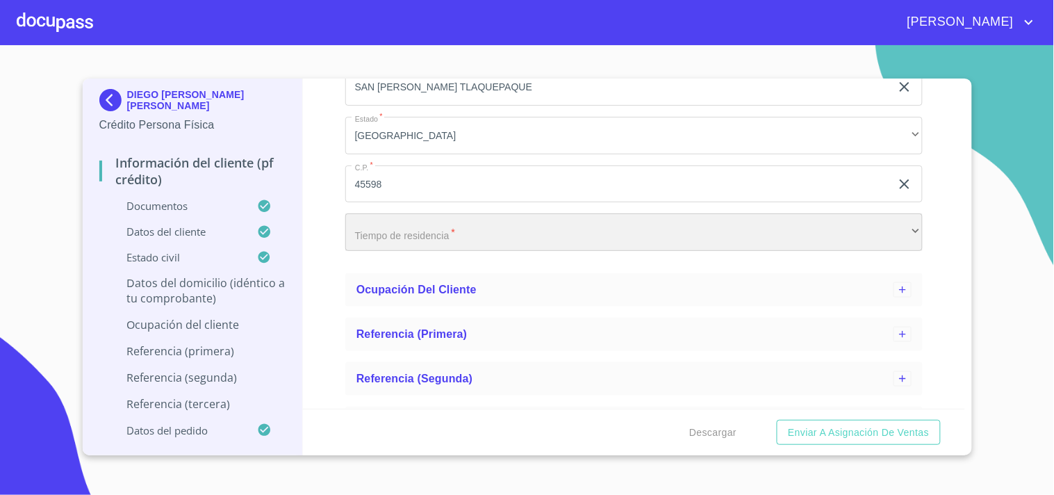
click at [420, 245] on div "​" at bounding box center [633, 232] width 577 height 38
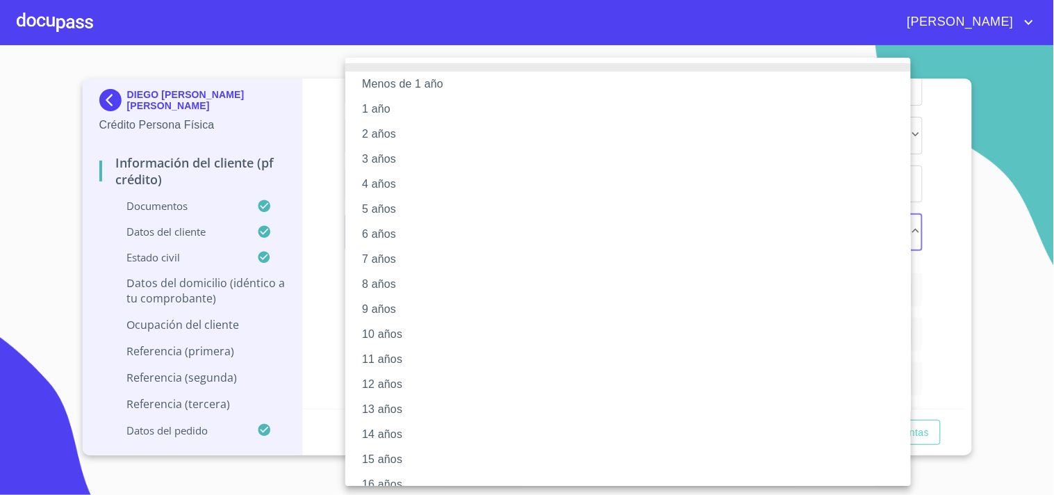
click at [374, 367] on li "11 años" at bounding box center [633, 359] width 577 height 25
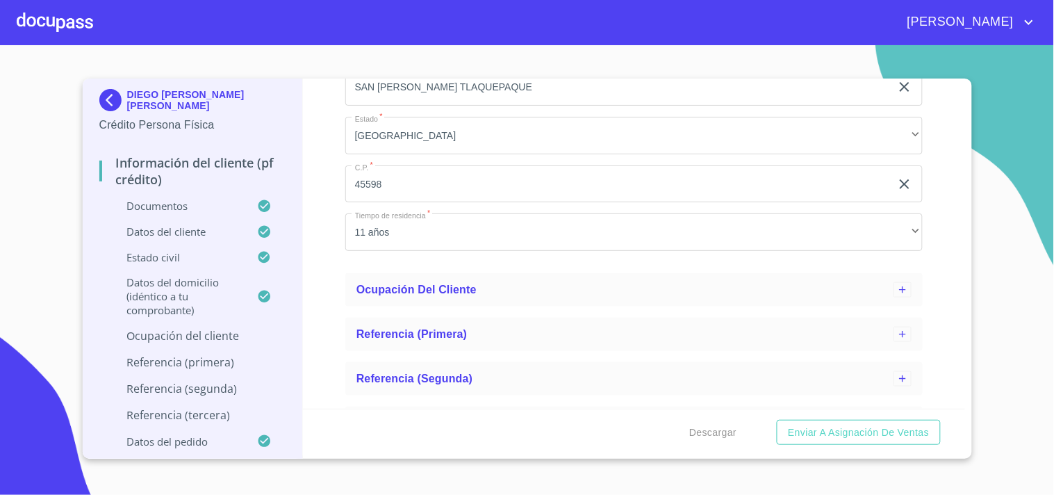
click at [320, 209] on div "Información del cliente (PF crédito) Documentos Datos del cliente Apellido [PER…" at bounding box center [634, 244] width 662 height 330
click at [385, 279] on div "Ocupación del Cliente" at bounding box center [633, 289] width 577 height 33
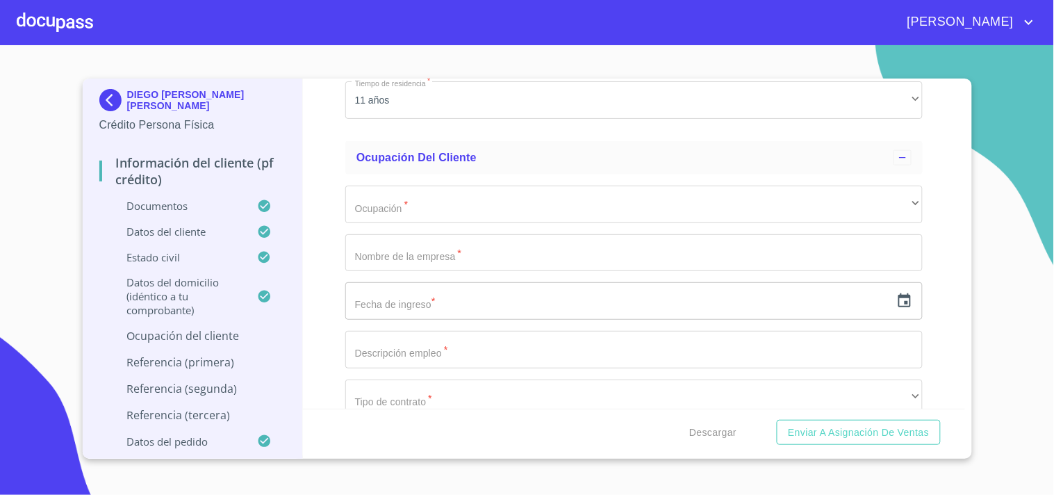
scroll to position [1801, 0]
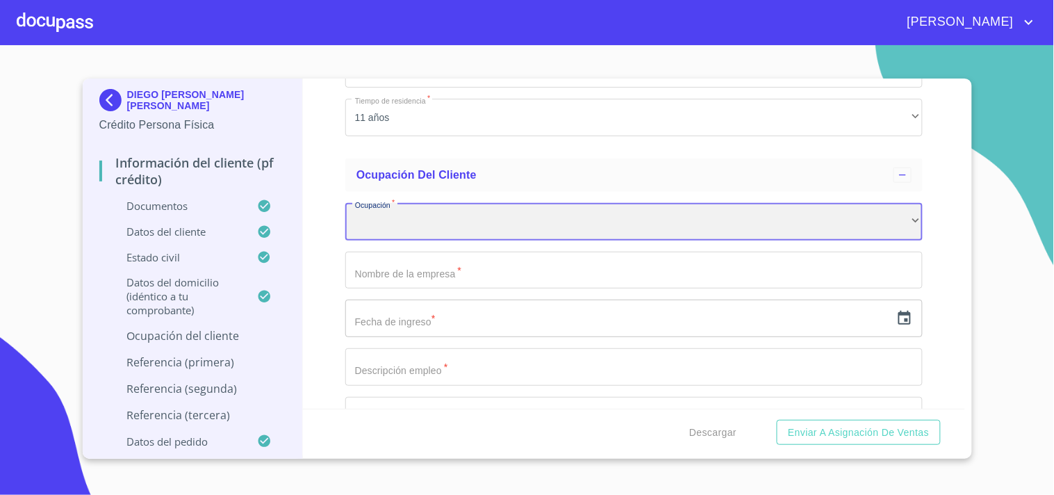
click at [401, 223] on div "​" at bounding box center [633, 222] width 577 height 38
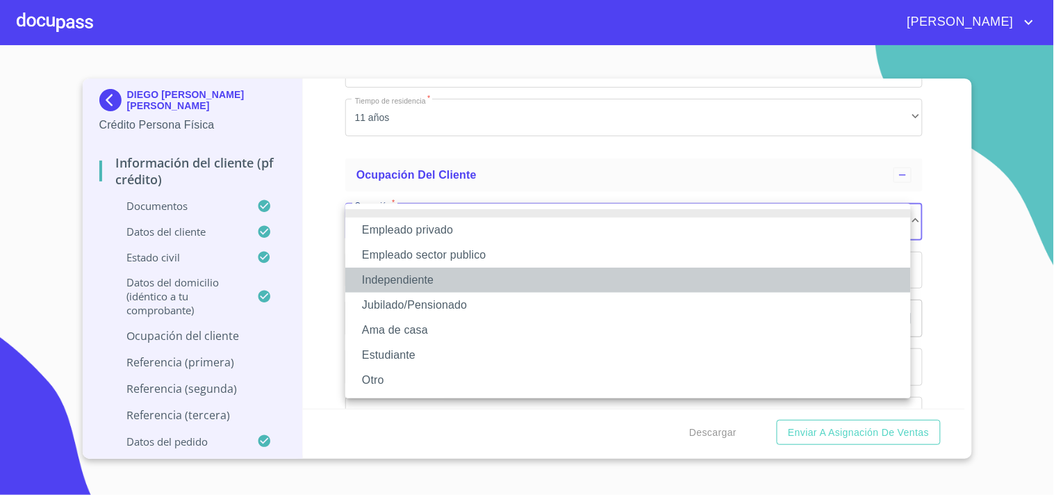
click at [441, 279] on li "Independiente" at bounding box center [628, 279] width 566 height 25
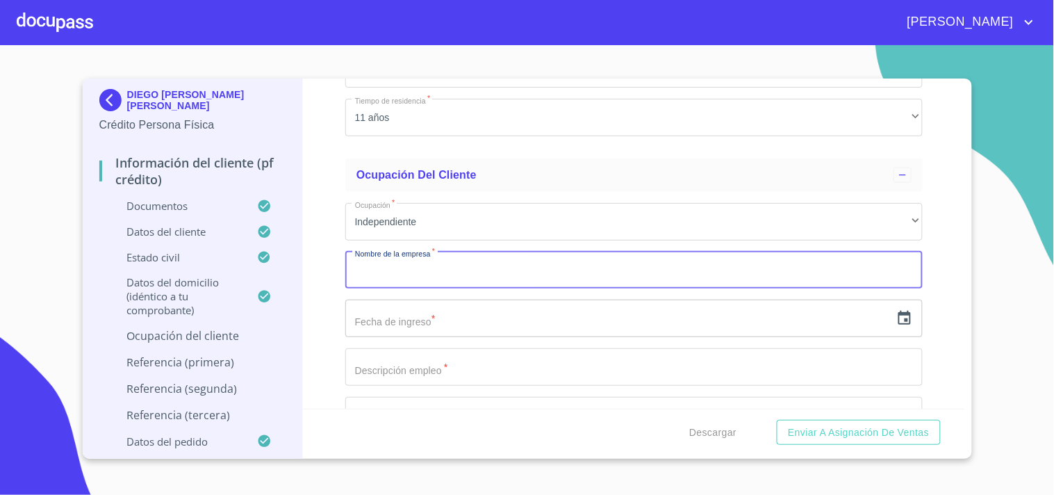
click at [363, 271] on input "Apellido Paterno   *" at bounding box center [633, 270] width 577 height 38
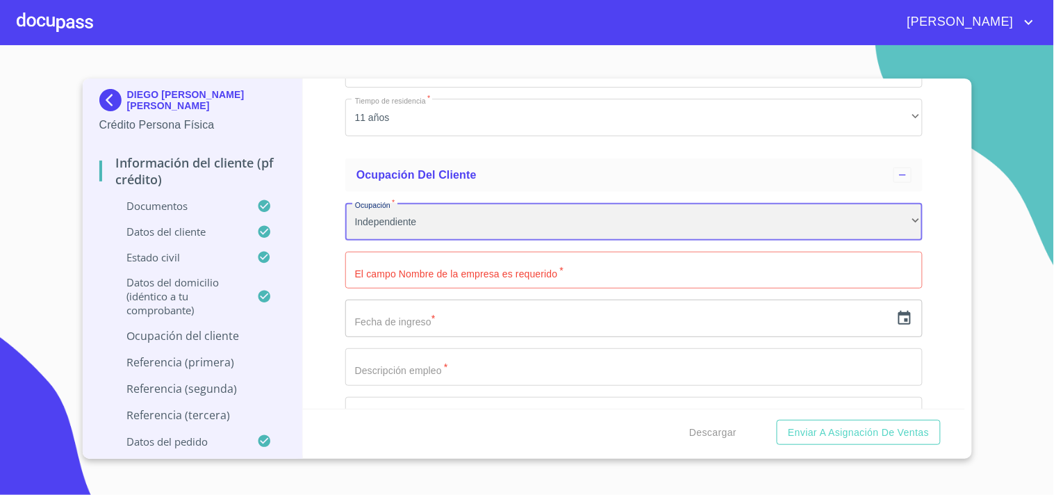
click at [408, 213] on div "Independiente" at bounding box center [633, 222] width 577 height 38
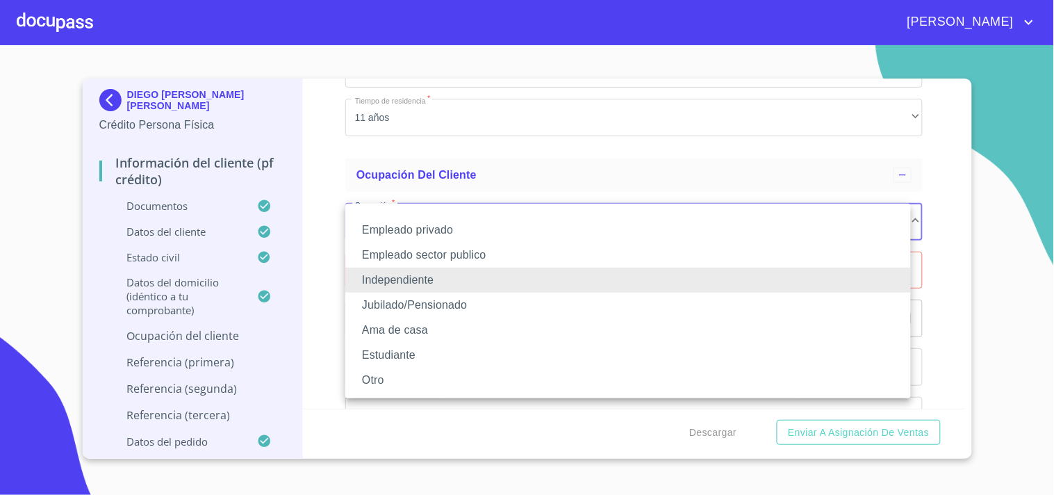
click at [322, 220] on div at bounding box center [527, 247] width 1054 height 495
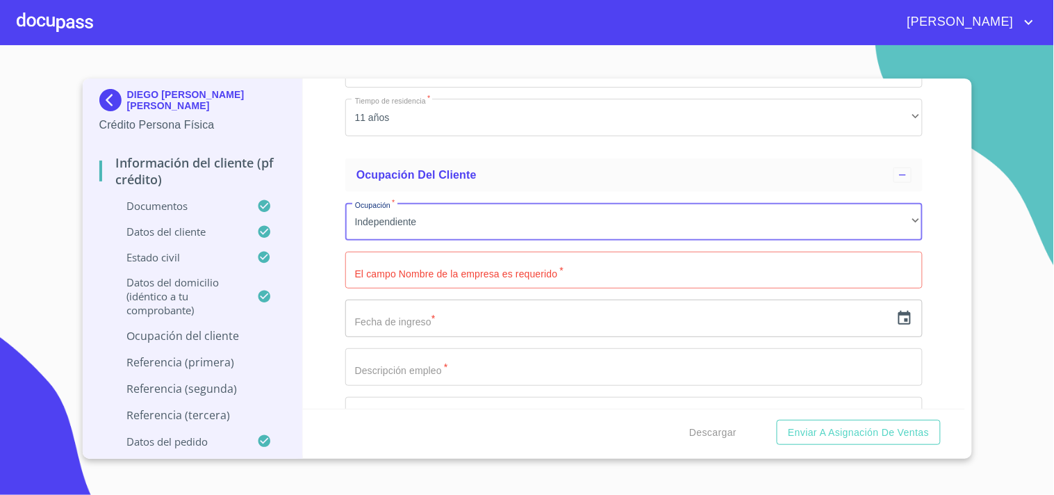
click at [410, 275] on input "Apellido Paterno   *" at bounding box center [633, 270] width 577 height 38
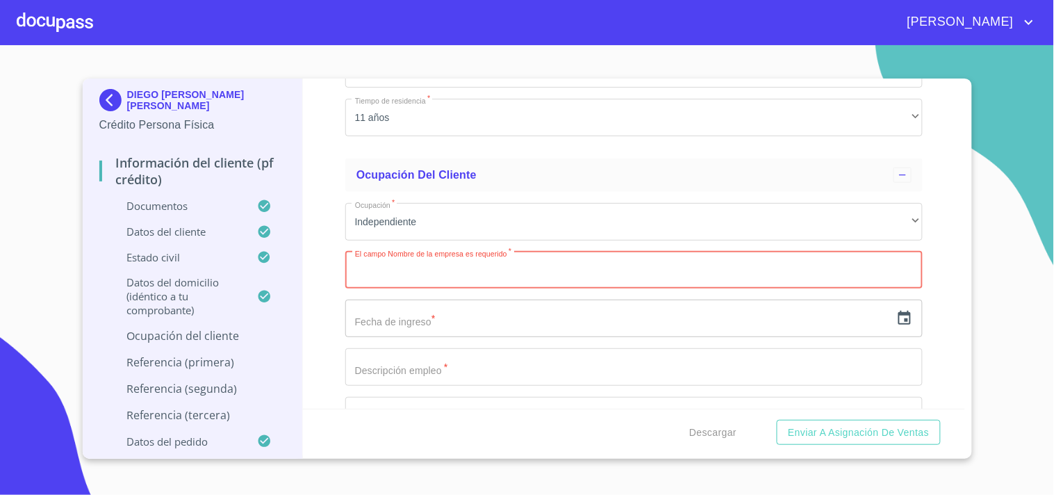
paste input "[PERSON_NAME] DE [GEOGRAPHIC_DATA]"
type input "[PERSON_NAME] DE [GEOGRAPHIC_DATA]"
click at [378, 320] on input "text" at bounding box center [617, 318] width 545 height 38
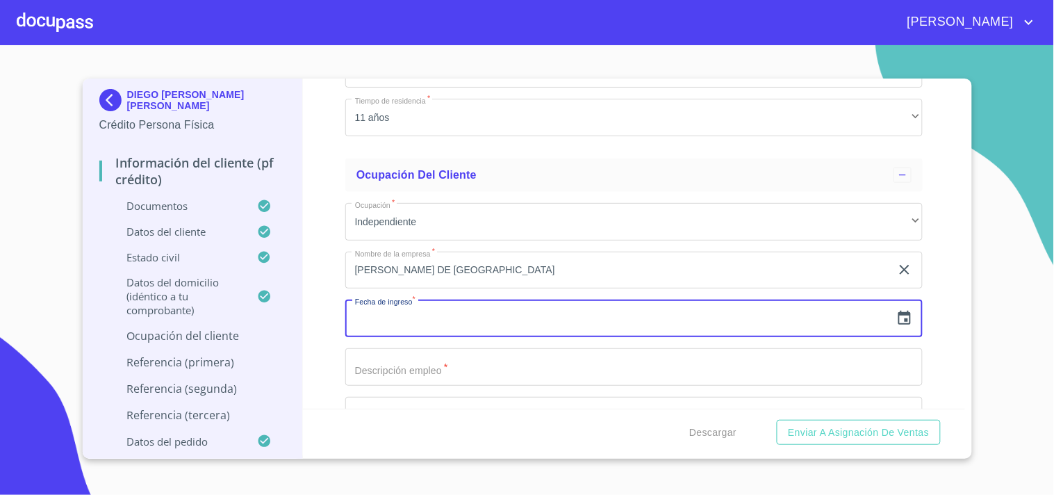
click at [378, 320] on input "text" at bounding box center [617, 318] width 545 height 38
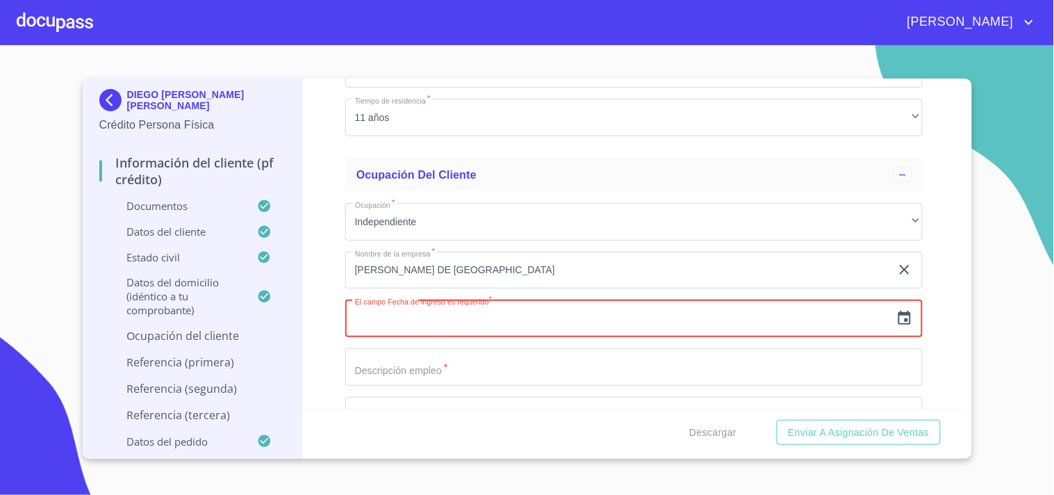
click at [898, 317] on icon "button" at bounding box center [904, 318] width 13 height 14
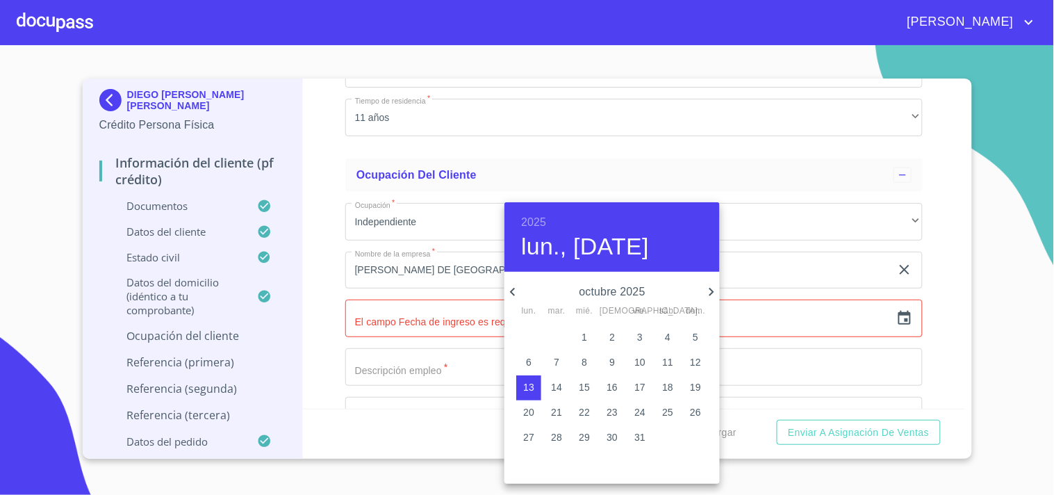
click at [527, 214] on h6 "2025" at bounding box center [533, 222] width 25 height 19
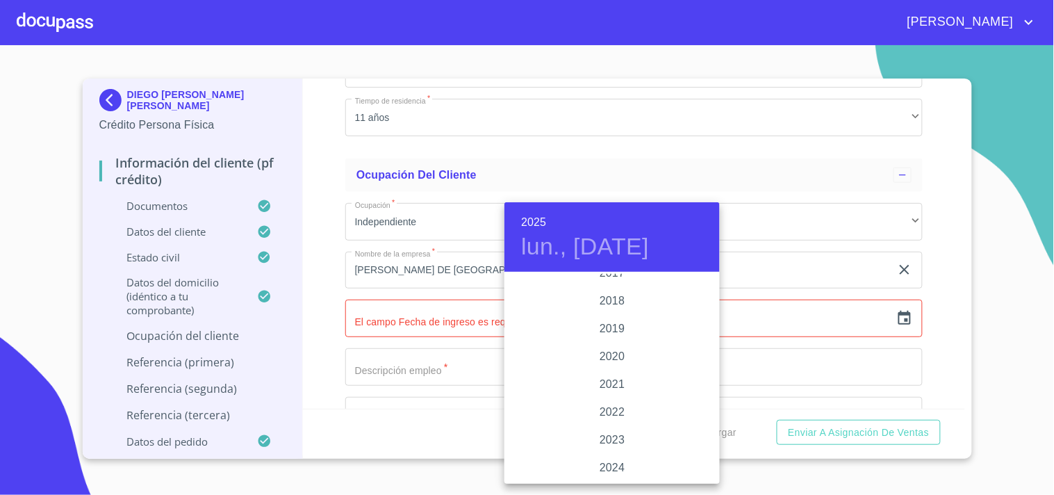
scroll to position [2541, 0]
click at [617, 331] on div "2018" at bounding box center [611, 331] width 215 height 28
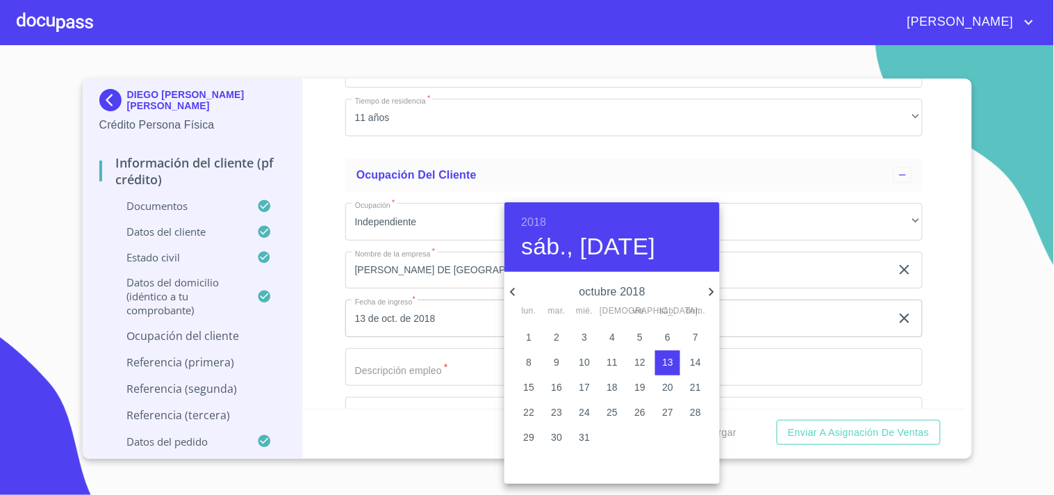
click at [510, 288] on icon "button" at bounding box center [512, 291] width 17 height 17
click at [671, 360] on p "11" at bounding box center [667, 362] width 11 height 14
type input "11 de ago. de 2018"
click at [309, 329] on div at bounding box center [527, 247] width 1054 height 495
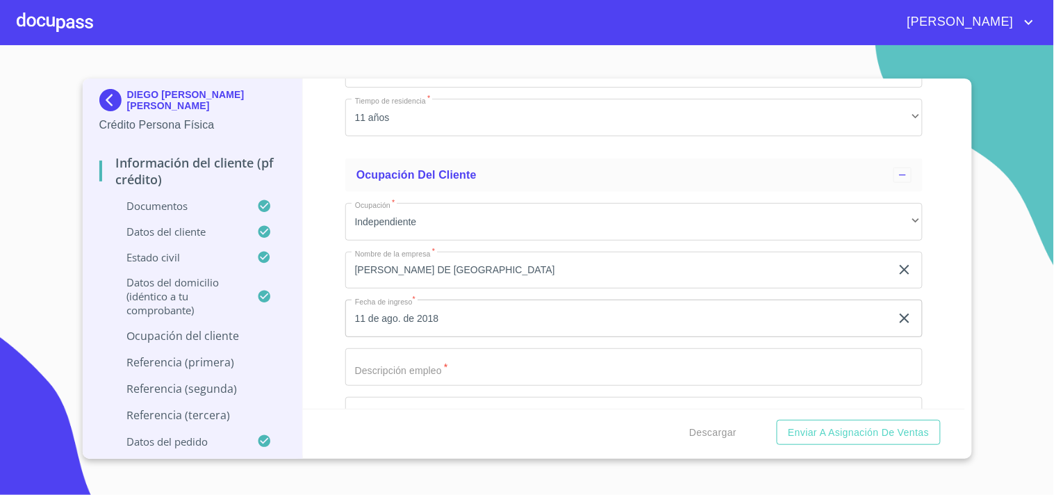
click at [309, 329] on div "Información del cliente (PF crédito) Documentos Datos del cliente Apellido [PER…" at bounding box center [634, 244] width 662 height 330
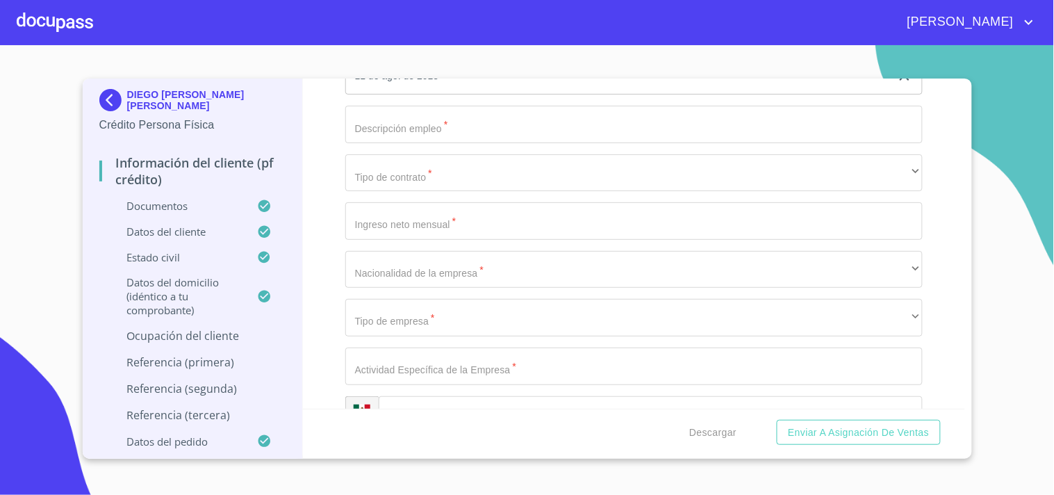
scroll to position [2047, 0]
click at [434, 122] on input "Apellido Paterno   *" at bounding box center [633, 121] width 577 height 38
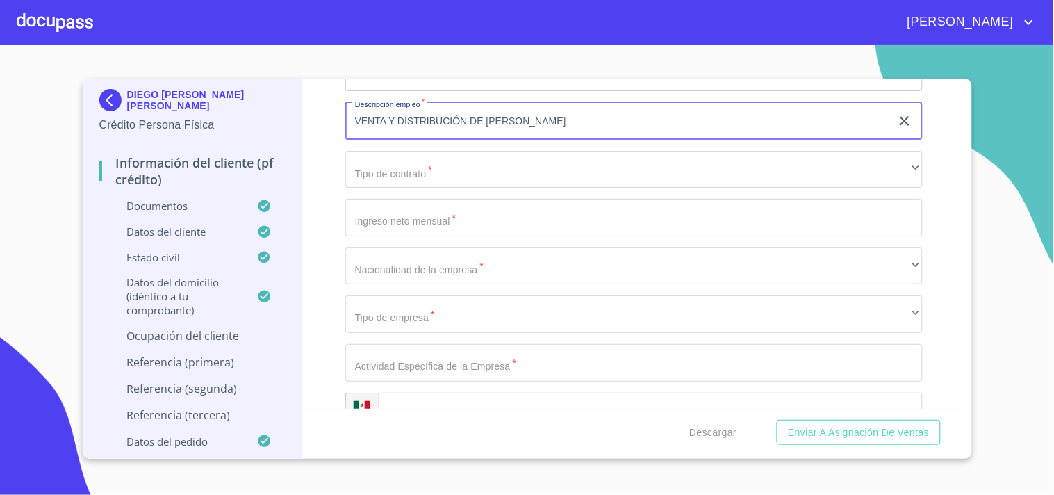
type input "VENTA Y DISTRIBUCIÓN DE [PERSON_NAME]"
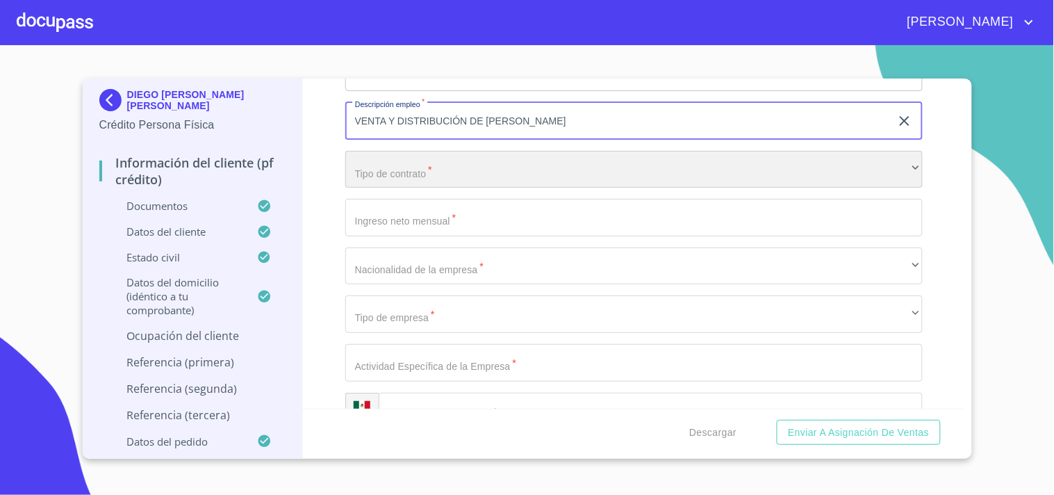
click at [390, 174] on div "​" at bounding box center [633, 170] width 577 height 38
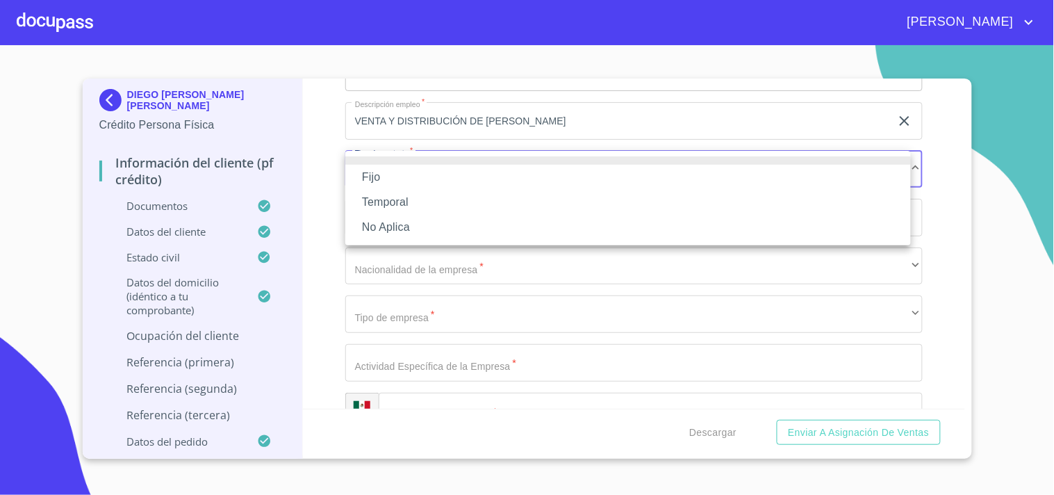
click at [398, 183] on li "Fijo" at bounding box center [628, 177] width 566 height 25
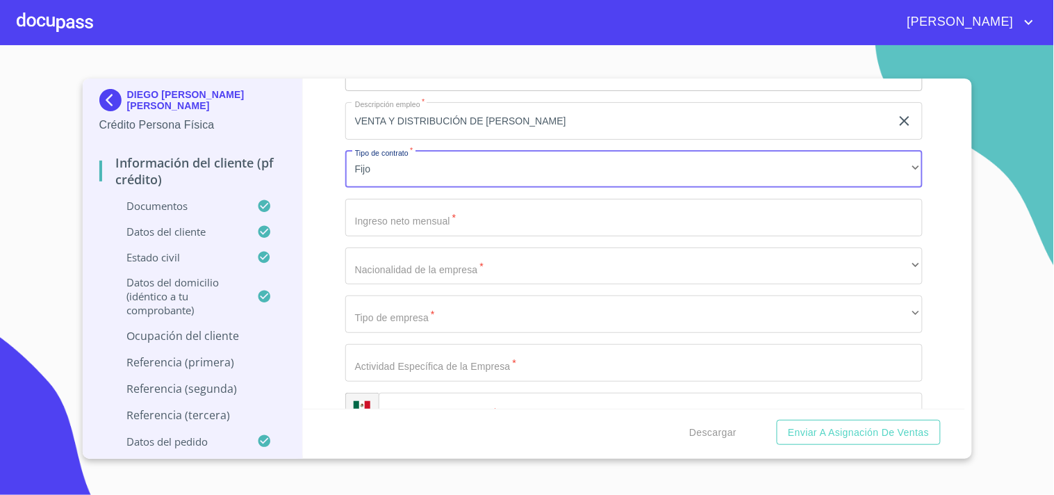
click at [420, 210] on input "Apellido Paterno   *" at bounding box center [633, 218] width 577 height 38
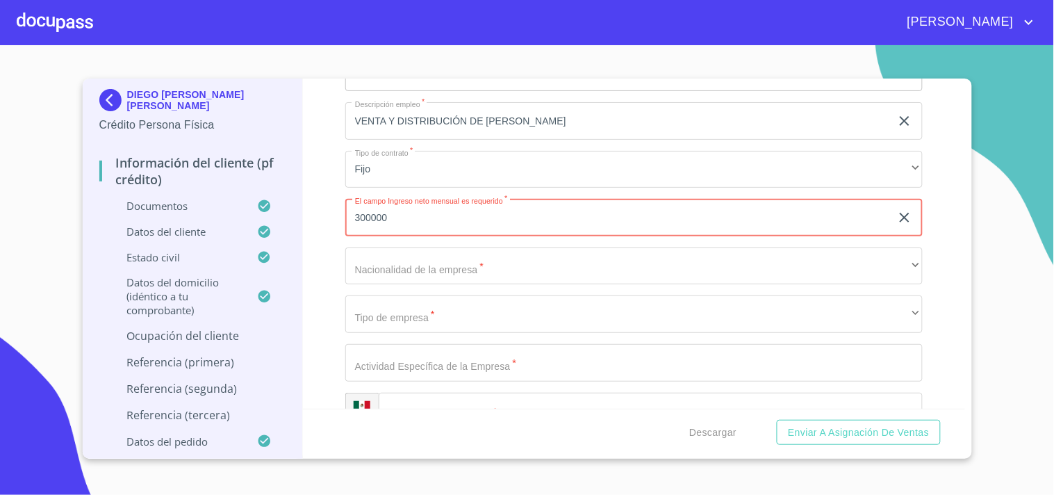
type input "300000"
click at [327, 176] on div "Información del cliente (PF crédito) Documentos Datos del cliente Apellido [PER…" at bounding box center [634, 244] width 662 height 330
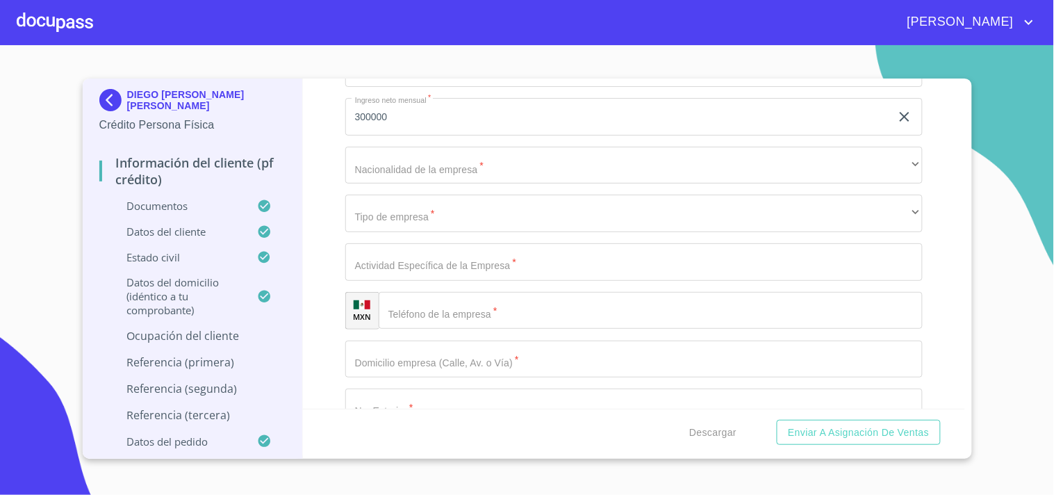
scroll to position [2147, 0]
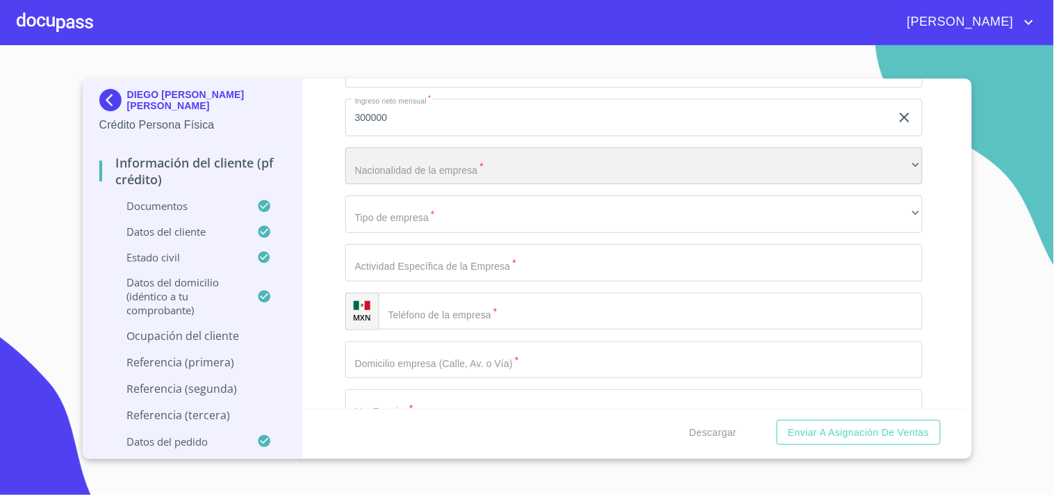
click at [373, 167] on div "​" at bounding box center [633, 166] width 577 height 38
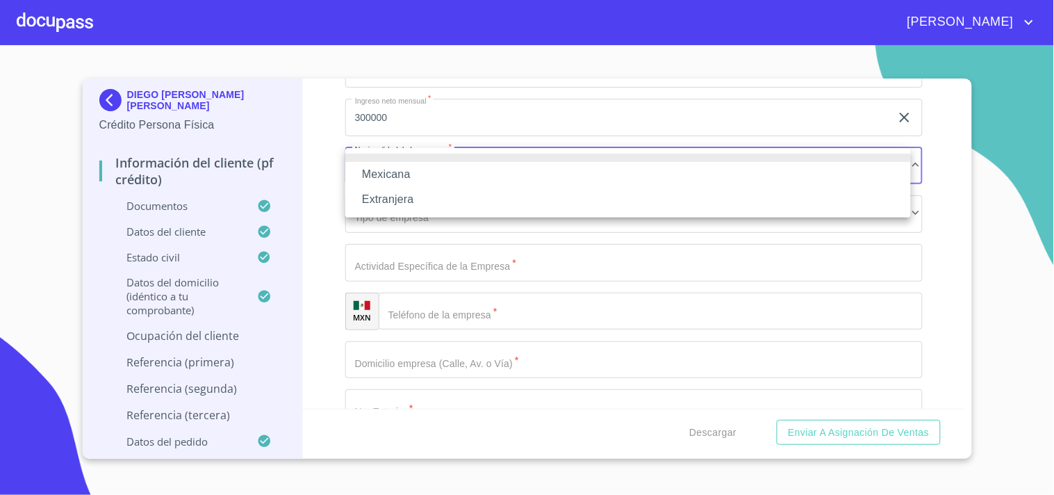
click at [397, 172] on li "Mexicana" at bounding box center [628, 174] width 566 height 25
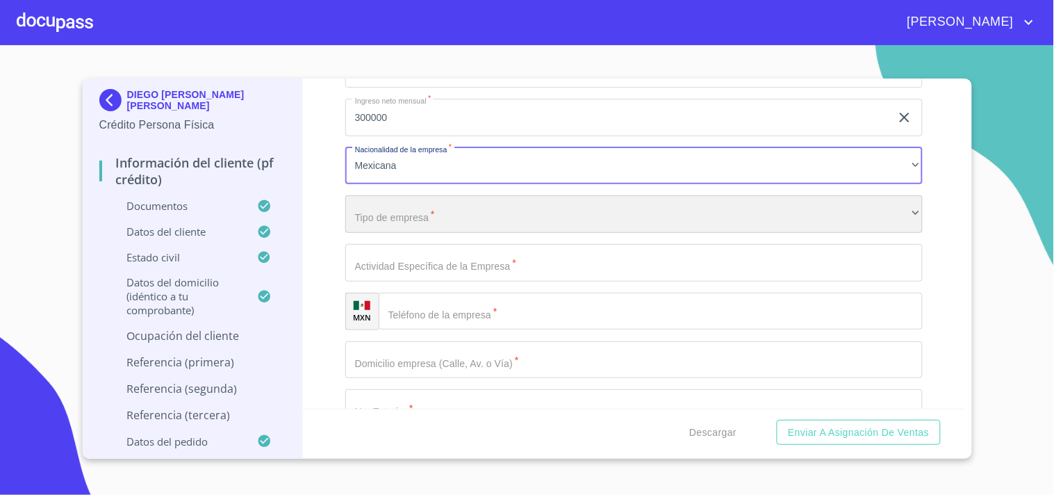
click at [402, 213] on div "​" at bounding box center [633, 214] width 577 height 38
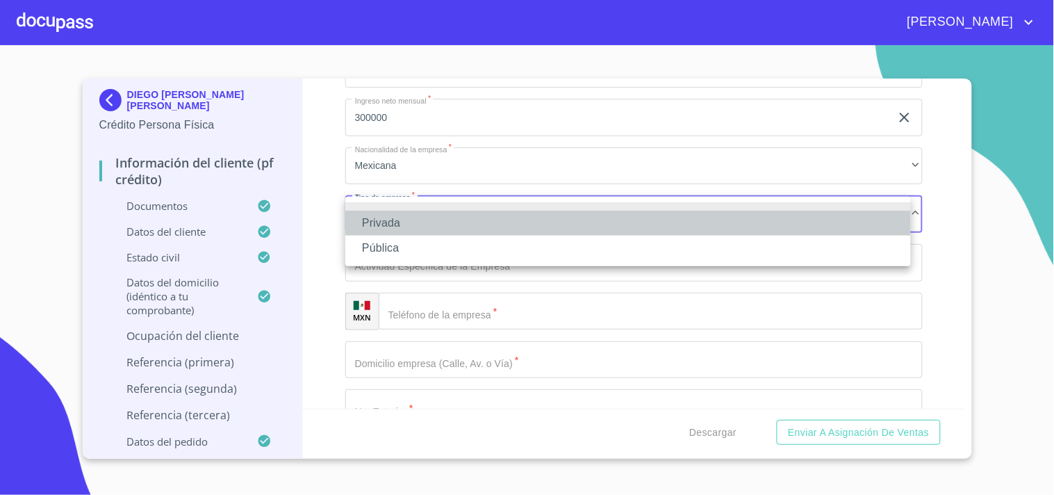
click at [404, 220] on li "Privada" at bounding box center [628, 223] width 566 height 25
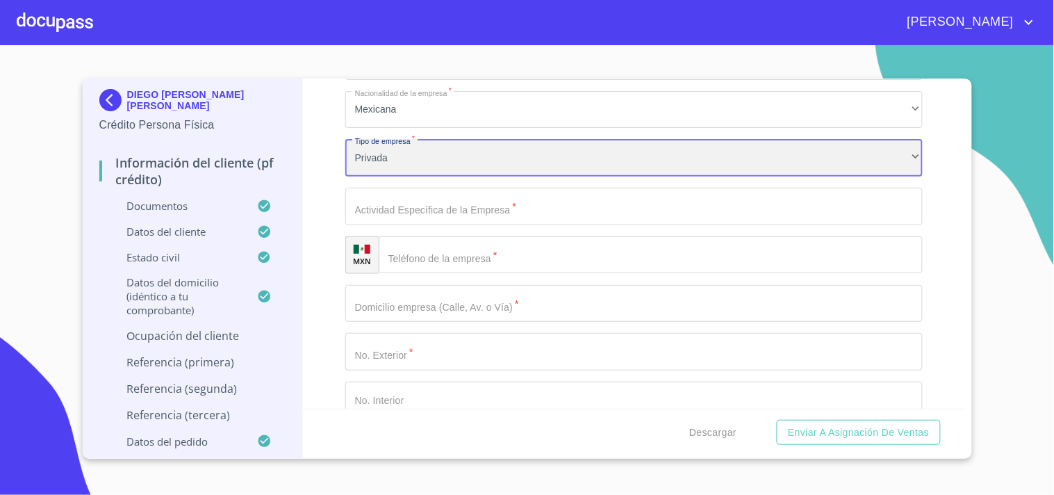
scroll to position [2211, 0]
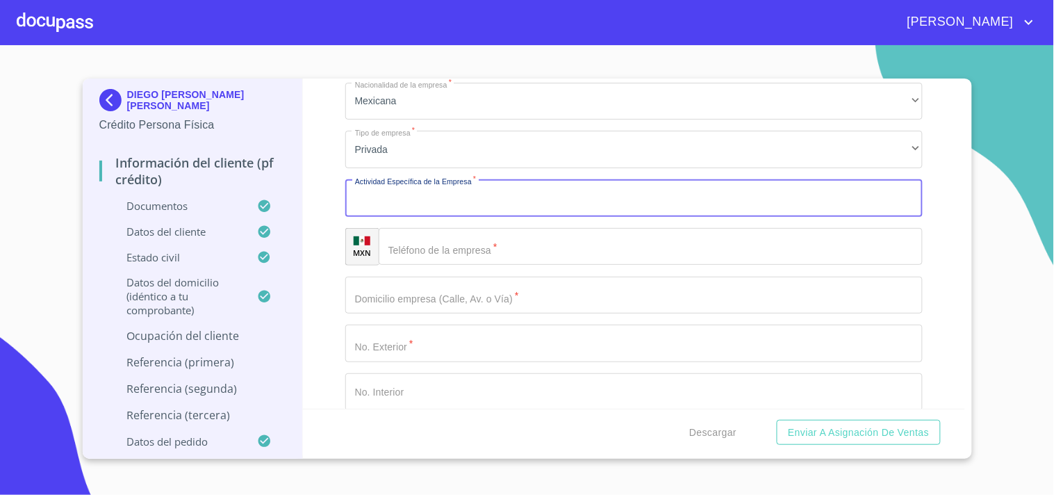
click at [393, 199] on input "Apellido Paterno   *" at bounding box center [633, 198] width 577 height 38
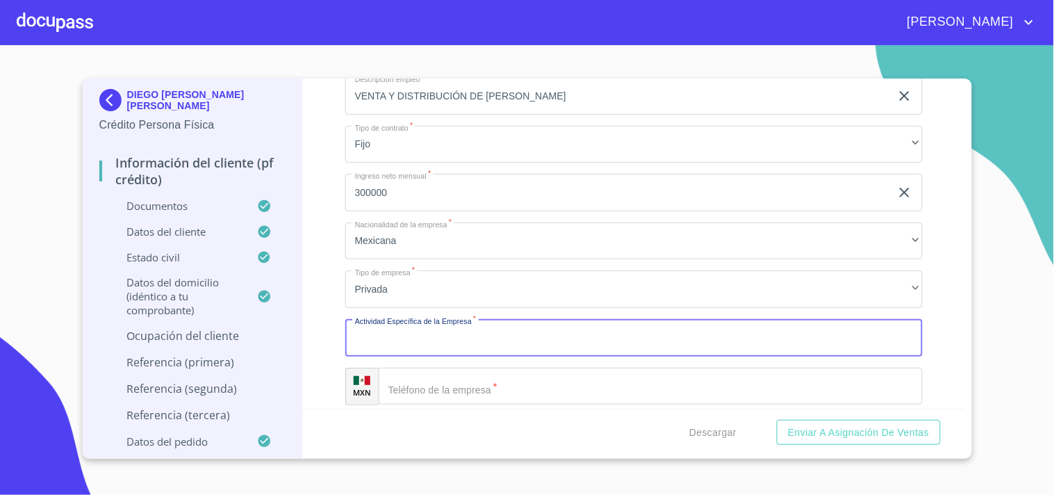
scroll to position [2070, 0]
click at [413, 93] on input "VENTA Y DISTRIBUCIÓN DE [PERSON_NAME]" at bounding box center [617, 98] width 545 height 38
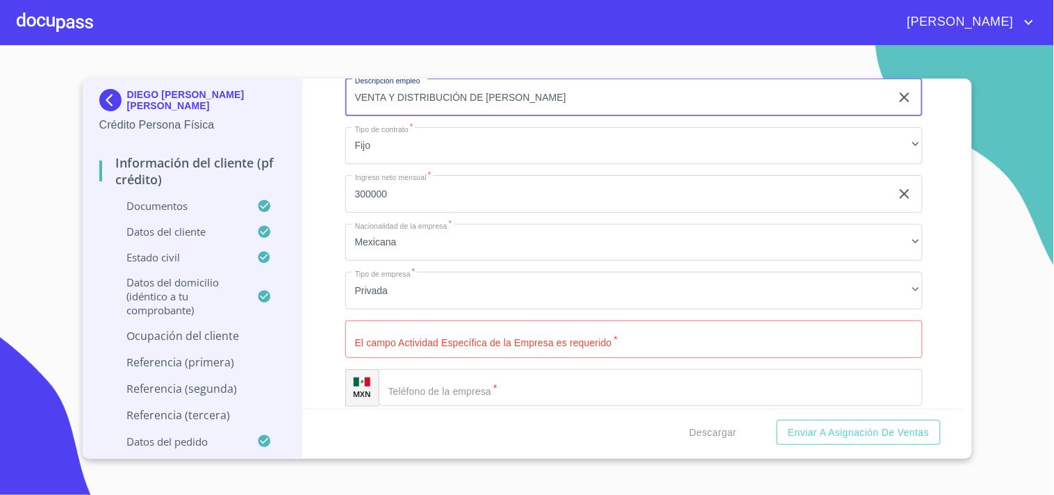
click at [413, 93] on input "VENTA Y DISTRIBUCIÓN DE [PERSON_NAME]" at bounding box center [617, 98] width 545 height 38
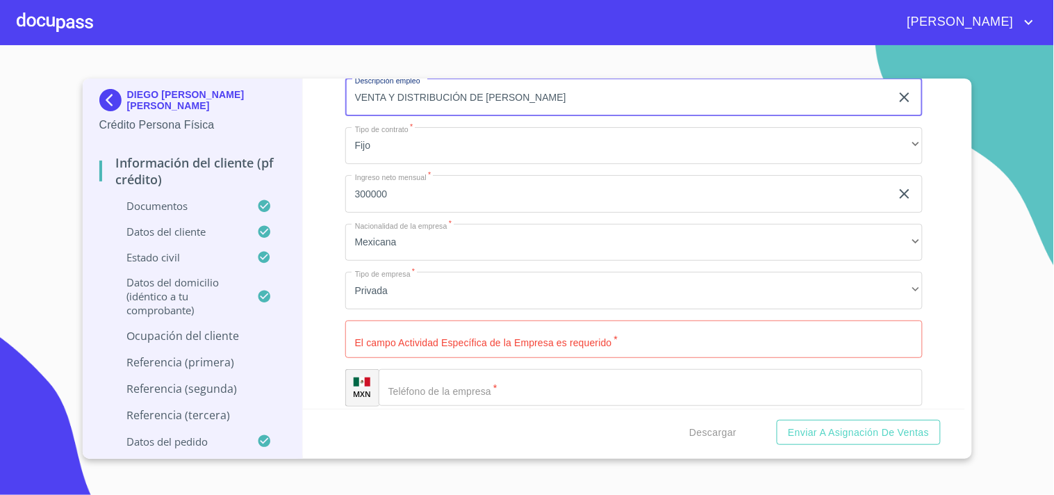
click at [399, 339] on input "Apellido Paterno   *" at bounding box center [633, 339] width 577 height 38
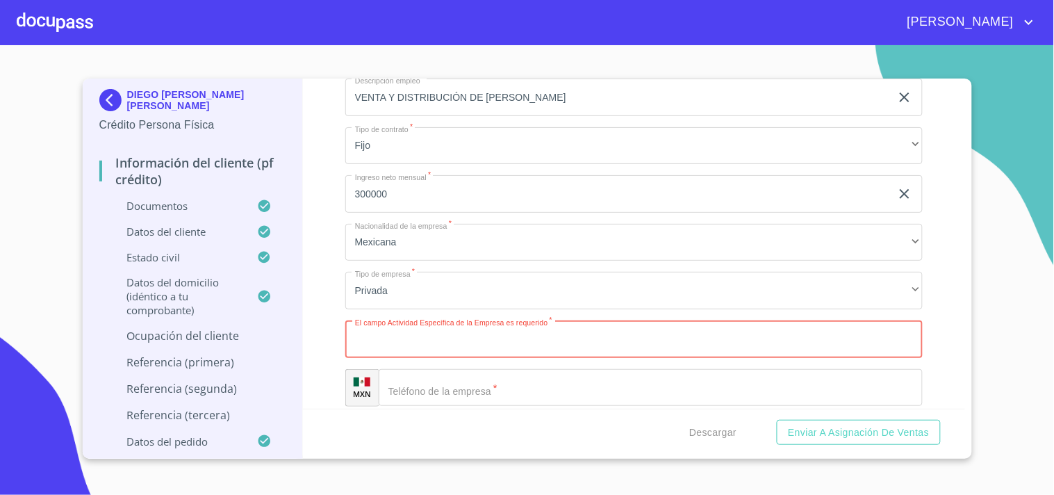
paste input "VENTA Y DISTRIBUCIÓN DE [PERSON_NAME]"
type input "VENTA Y DISTRIBUCIÓN DE [PERSON_NAME]"
click at [330, 297] on div "Información del cliente (PF crédito) Documentos Datos del cliente Apellido [PER…" at bounding box center [634, 244] width 662 height 330
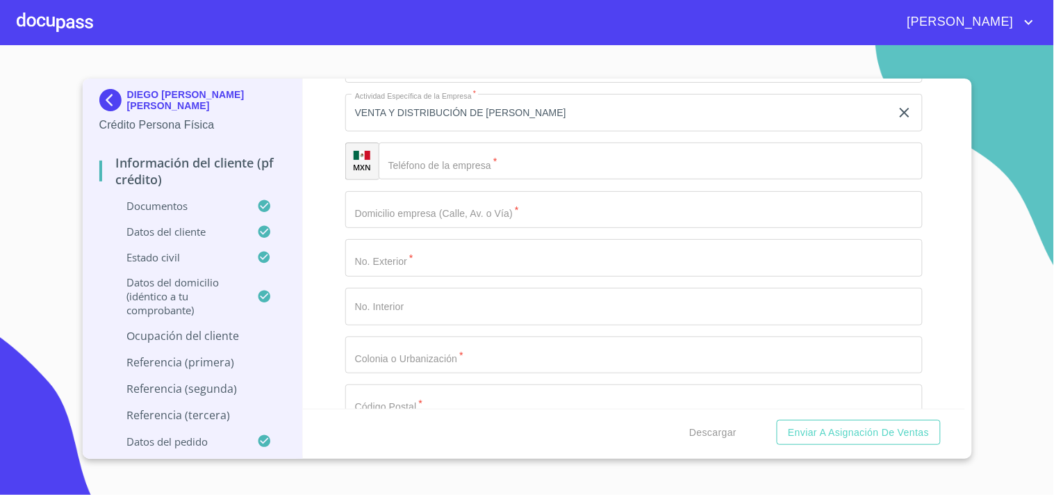
scroll to position [2304, 0]
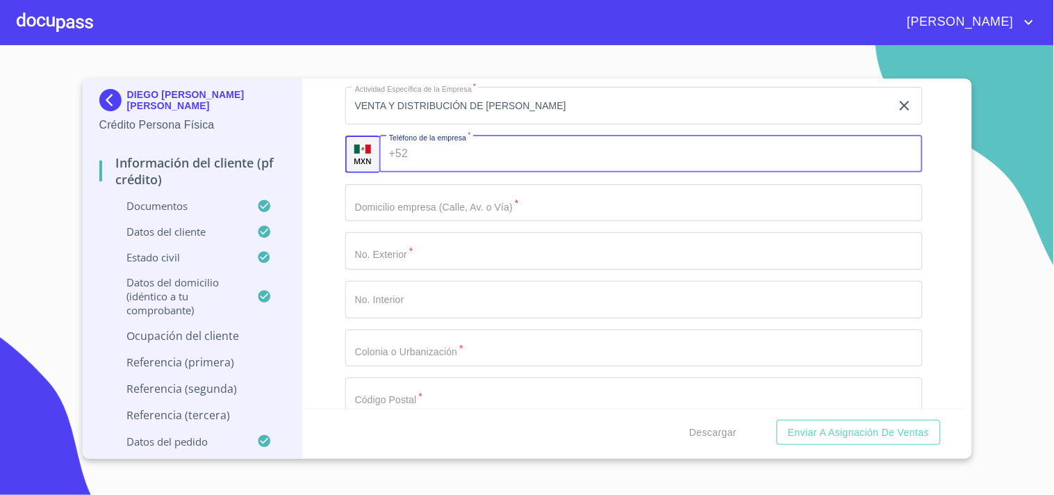
click at [442, 162] on input "Apellido Paterno   *" at bounding box center [667, 154] width 509 height 38
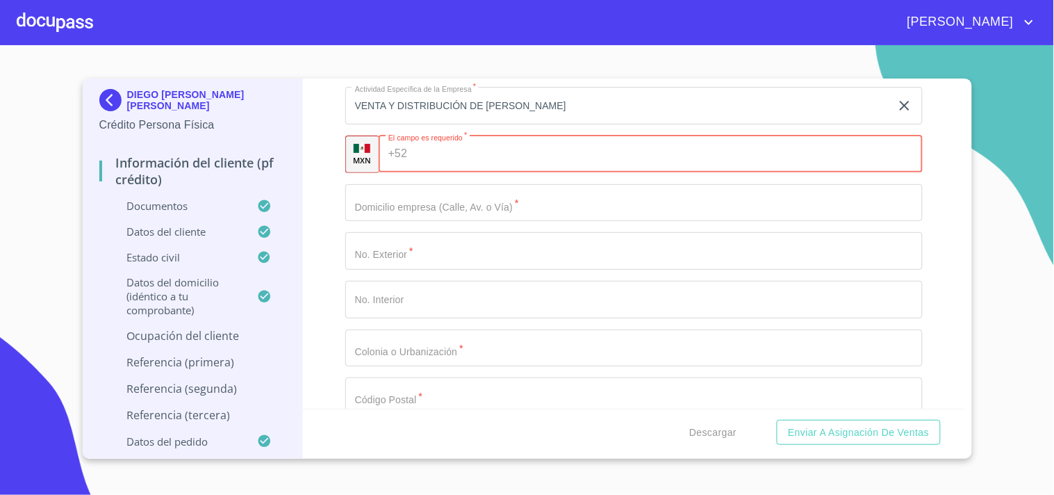
paste input "[PHONE_NUMBER]"
click at [325, 156] on div "Información del cliente (PF crédito) Documentos Datos del cliente Apellido [PER…" at bounding box center [634, 244] width 662 height 330
click at [436, 151] on input "[PHONE_NUMBER]" at bounding box center [638, 154] width 518 height 38
click at [434, 149] on input "[PHONE_NUMBER]" at bounding box center [655, 154] width 484 height 38
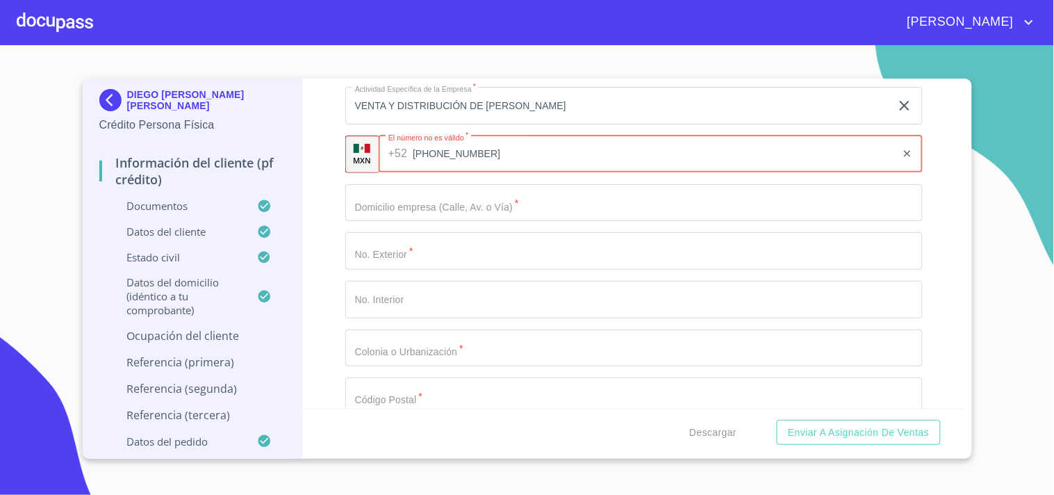
type input "[PHONE_NUMBER]"
click at [322, 158] on div "Información del cliente (PF crédito) Documentos Datos del cliente Apellido [PER…" at bounding box center [634, 244] width 662 height 330
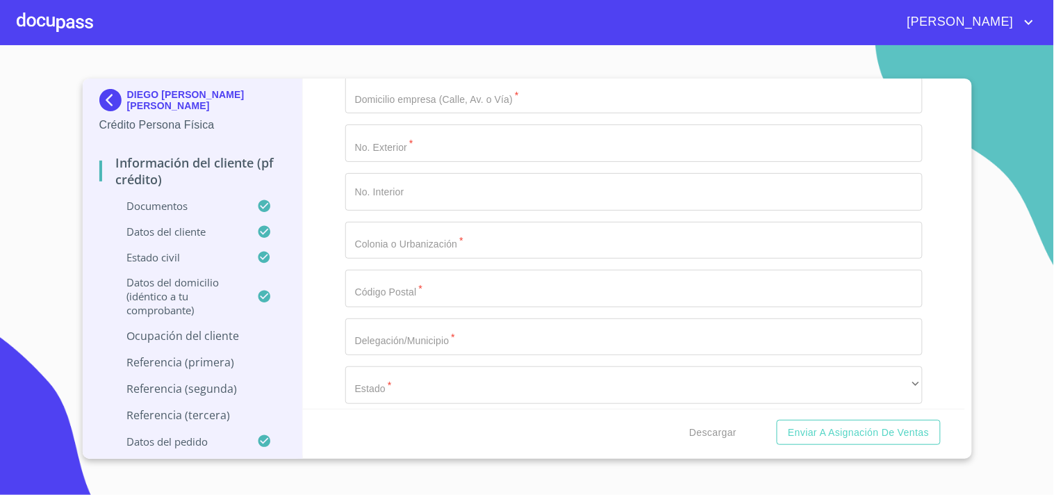
scroll to position [2412, 0]
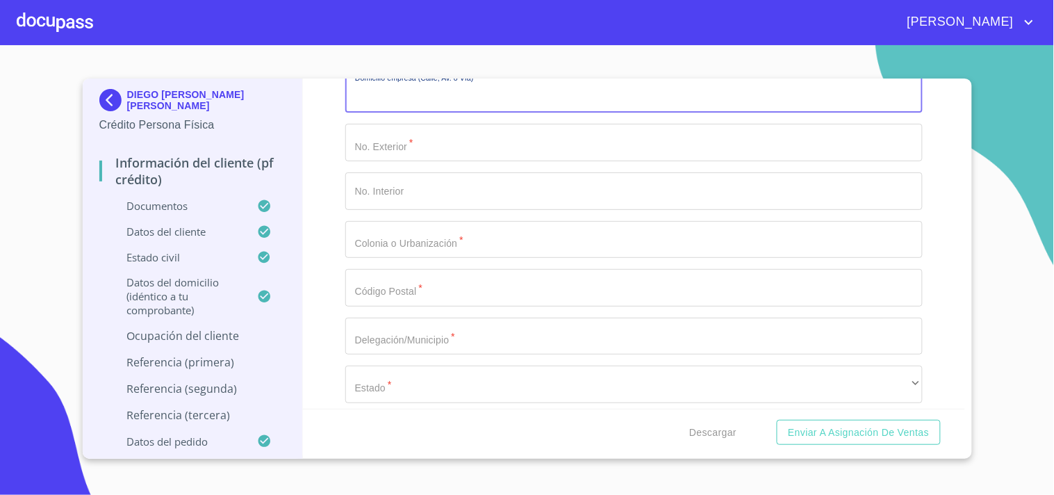
click at [379, 94] on input "Apellido Paterno   *" at bounding box center [633, 95] width 577 height 38
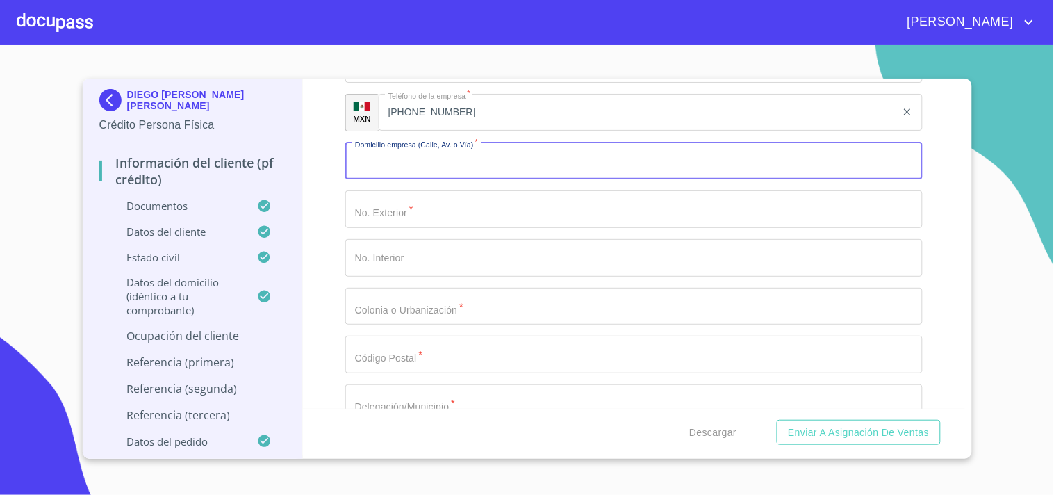
scroll to position [2329, 0]
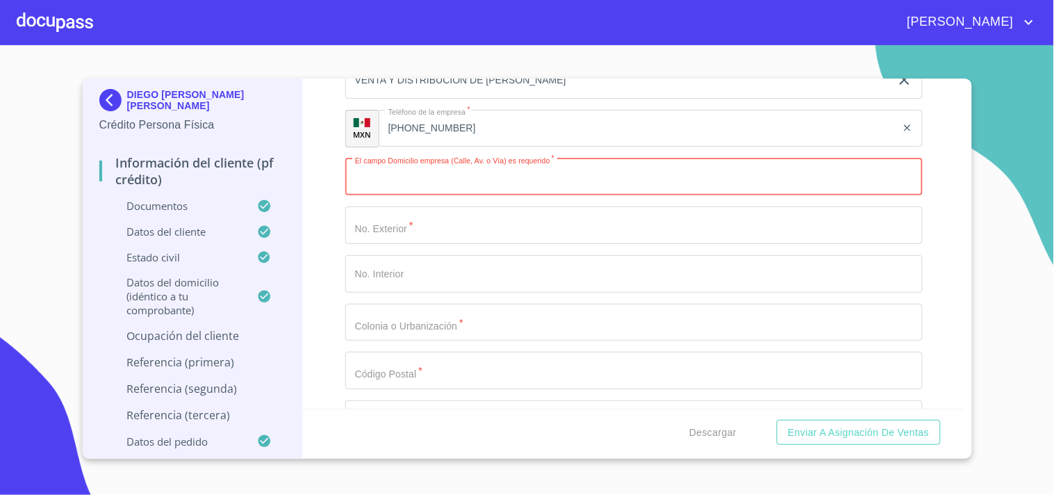
paste input "3331452929"
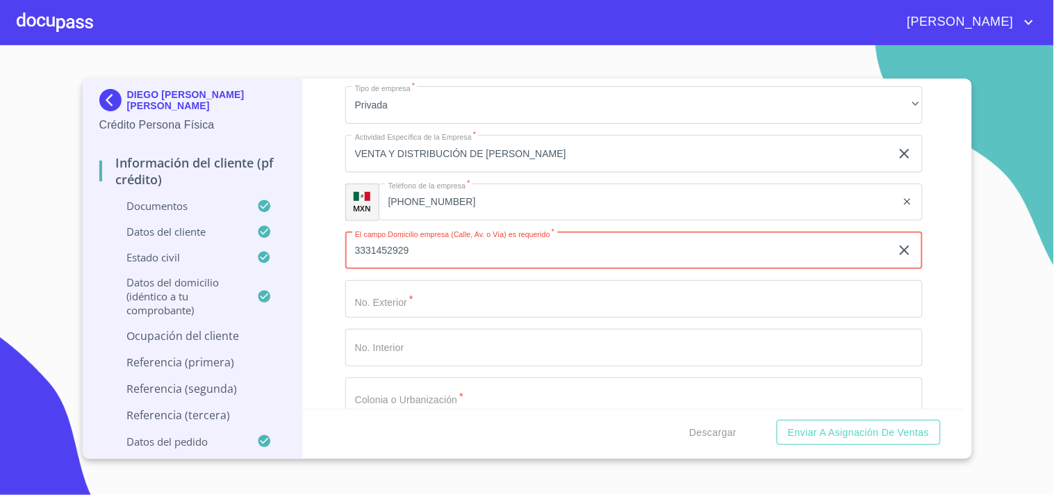
scroll to position [2254, 0]
type input "3331452929"
click at [436, 204] on input "[PHONE_NUMBER]" at bounding box center [638, 204] width 518 height 38
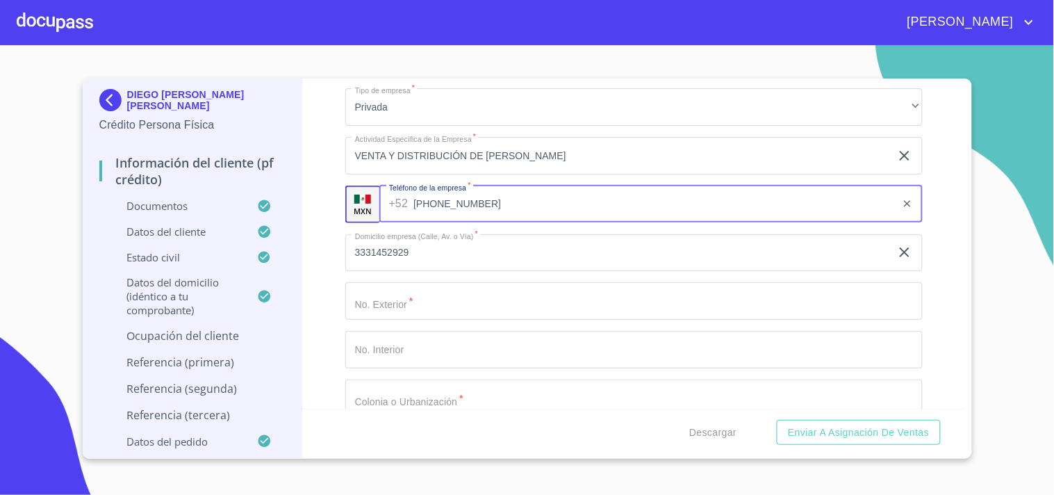
click at [436, 204] on input "[PHONE_NUMBER]" at bounding box center [654, 204] width 483 height 38
paste input "331452929"
click at [439, 200] on input "[PHONE_NUMBER]" at bounding box center [654, 204] width 483 height 38
type input "[PHONE_NUMBER]"
click at [449, 245] on input "3331452929" at bounding box center [617, 253] width 545 height 38
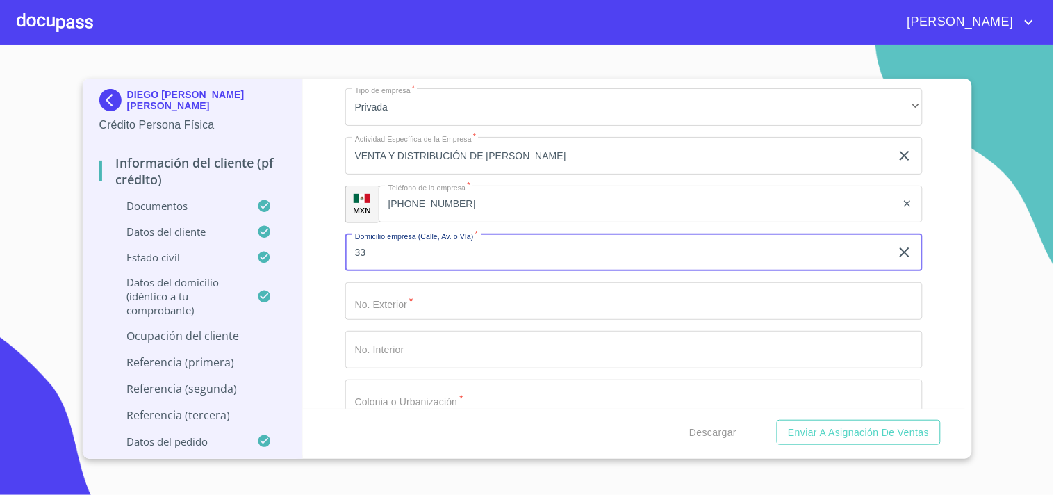
type input "3"
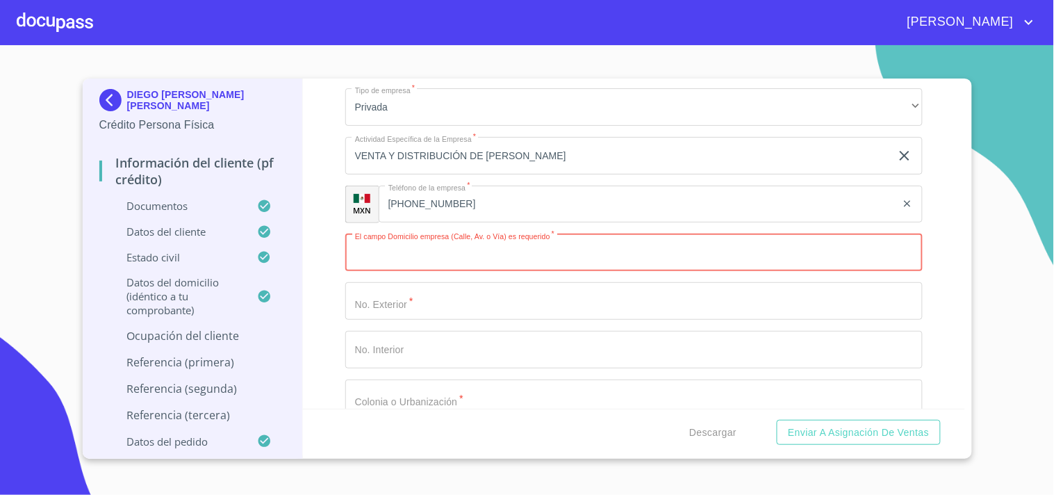
paste input "Calle 24 #2788"
type input "Calle 24"
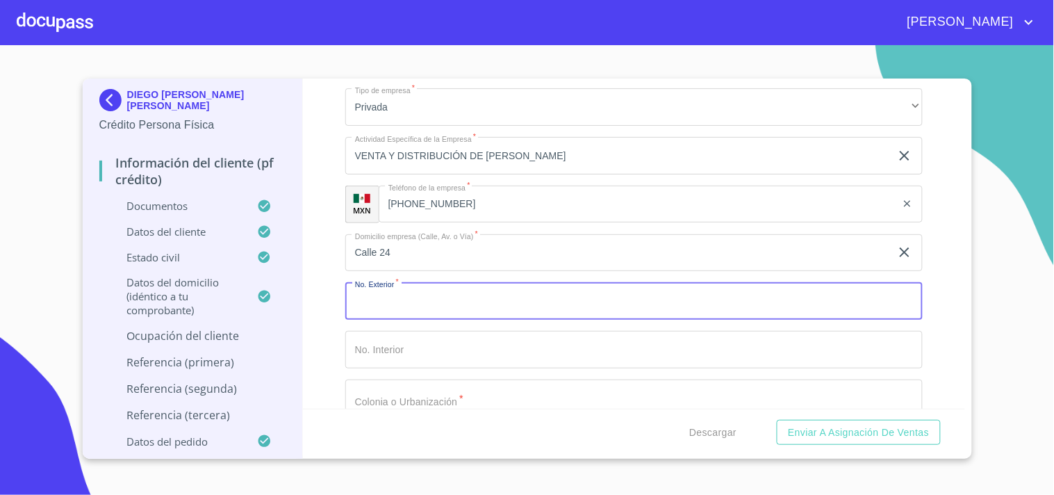
click at [402, 293] on input "Apellido Paterno   *" at bounding box center [633, 301] width 577 height 38
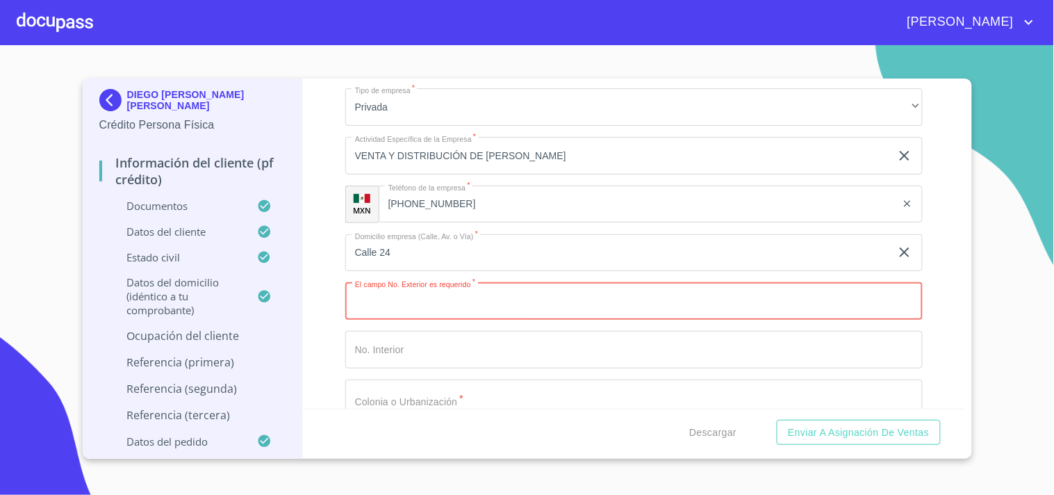
paste input "2788"
type input "2788"
click at [335, 322] on div "Información del cliente (PF crédito) Documentos Datos del cliente Apellido [PER…" at bounding box center [634, 244] width 662 height 330
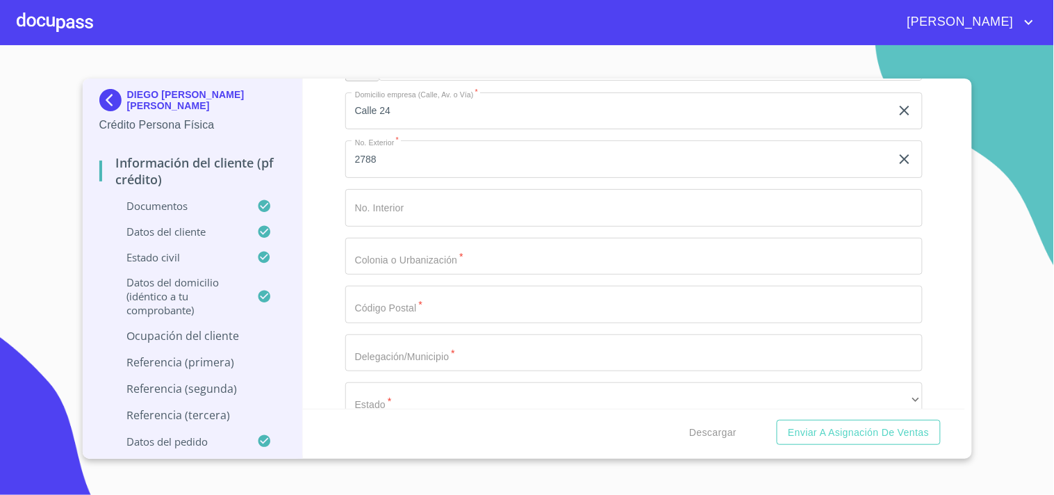
scroll to position [2397, 0]
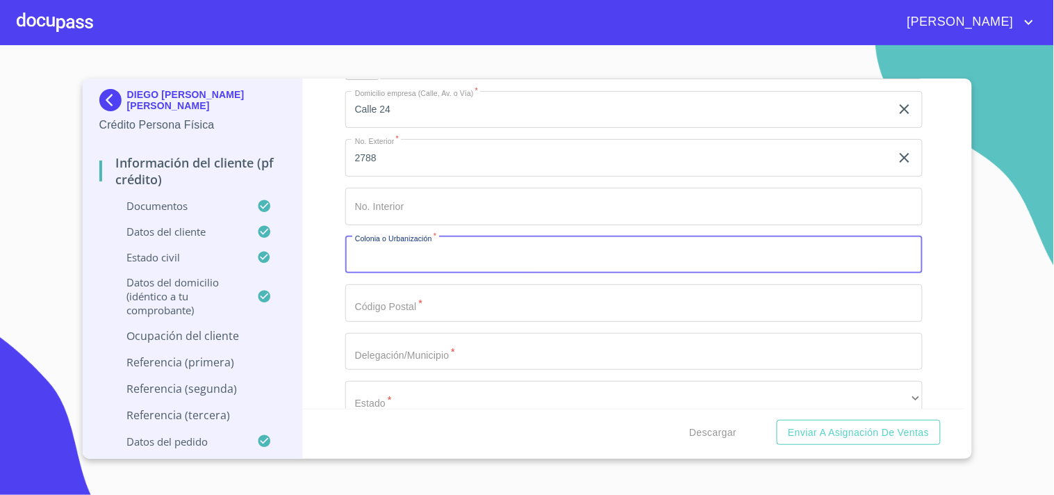
click at [432, 251] on input "Apellido Paterno   *" at bounding box center [633, 255] width 577 height 38
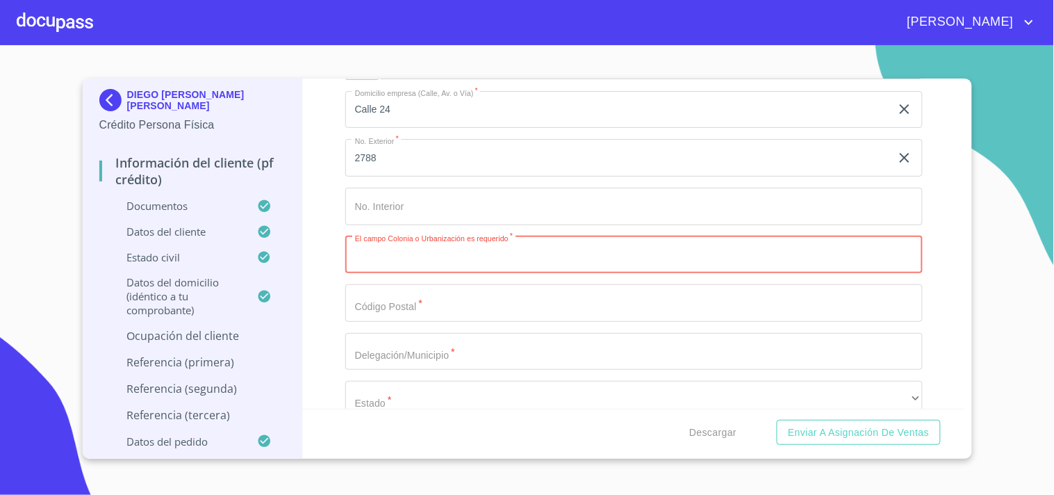
paste input "Colón industrial"
click at [386, 251] on input "Colón industrial" at bounding box center [617, 255] width 545 height 38
type input "Colón Industrial"
click at [381, 296] on input "Apellido Paterno   *" at bounding box center [633, 303] width 577 height 38
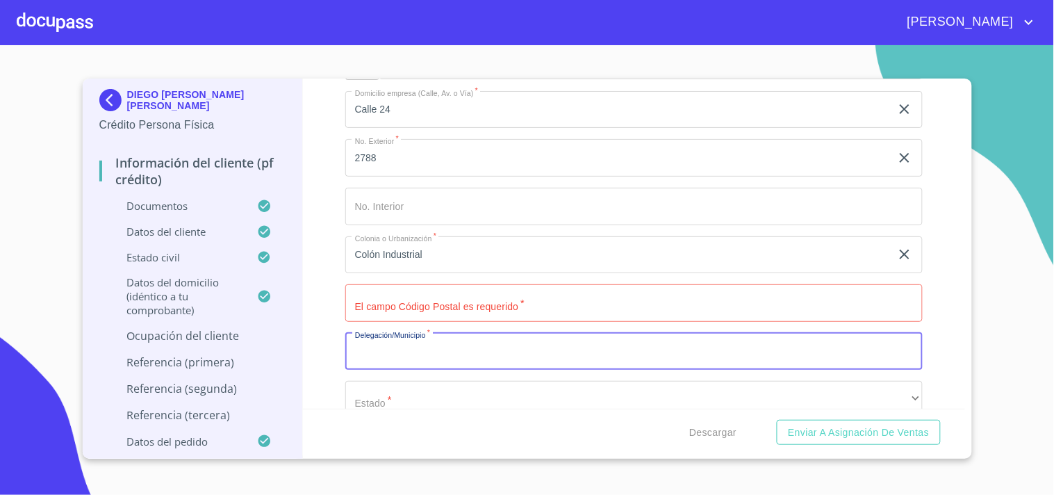
click at [429, 350] on input "Apellido Paterno   *" at bounding box center [633, 352] width 577 height 38
click at [485, 293] on input "Apellido Paterno   *" at bounding box center [633, 303] width 577 height 38
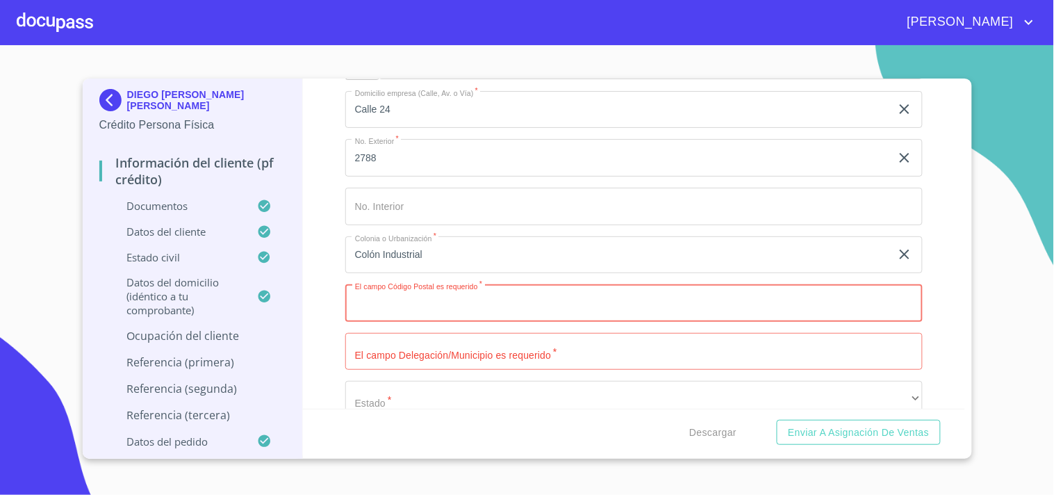
paste input "44940"
type input "44940"
click at [323, 288] on div "Información del cliente (PF crédito) Documentos Datos del cliente Apellido [PER…" at bounding box center [634, 244] width 662 height 330
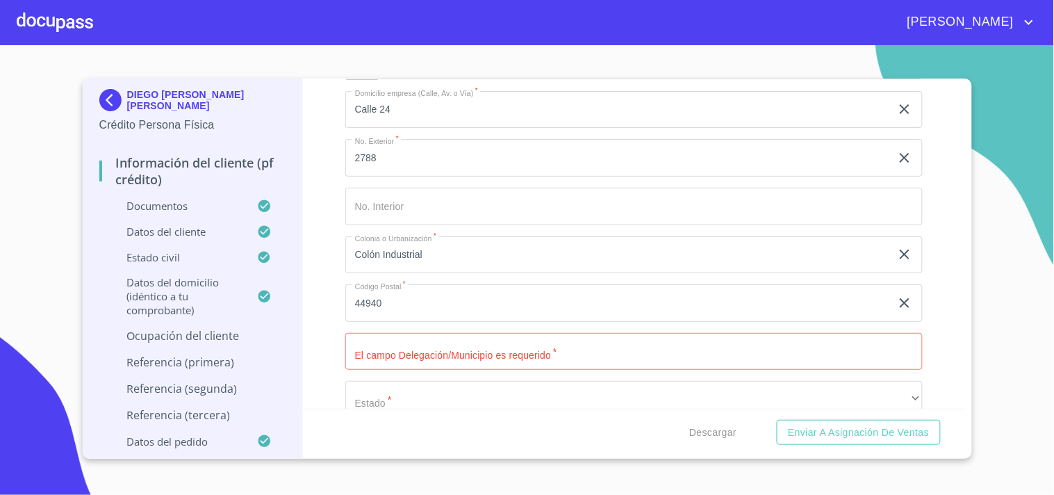
click at [323, 288] on div "Información del cliente (PF crédito) Documentos Datos del cliente Apellido [PER…" at bounding box center [634, 244] width 662 height 330
click at [414, 356] on input "Apellido Paterno   *" at bounding box center [633, 352] width 577 height 38
click at [374, 304] on input "44940" at bounding box center [617, 303] width 545 height 38
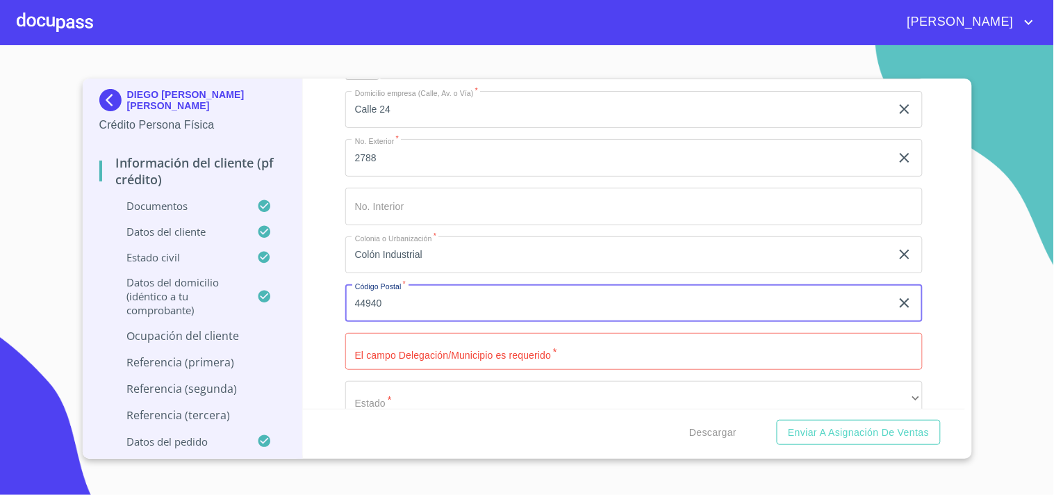
click at [402, 352] on input "Apellido Paterno   *" at bounding box center [633, 352] width 577 height 38
type input "g"
type input "[GEOGRAPHIC_DATA]"
click at [315, 310] on div "Información del cliente (PF crédito) Documentos Datos del cliente Apellido [PER…" at bounding box center [634, 244] width 662 height 330
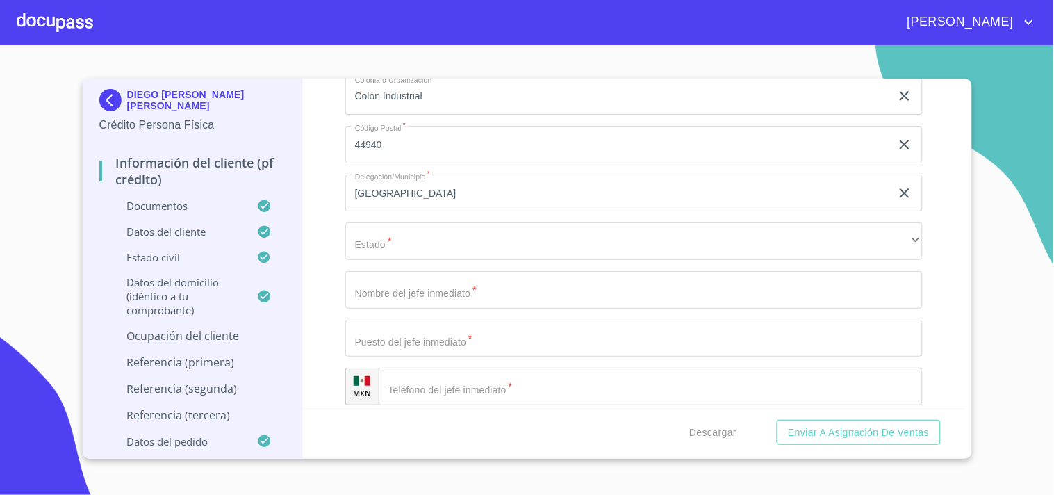
scroll to position [2558, 0]
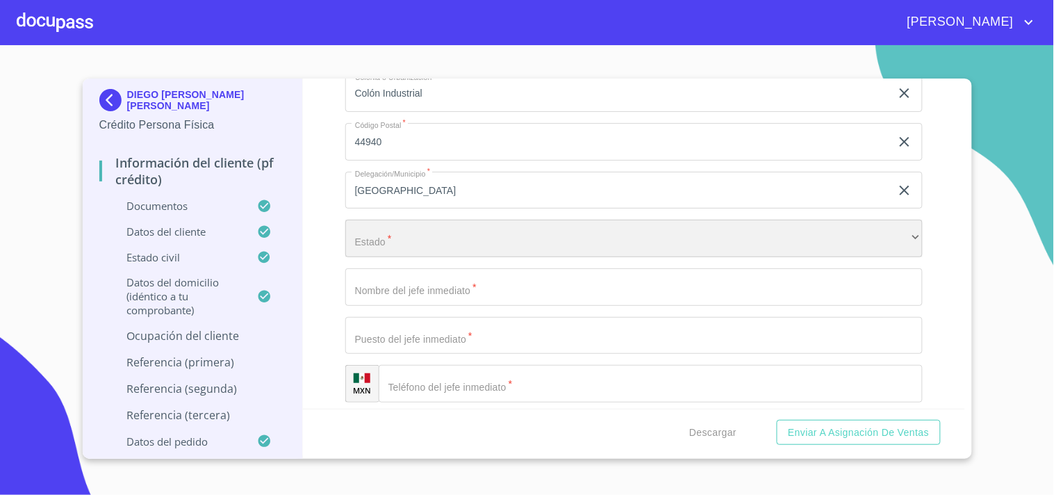
click at [422, 231] on div "​" at bounding box center [633, 239] width 577 height 38
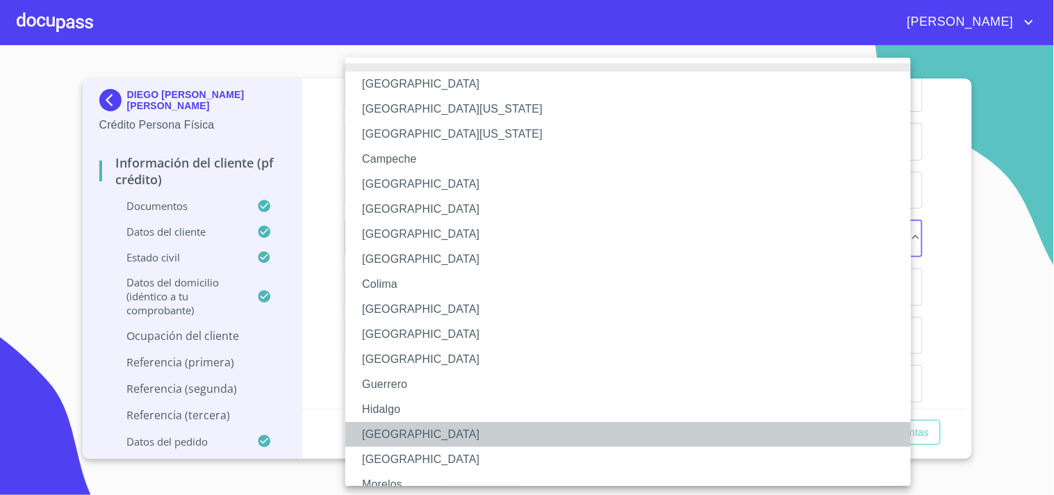
click at [377, 429] on li "[GEOGRAPHIC_DATA]" at bounding box center [633, 434] width 577 height 25
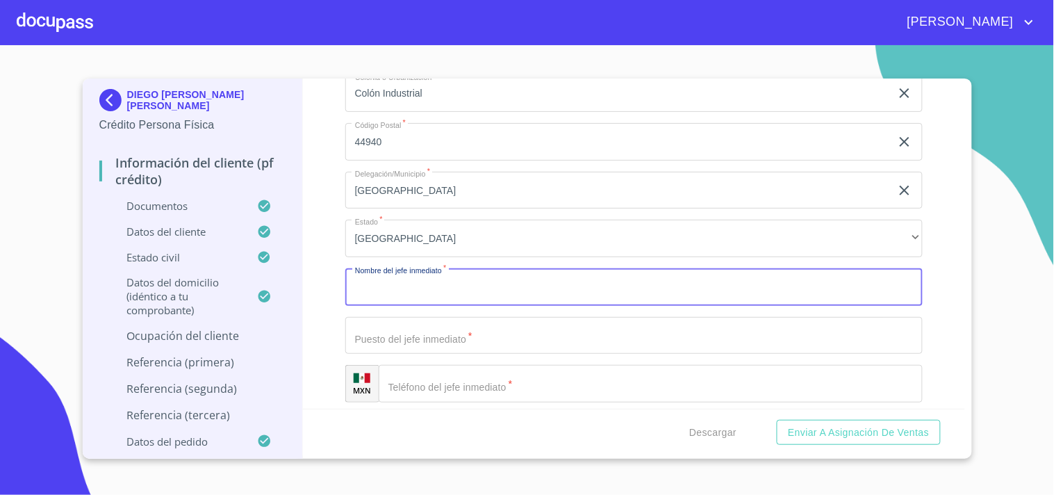
click at [394, 285] on input "Apellido Paterno   *" at bounding box center [633, 287] width 577 height 38
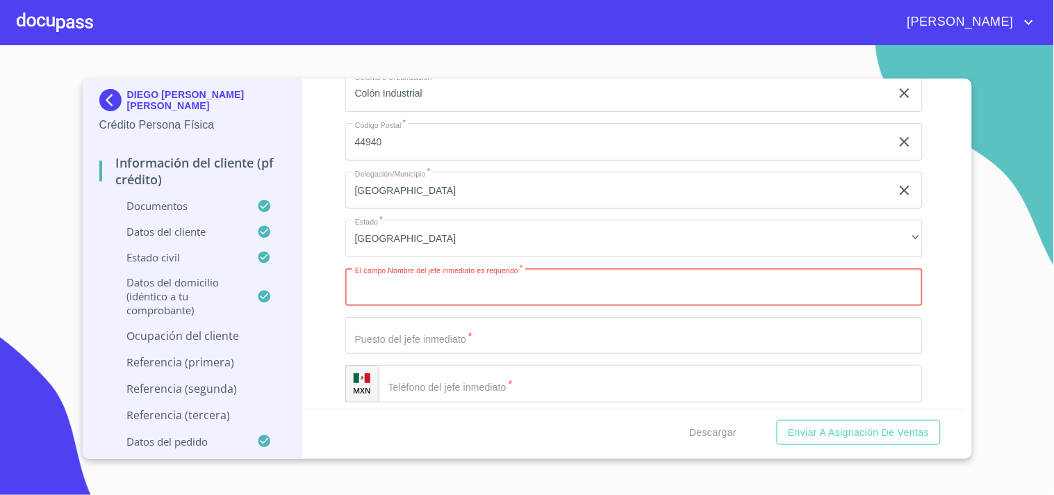
paste input "DIEGO"
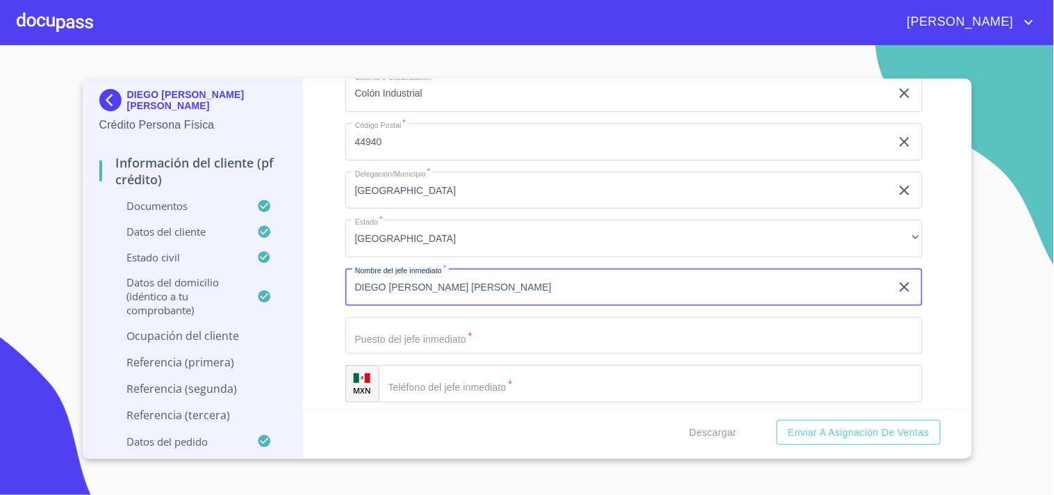
type input "DIEGO [PERSON_NAME] [PERSON_NAME]"
click at [343, 265] on div "Información del cliente (PF crédito) Documentos Datos del cliente Apellido [PER…" at bounding box center [634, 244] width 662 height 330
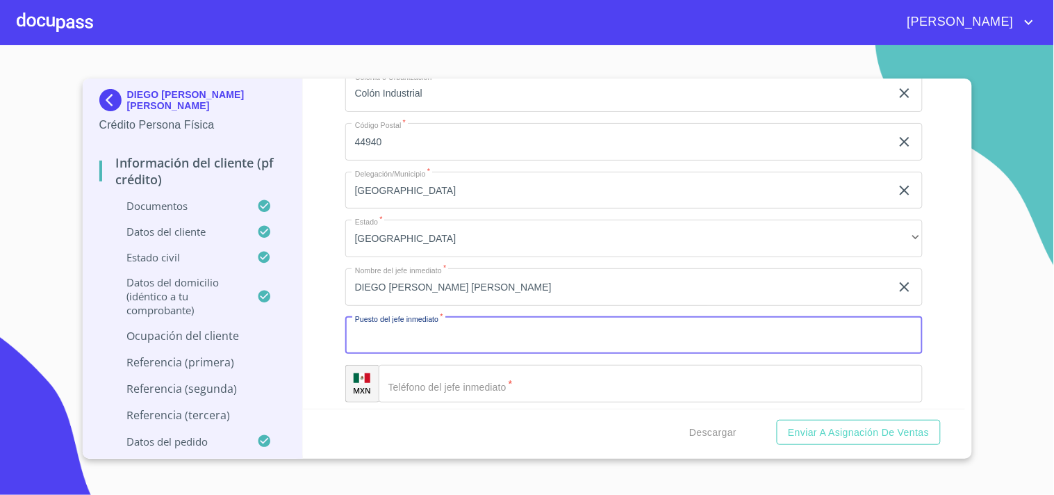
click at [399, 348] on input "Apellido Paterno   *" at bounding box center [633, 336] width 577 height 38
type input "DUEÑO"
click at [329, 311] on div "Información del cliente (PF crédito) Documentos Datos del cliente Apellido [PER…" at bounding box center [634, 244] width 662 height 330
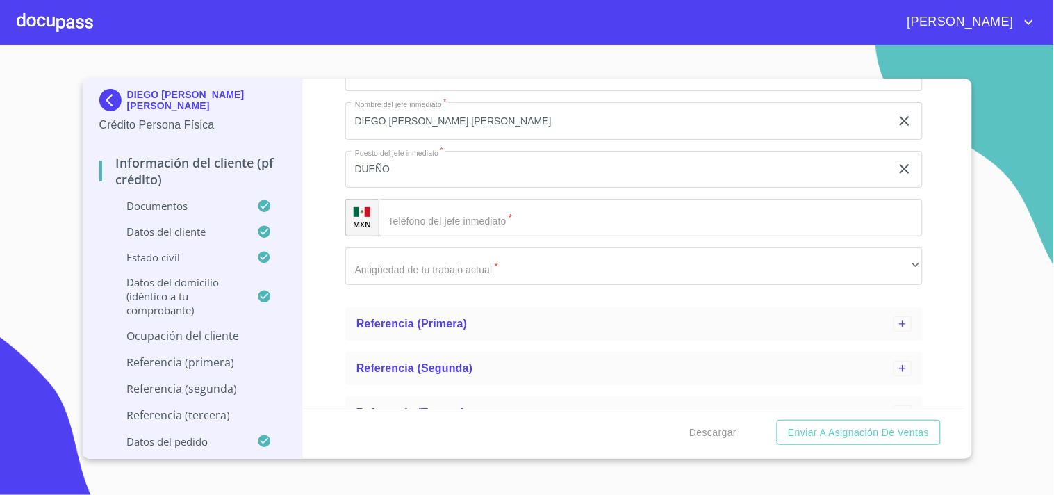
scroll to position [2725, 0]
click at [469, 220] on input "Apellido Paterno   *" at bounding box center [651, 217] width 544 height 38
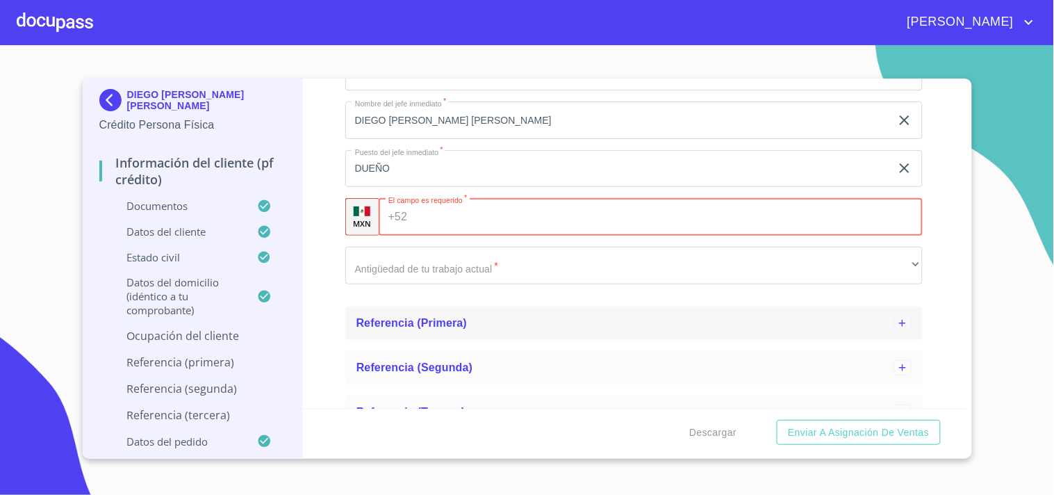
paste input "[PHONE_NUMBER]"
type input "[PHONE_NUMBER]"
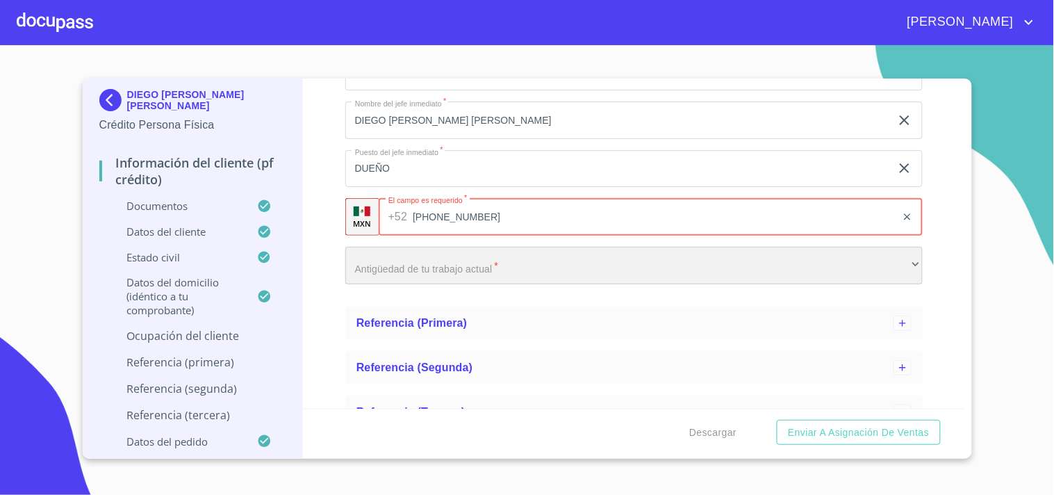
click at [406, 254] on div "​" at bounding box center [633, 266] width 577 height 38
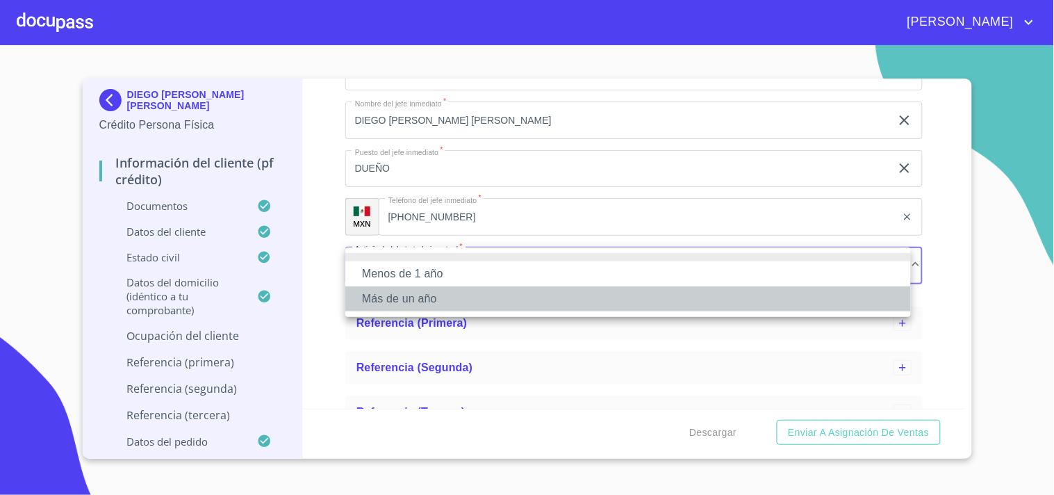
click at [427, 296] on li "Más de un año" at bounding box center [628, 298] width 566 height 25
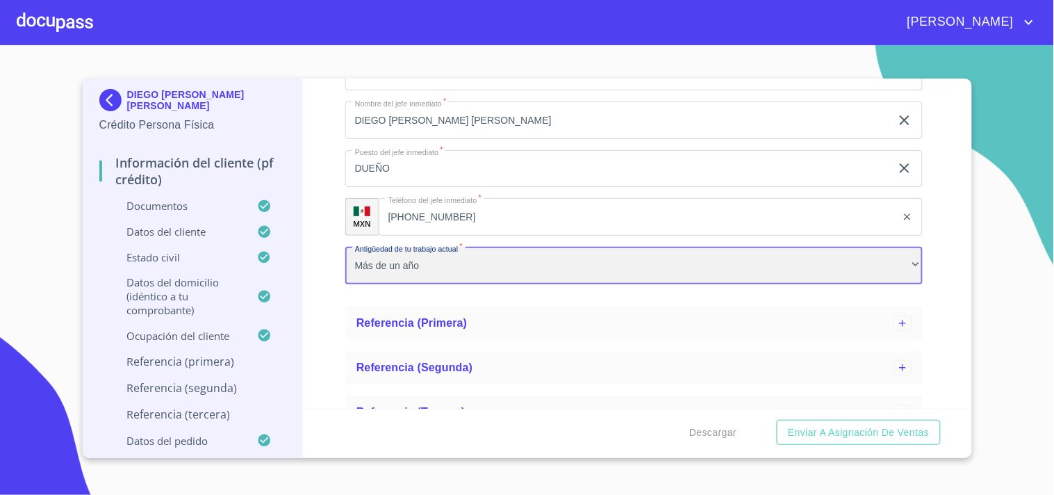
scroll to position [2794, 0]
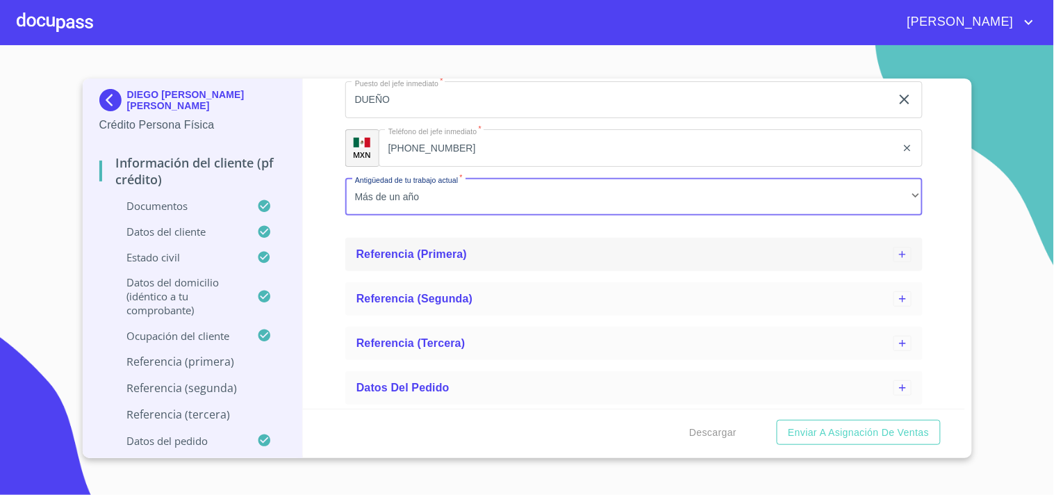
click at [399, 250] on span "Referencia (primera)" at bounding box center [411, 254] width 111 height 12
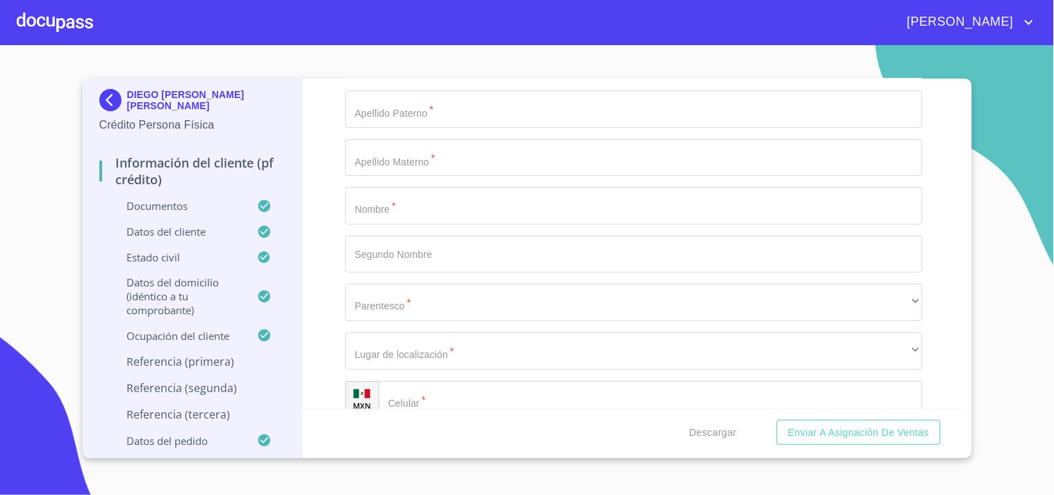
scroll to position [2983, 0]
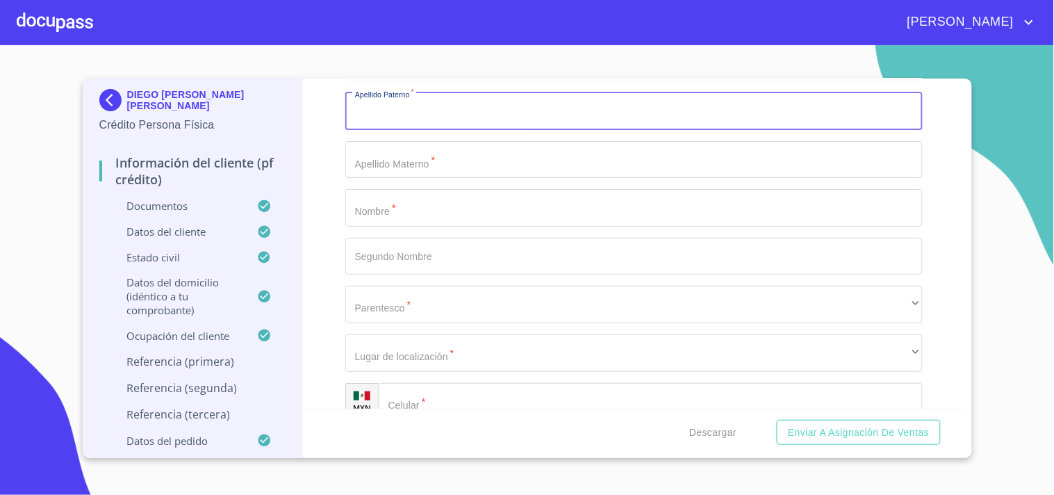
click at [417, 108] on input "Apellido Paterno   *" at bounding box center [633, 111] width 577 height 38
paste input "[PERSON_NAME]"
type input "[PERSON_NAME]"
click at [372, 170] on input "Apellido Paterno   *" at bounding box center [633, 160] width 577 height 38
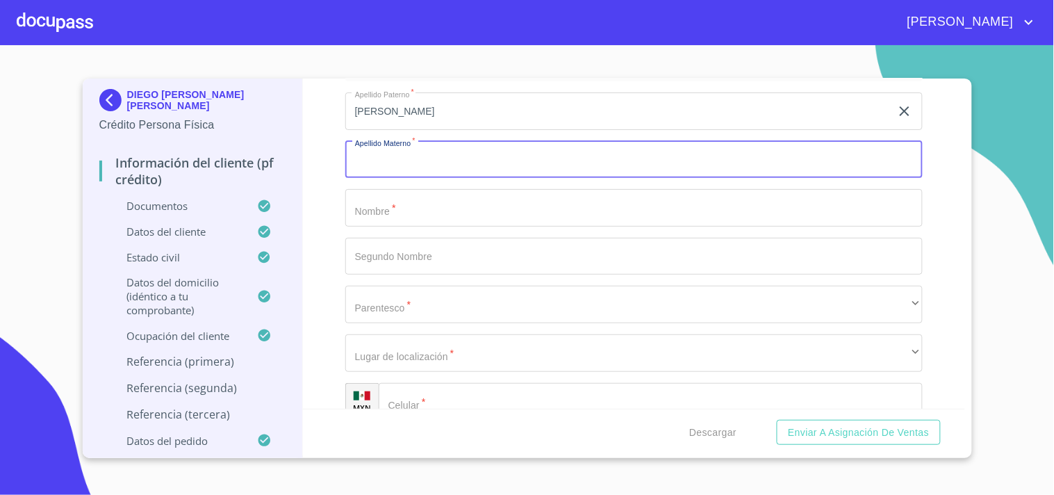
paste input "[PERSON_NAME]"
type input "[PERSON_NAME]"
click at [383, 213] on input "Apellido Paterno   *" at bounding box center [633, 208] width 577 height 38
paste input "[PERSON_NAME]"
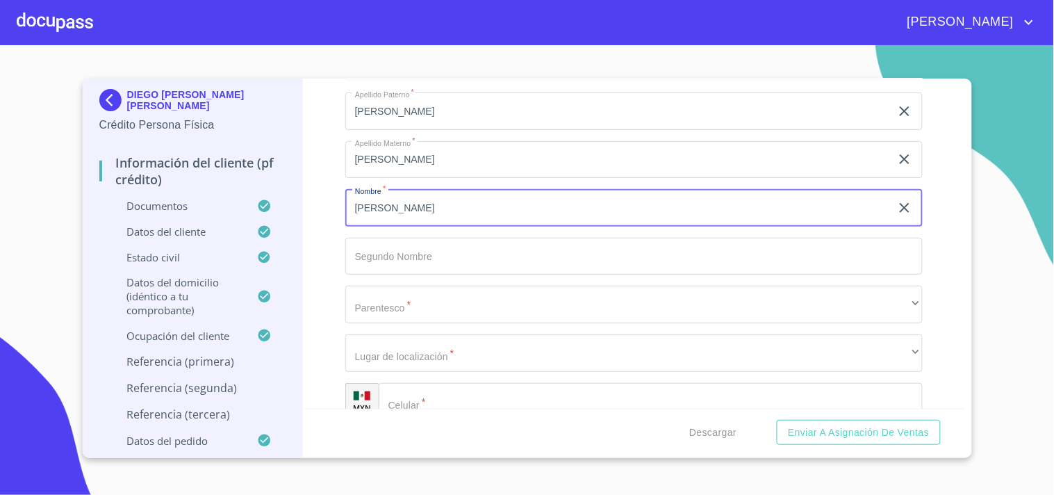
type input "[PERSON_NAME]"
click at [336, 236] on div "Información del cliente (PF crédito) Documentos Datos del cliente Apellido [PER…" at bounding box center [634, 244] width 662 height 330
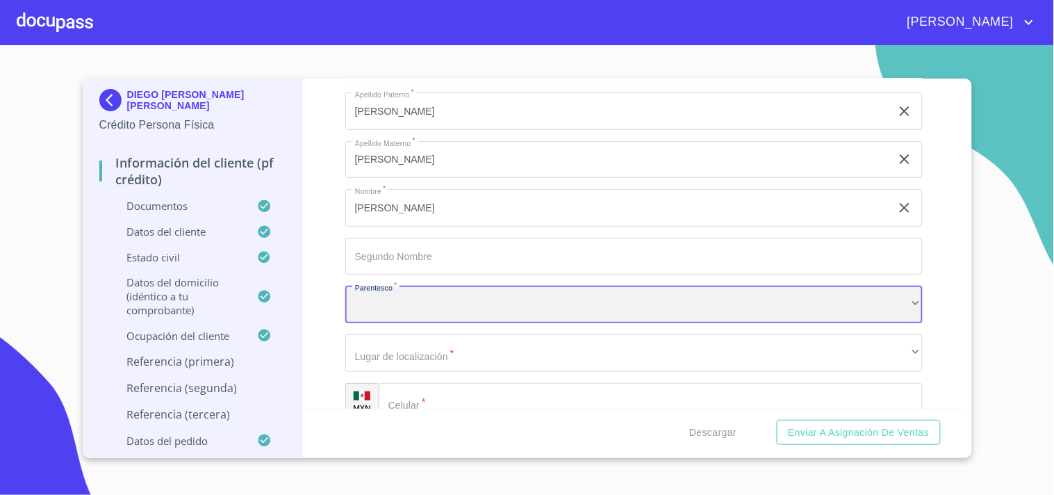
click at [412, 300] on div "​" at bounding box center [633, 305] width 577 height 38
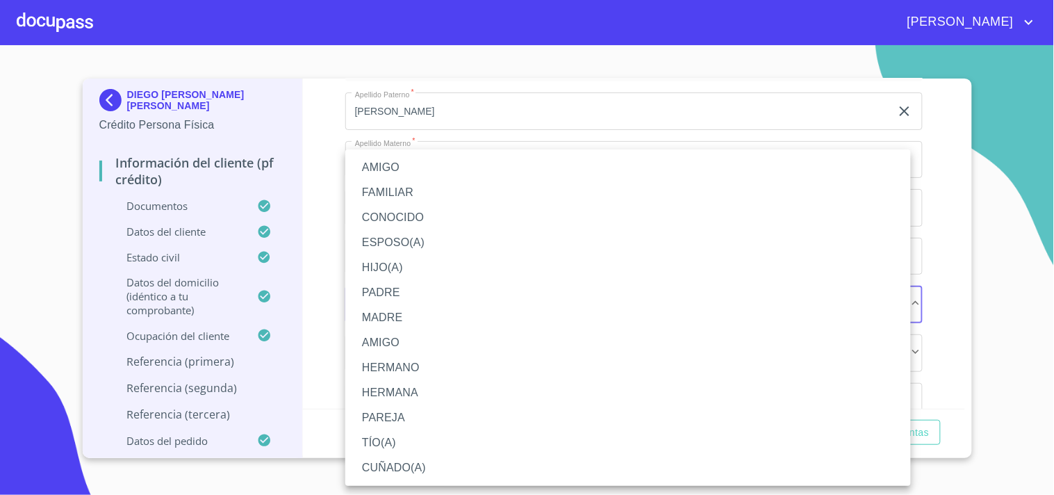
click at [408, 168] on li "AMIGO" at bounding box center [628, 167] width 566 height 25
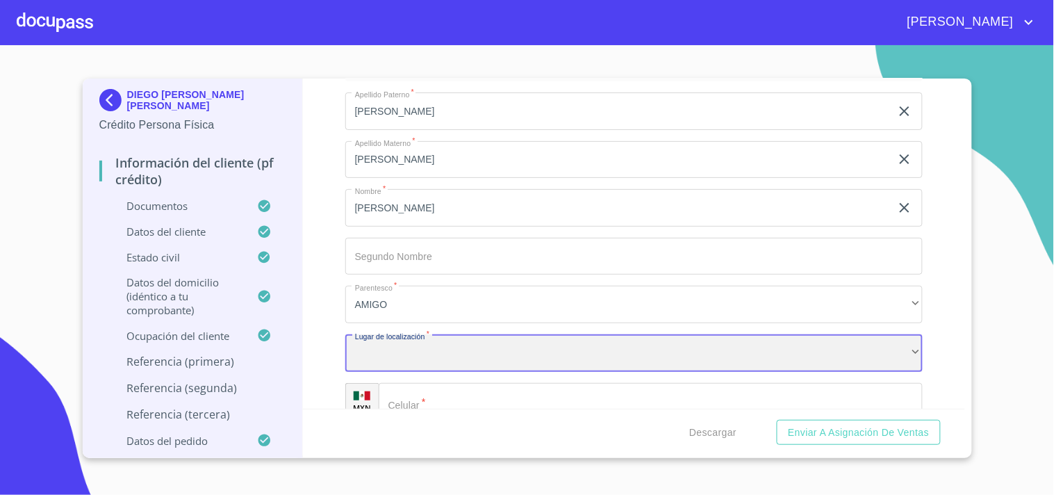
click at [413, 347] on div "​" at bounding box center [633, 353] width 577 height 38
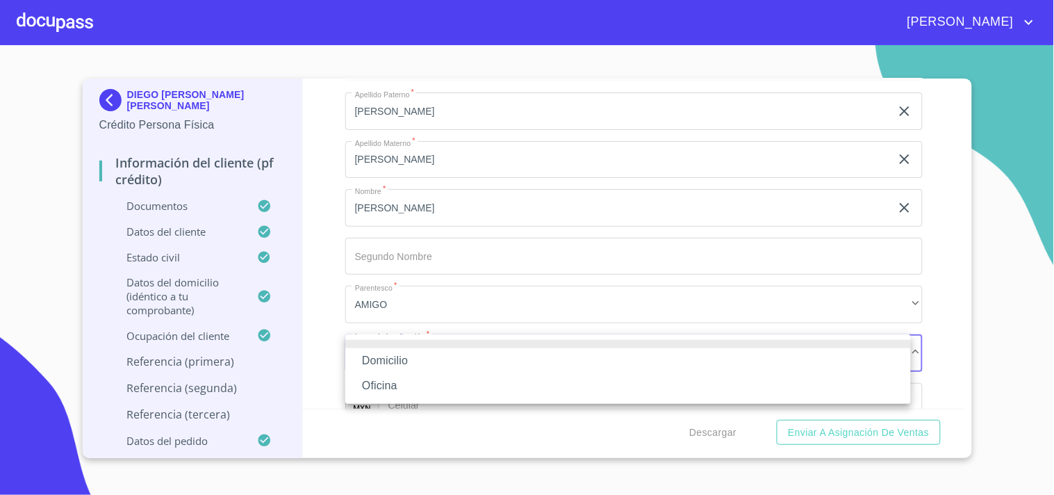
click at [396, 359] on li "Domicilio" at bounding box center [628, 360] width 566 height 25
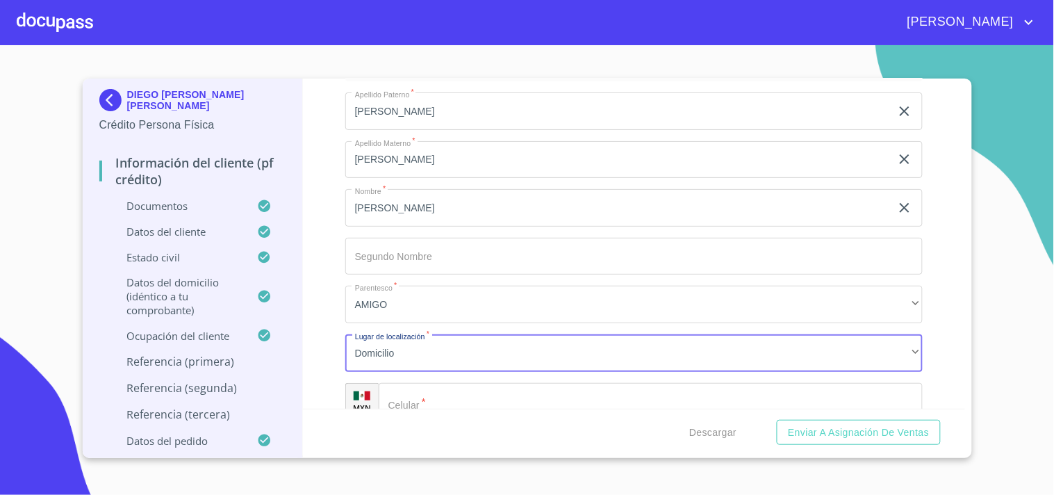
click at [419, 391] on input "Apellido Paterno   *" at bounding box center [651, 402] width 544 height 38
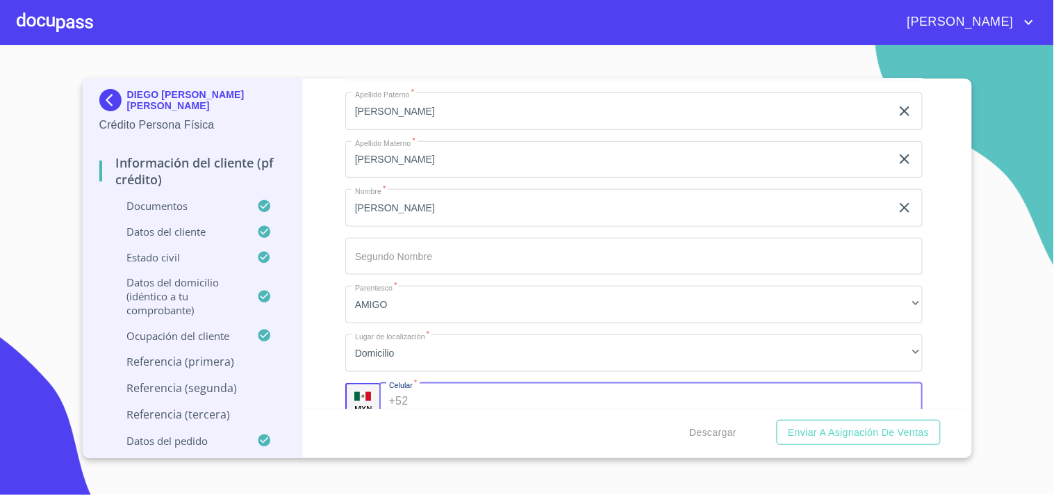
paste input "[PHONE_NUMBER]"
click at [433, 395] on input "[PHONE_NUMBER]" at bounding box center [654, 402] width 483 height 38
click at [454, 397] on input "[PHONE_NUMBER]" at bounding box center [654, 402] width 483 height 38
type input "[PHONE_NUMBER]"
click at [322, 288] on div "Información del cliente (PF crédito) Documentos Datos del cliente Apellido [PER…" at bounding box center [634, 244] width 662 height 330
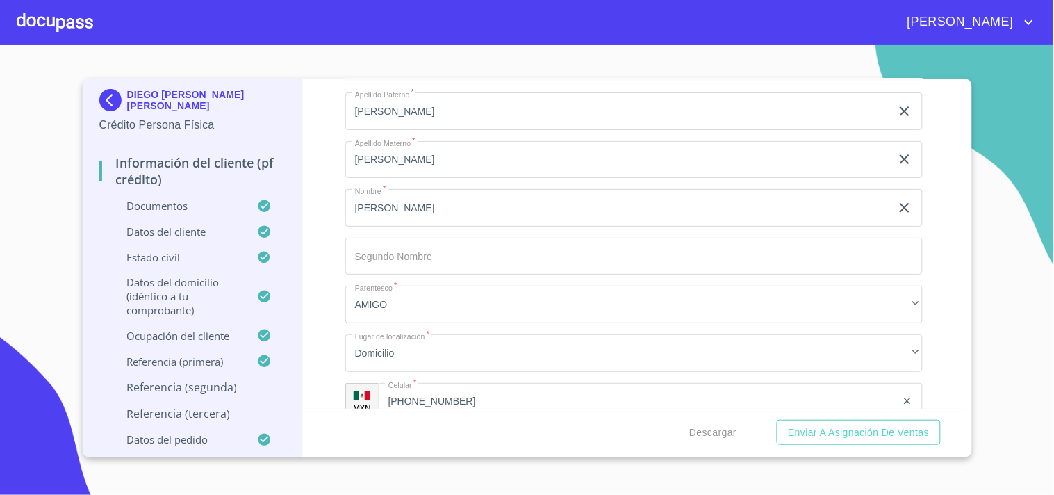
click at [322, 288] on div "Información del cliente (PF crédito) Documentos Datos del cliente Apellido [PER…" at bounding box center [634, 244] width 662 height 330
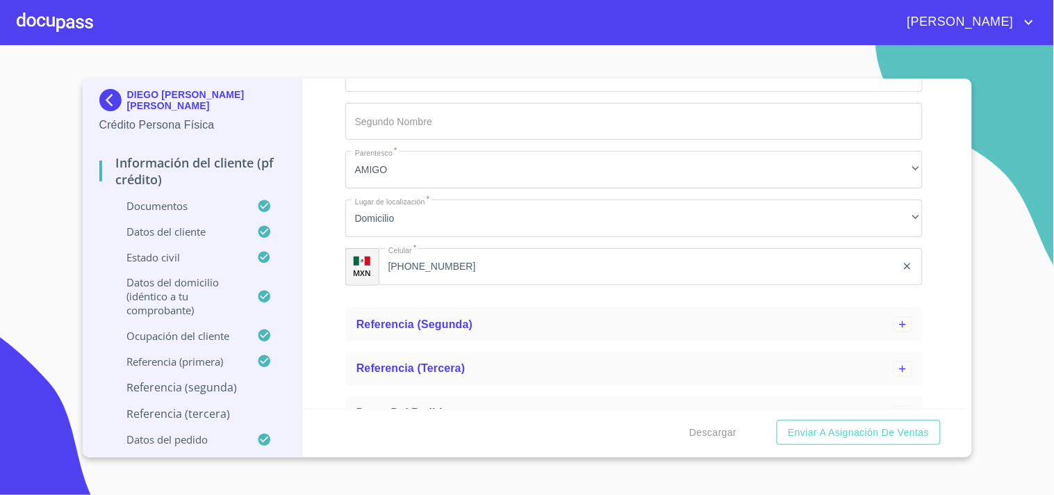
scroll to position [3143, 0]
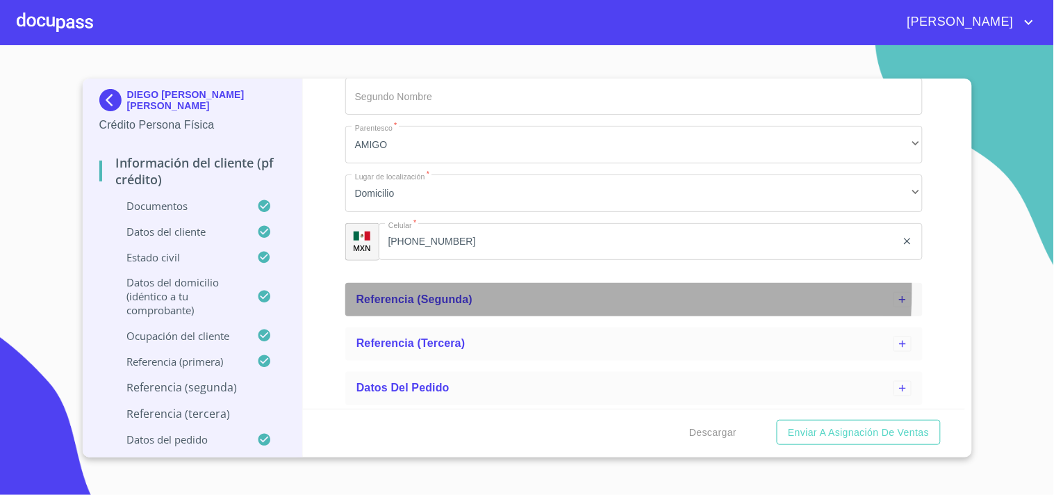
click at [390, 287] on div "Referencia (segunda)" at bounding box center [633, 299] width 577 height 33
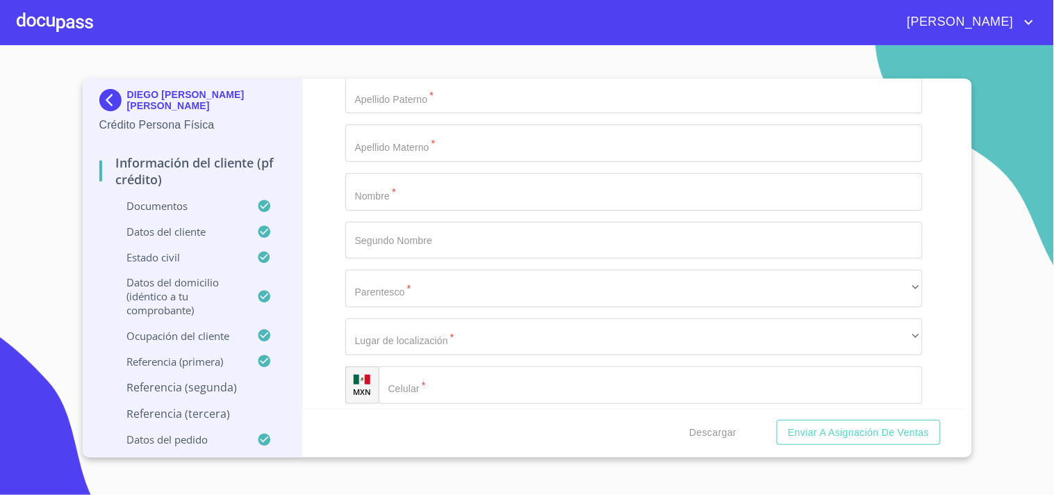
scroll to position [3393, 0]
click at [393, 110] on input "Apellido Paterno   *" at bounding box center [633, 96] width 577 height 38
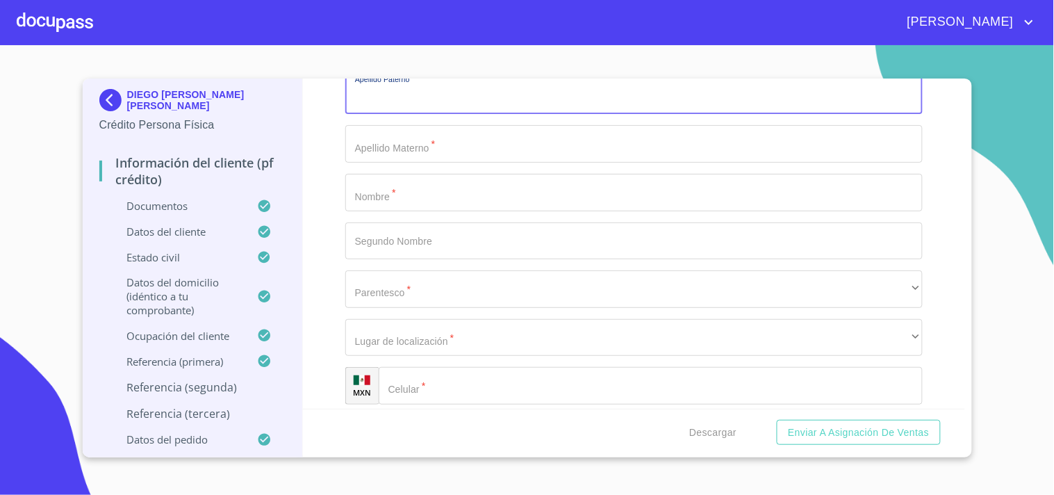
paste input "[PERSON_NAME]"
type input "[PERSON_NAME]"
click at [385, 133] on input "Apellido Paterno   *" at bounding box center [633, 144] width 577 height 38
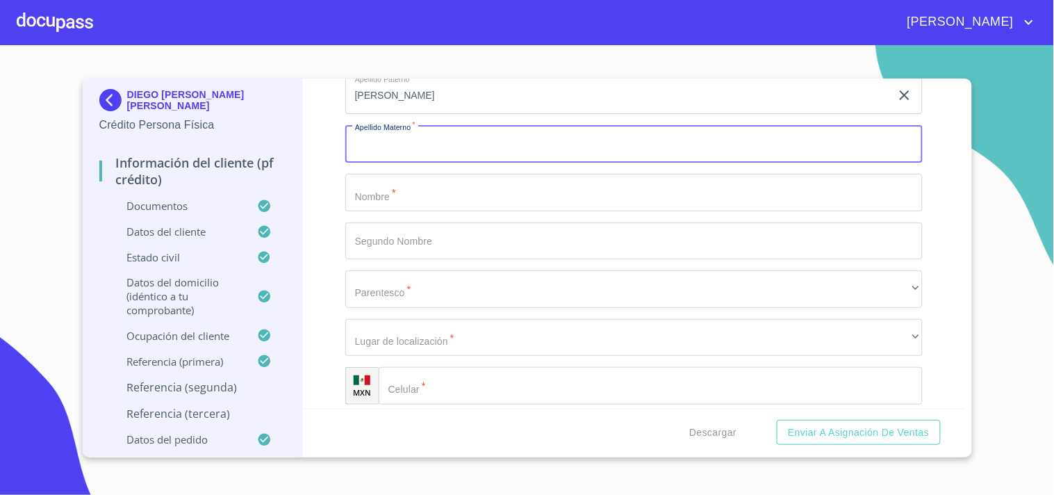
paste input "Nuño"
type input "Nuño"
click at [368, 232] on input "Apellido Paterno   *" at bounding box center [633, 241] width 577 height 38
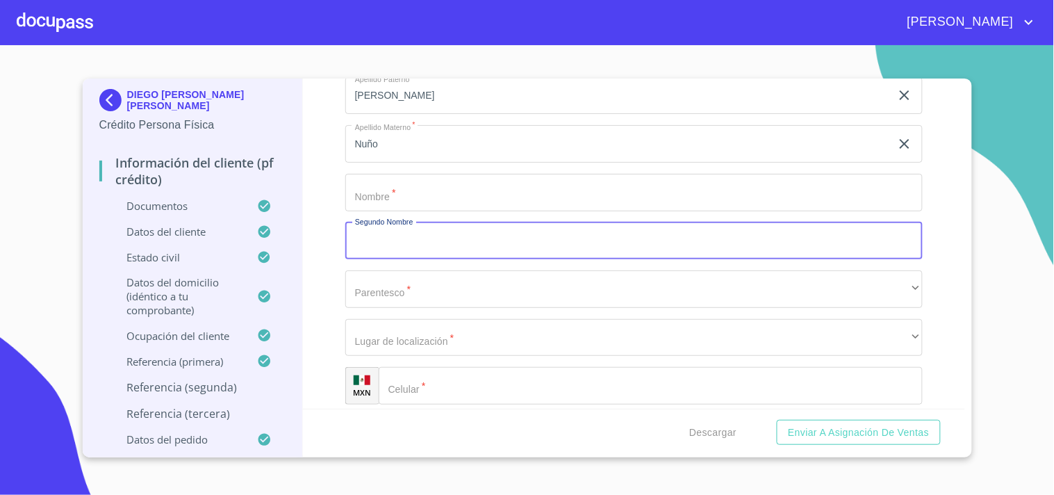
click at [375, 184] on input "Apellido Paterno   *" at bounding box center [633, 193] width 577 height 38
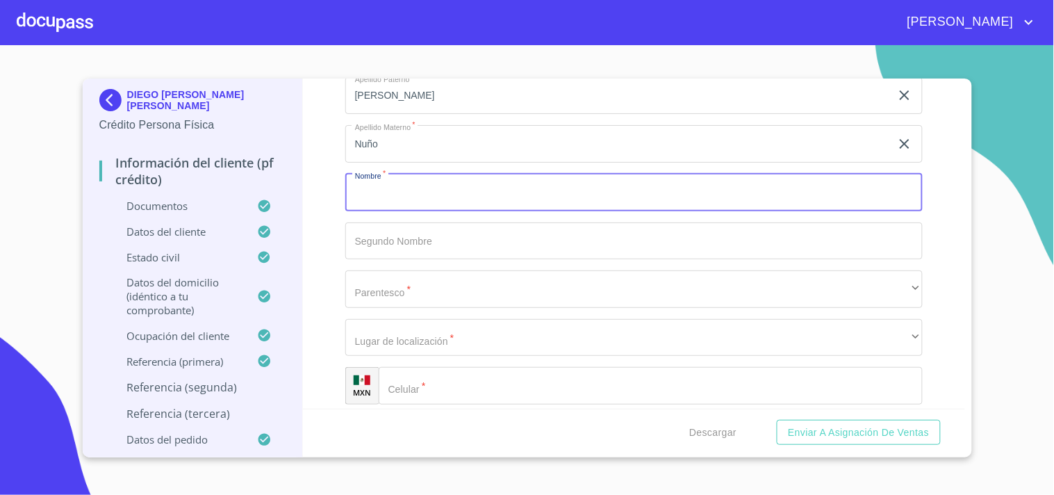
paste input "[PERSON_NAME]"
type input "[PERSON_NAME]"
click at [411, 242] on input "Apellido Paterno   *" at bounding box center [633, 241] width 577 height 38
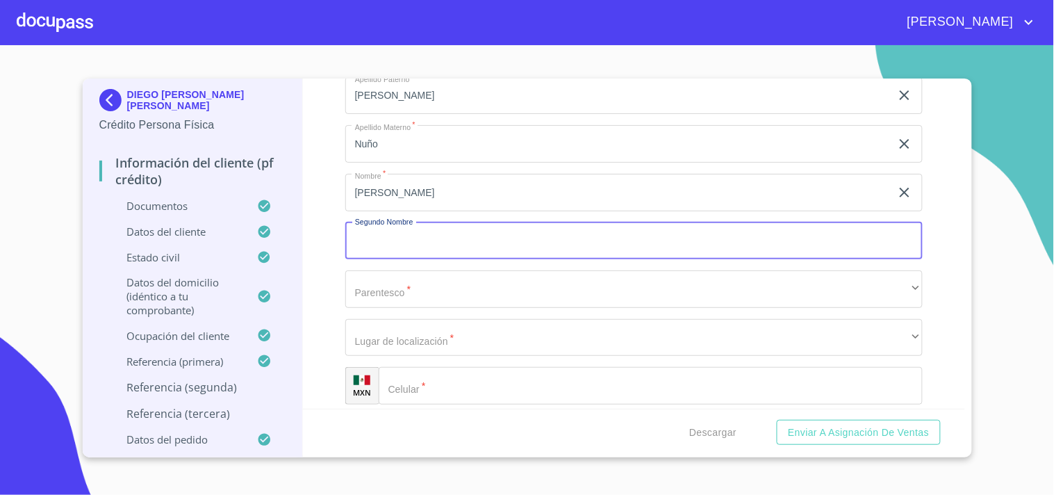
paste input "[PERSON_NAME]"
type input "[PERSON_NAME]"
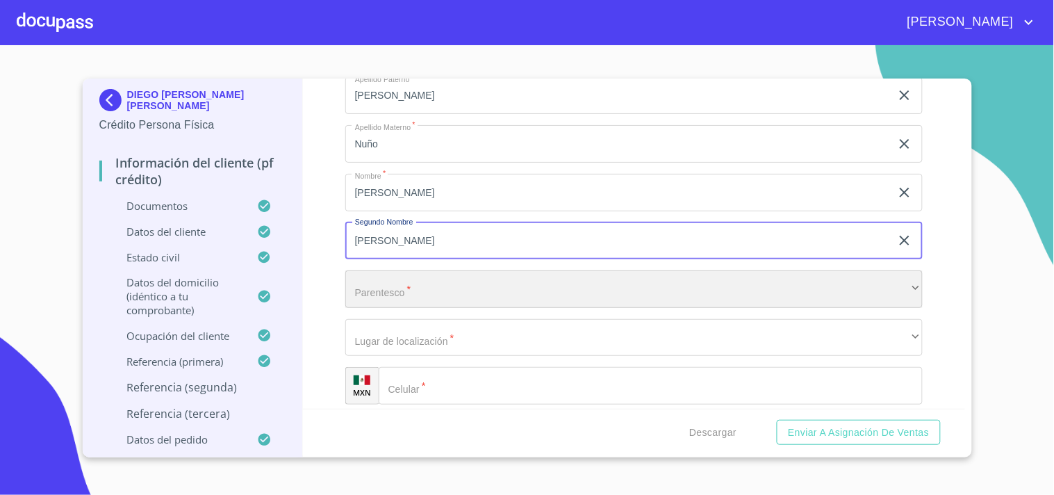
click at [380, 279] on div "​" at bounding box center [633, 289] width 577 height 38
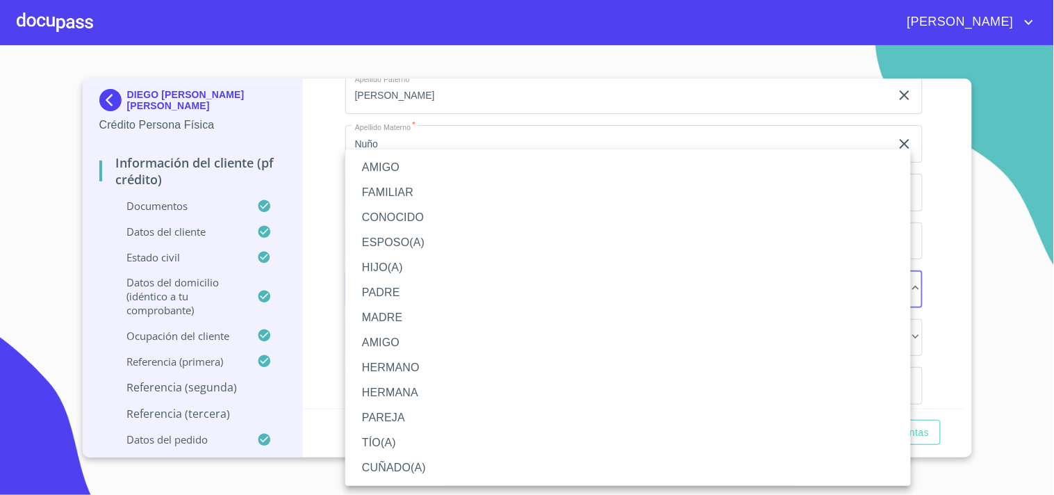
click at [381, 183] on li "FAMILIAR" at bounding box center [628, 192] width 566 height 25
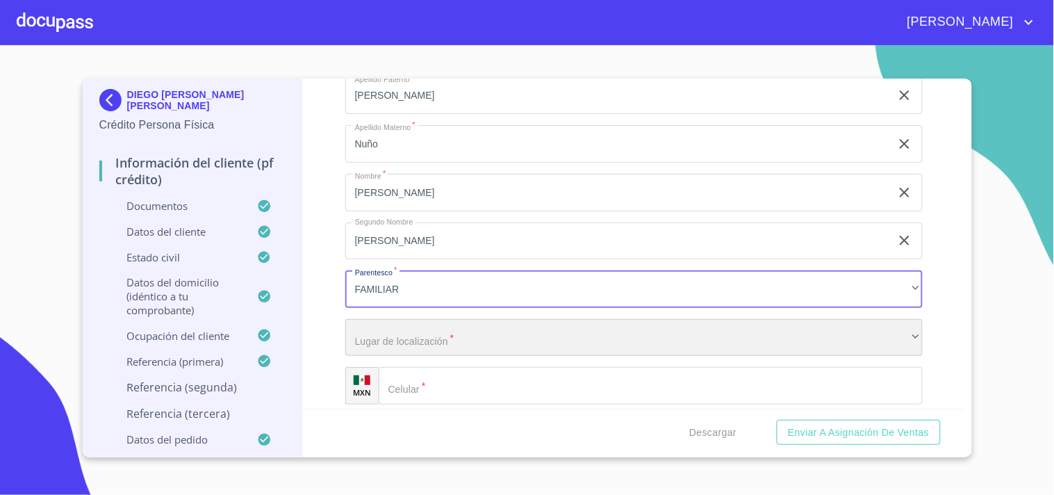
click at [394, 337] on div "​" at bounding box center [633, 338] width 577 height 38
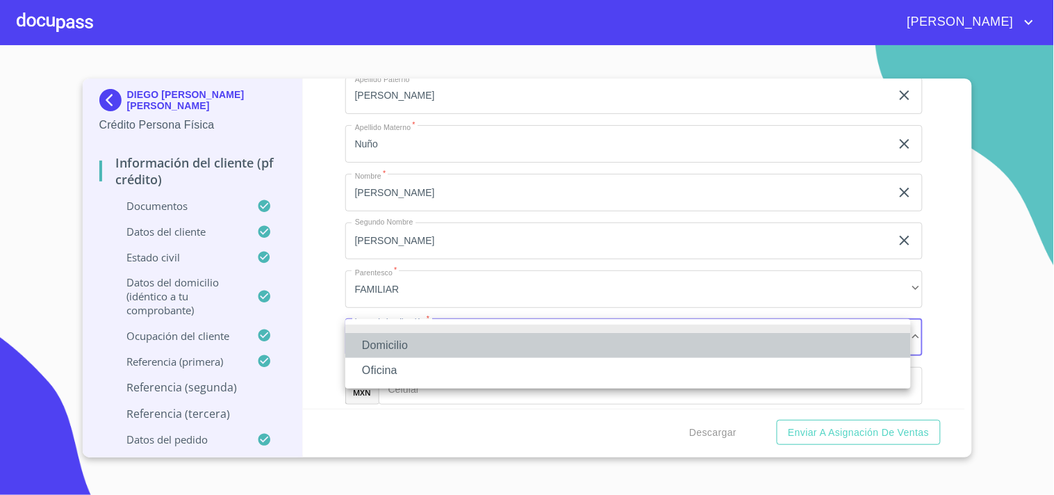
click at [384, 345] on li "Domicilio" at bounding box center [628, 345] width 566 height 25
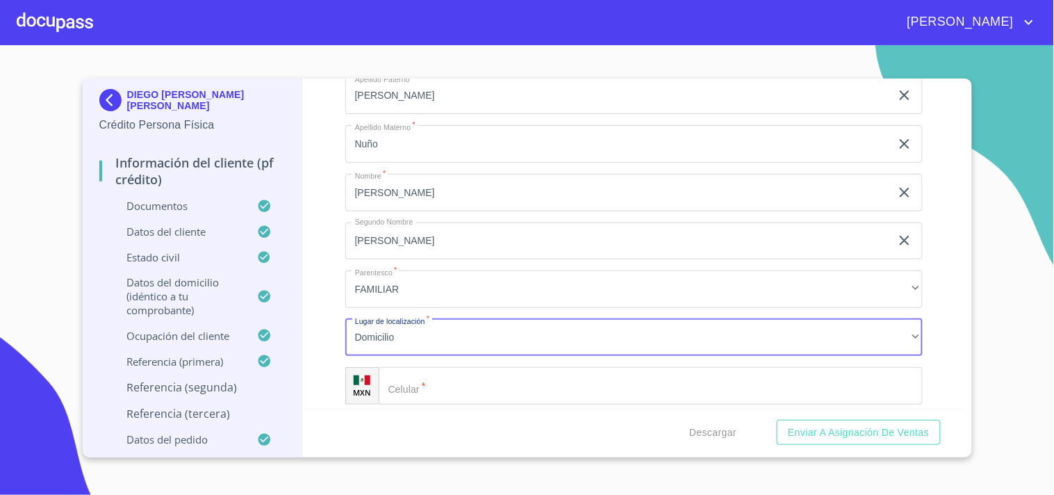
click at [413, 382] on input "Apellido Paterno   *" at bounding box center [651, 386] width 544 height 38
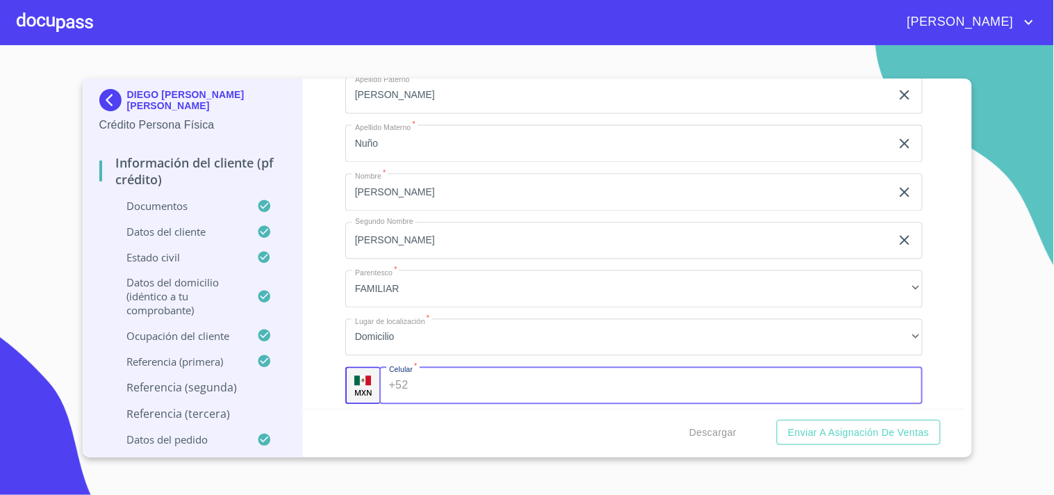
paste input "[PHONE_NUMBER]"
click at [433, 382] on input "[PHONE_NUMBER]" at bounding box center [654, 386] width 483 height 38
click at [456, 384] on input "[PHONE_NUMBER]" at bounding box center [654, 386] width 483 height 38
type input "[PHONE_NUMBER]"
click at [337, 273] on div "Información del cliente (PF crédito) Documentos Datos del cliente Apellido [PER…" at bounding box center [634, 244] width 662 height 330
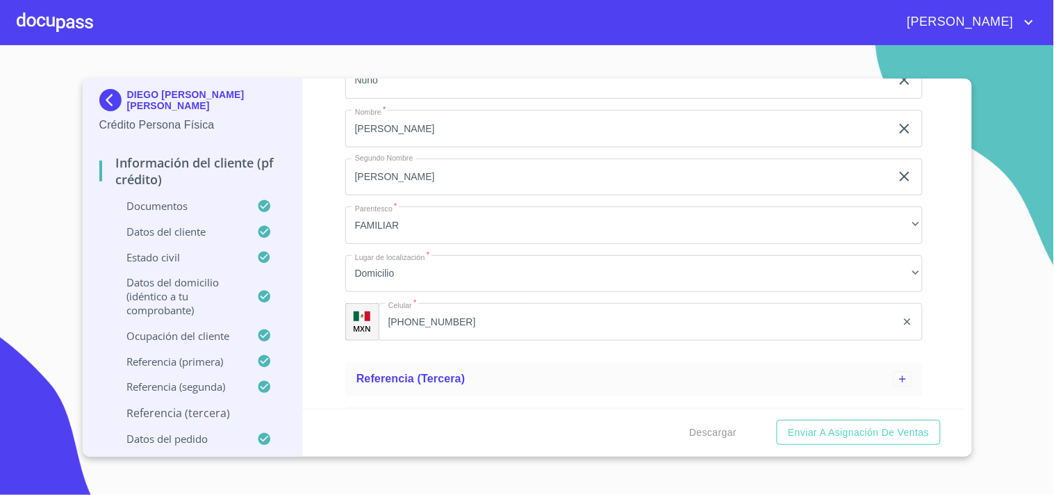
scroll to position [3492, 0]
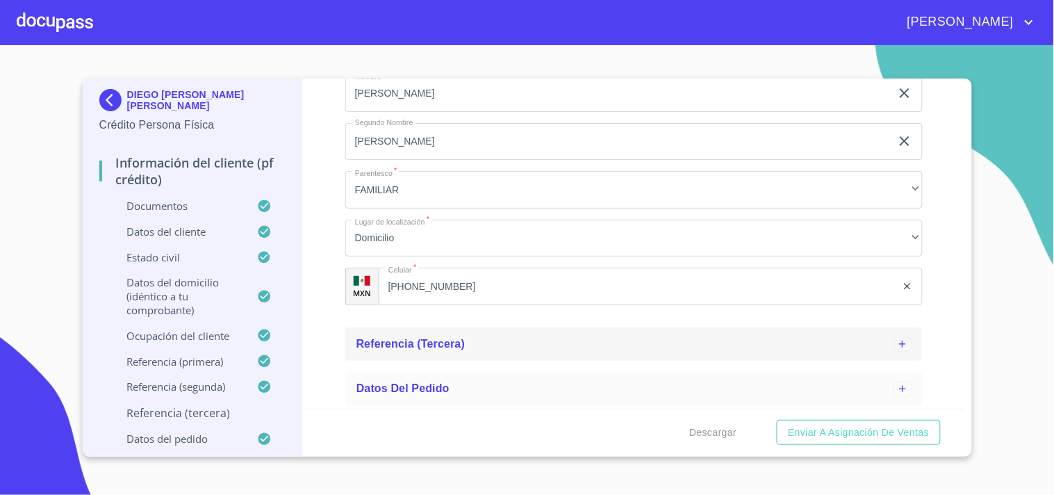
click at [391, 338] on span "Referencia (tercera)" at bounding box center [410, 344] width 109 height 12
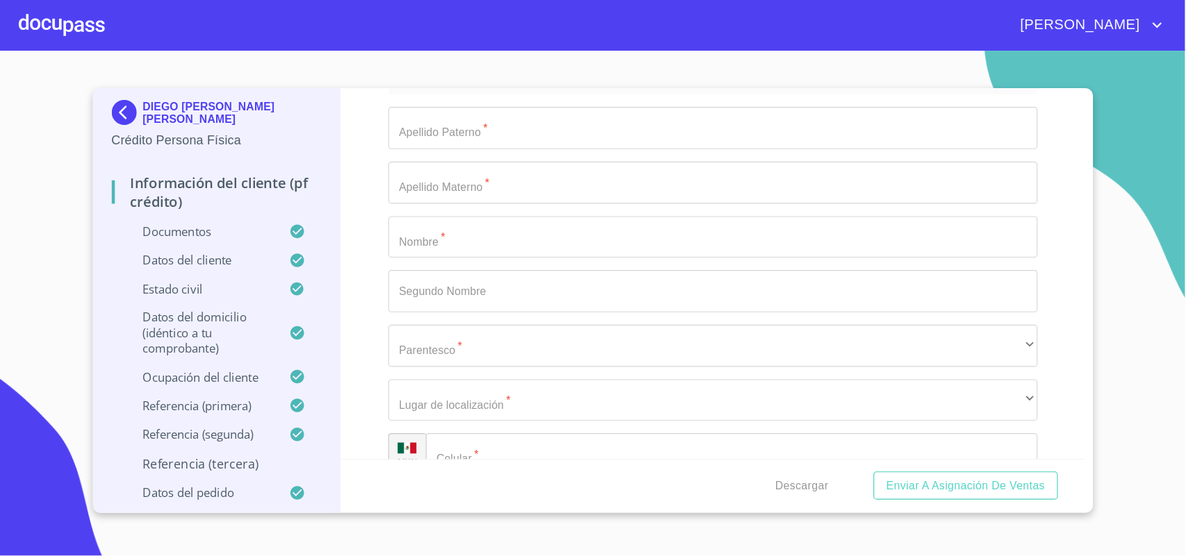
scroll to position [3770, 0]
click at [400, 116] on input "Apellido Paterno   *" at bounding box center [633, 113] width 577 height 38
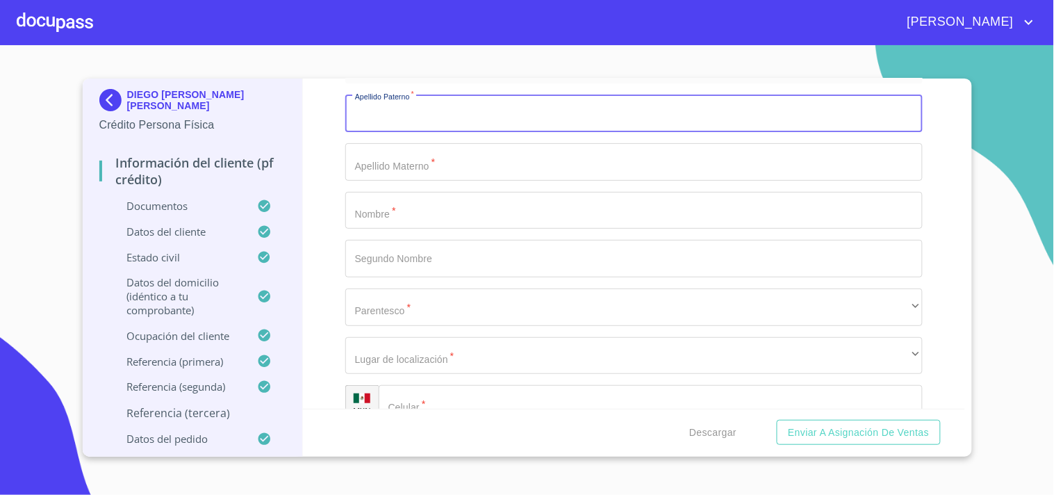
paste input "[PERSON_NAME]"
type input "[PERSON_NAME]"
click at [385, 165] on input "Apellido Paterno   *" at bounding box center [633, 162] width 577 height 38
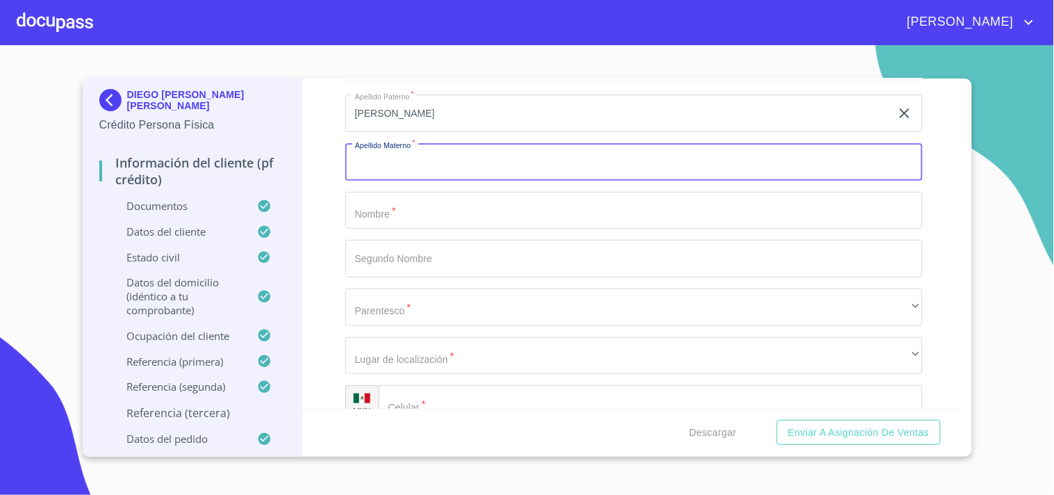
paste input "[PERSON_NAME]"
type input "[PERSON_NAME]"
click at [368, 202] on input "Apellido Paterno   *" at bounding box center [633, 211] width 577 height 38
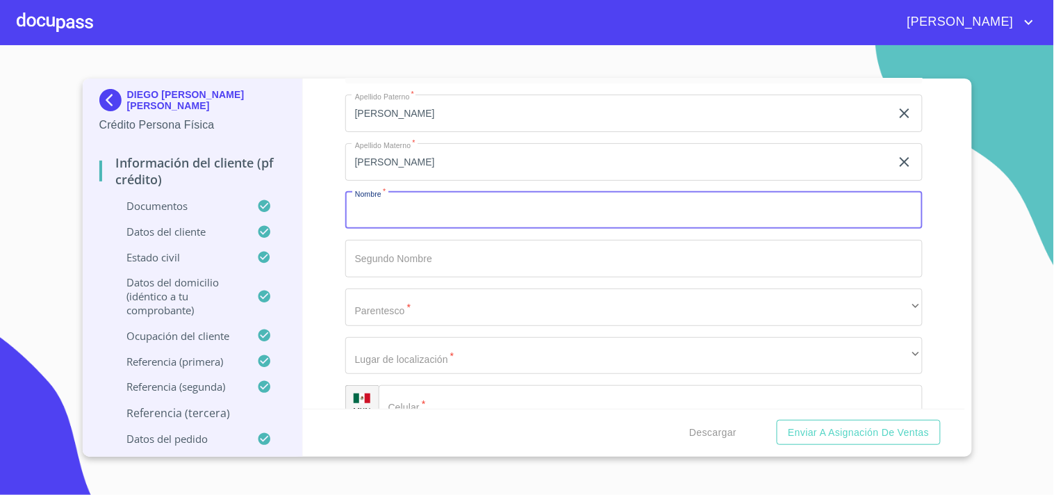
paste input "Israel"
type input "Israel"
click at [413, 263] on input "Apellido Paterno   *" at bounding box center [633, 259] width 577 height 38
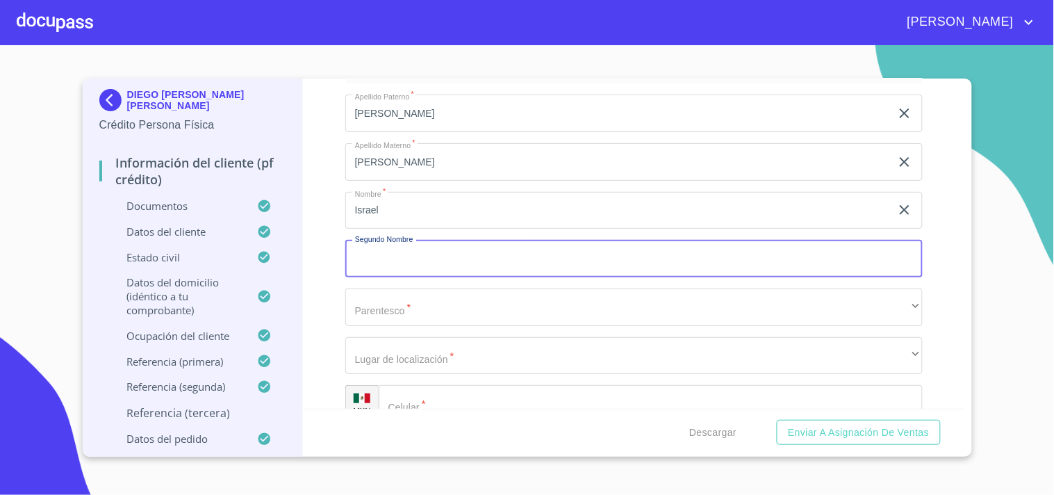
paste input "[PERSON_NAME]"
type input "[PERSON_NAME]"
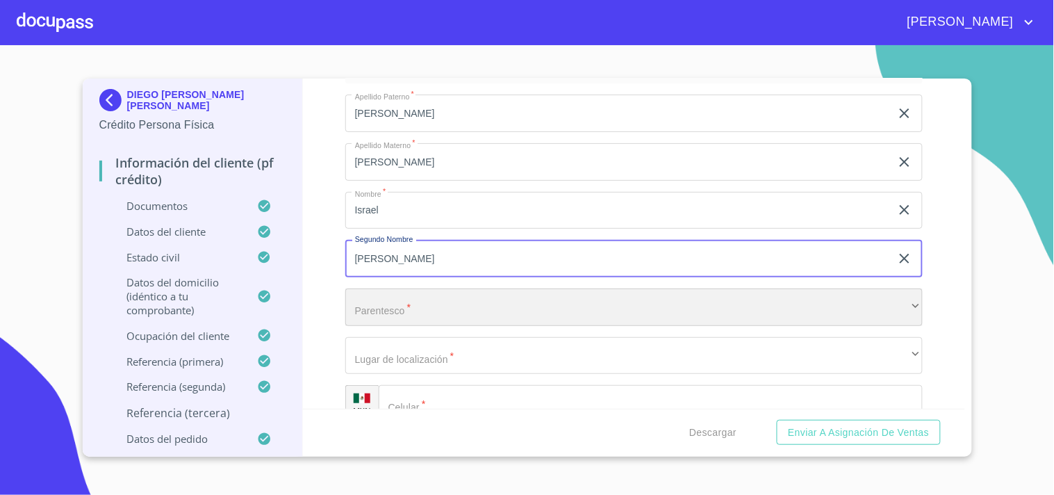
click at [391, 310] on div "​" at bounding box center [633, 307] width 577 height 38
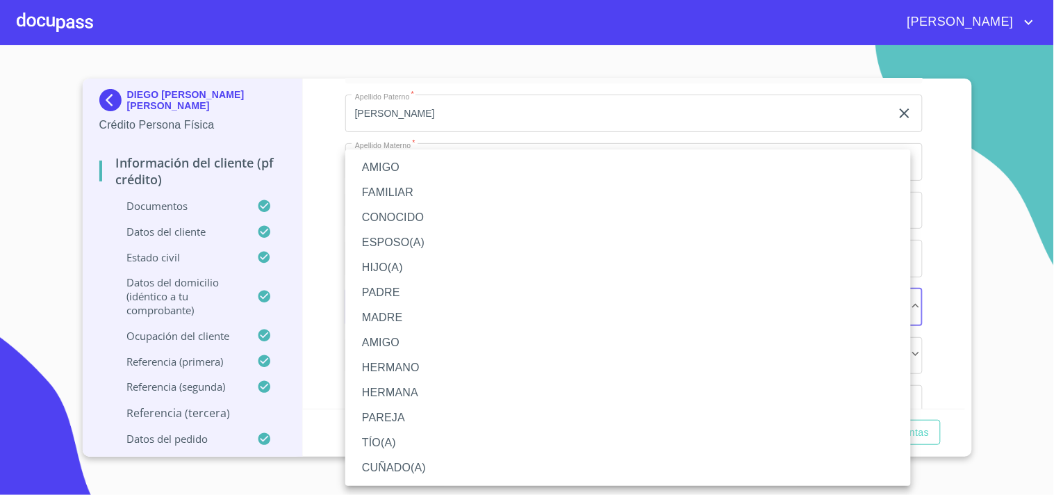
click at [328, 185] on div at bounding box center [527, 247] width 1054 height 495
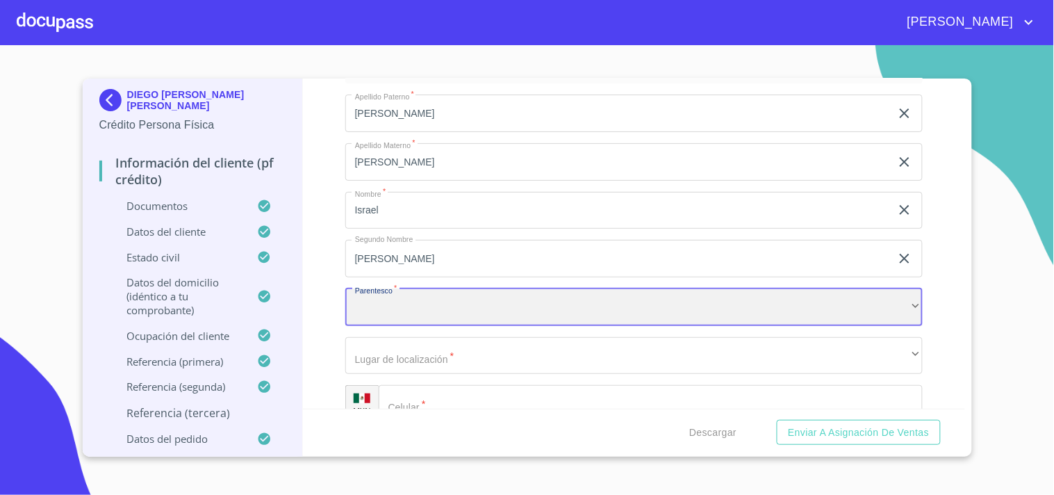
click at [398, 304] on div "​" at bounding box center [633, 307] width 577 height 38
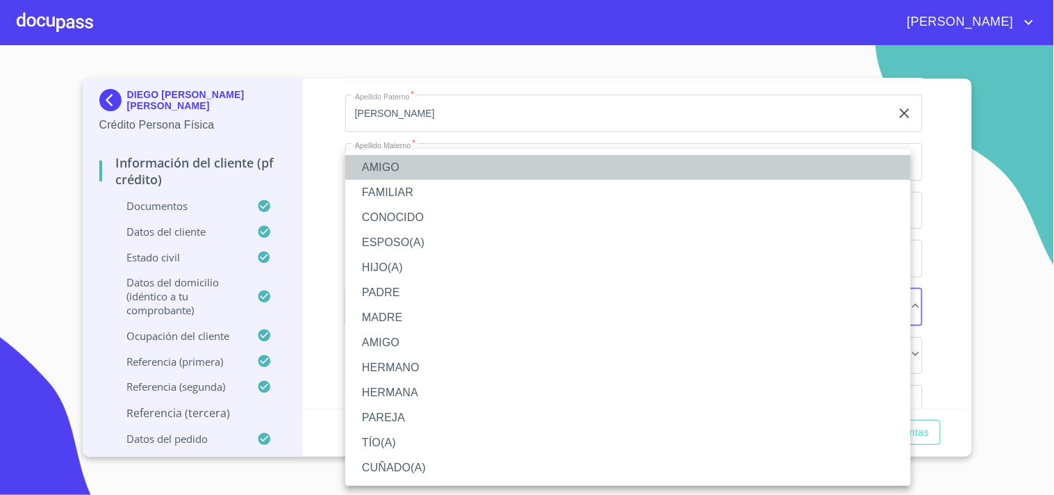
click at [394, 172] on li "AMIGO" at bounding box center [628, 167] width 566 height 25
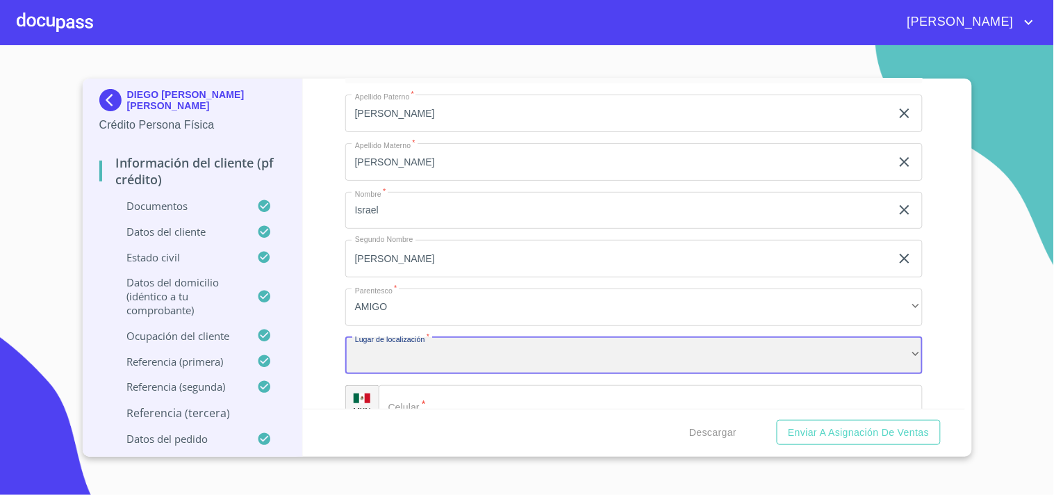
click at [386, 365] on div "​" at bounding box center [633, 356] width 577 height 38
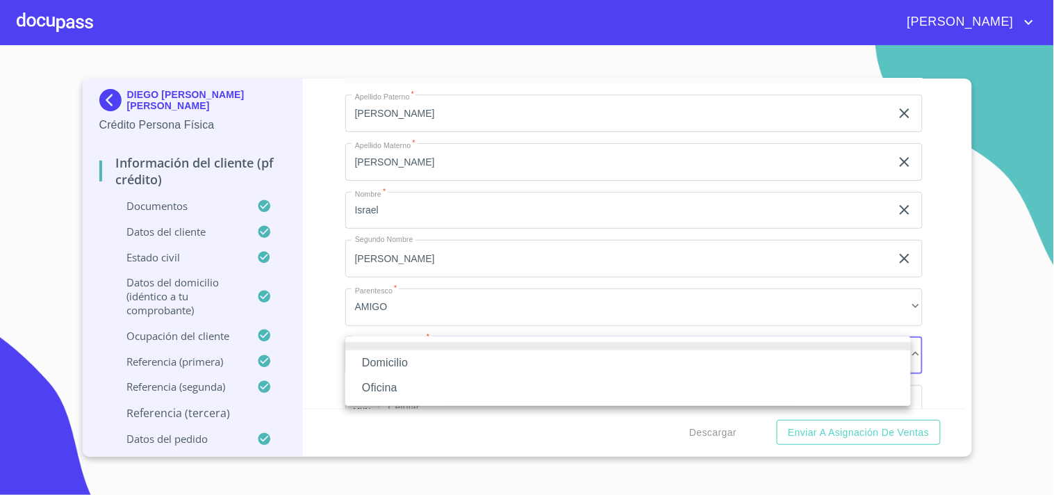
click at [391, 365] on li "Domicilio" at bounding box center [628, 362] width 566 height 25
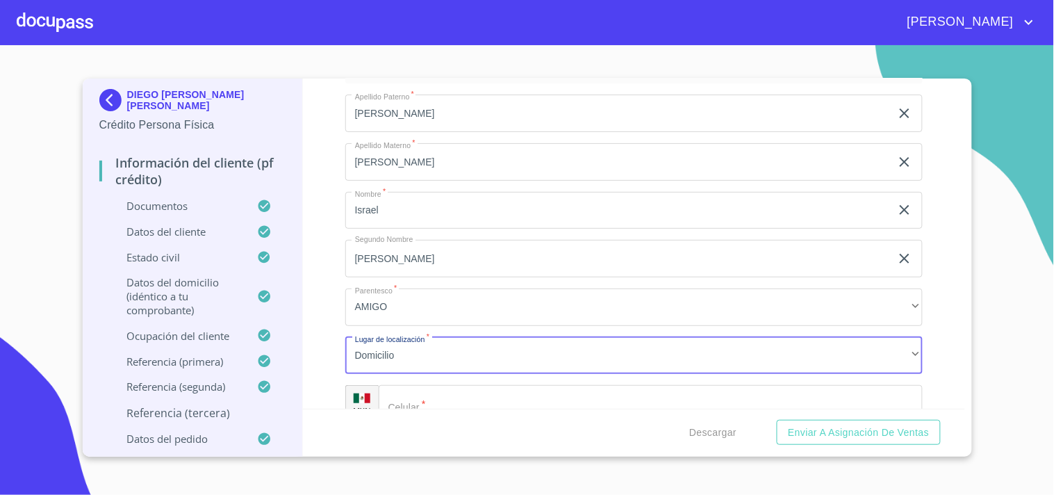
click at [424, 393] on input "Apellido Paterno   *" at bounding box center [651, 404] width 544 height 38
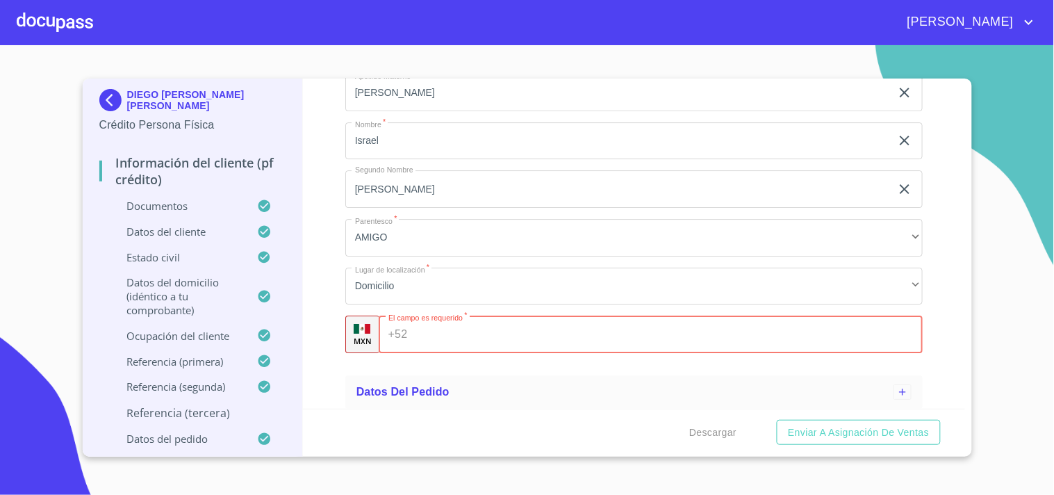
scroll to position [3843, 0]
click at [426, 323] on input "Apellido Paterno   *" at bounding box center [668, 331] width 510 height 38
paste input "[PHONE_NUMBER]"
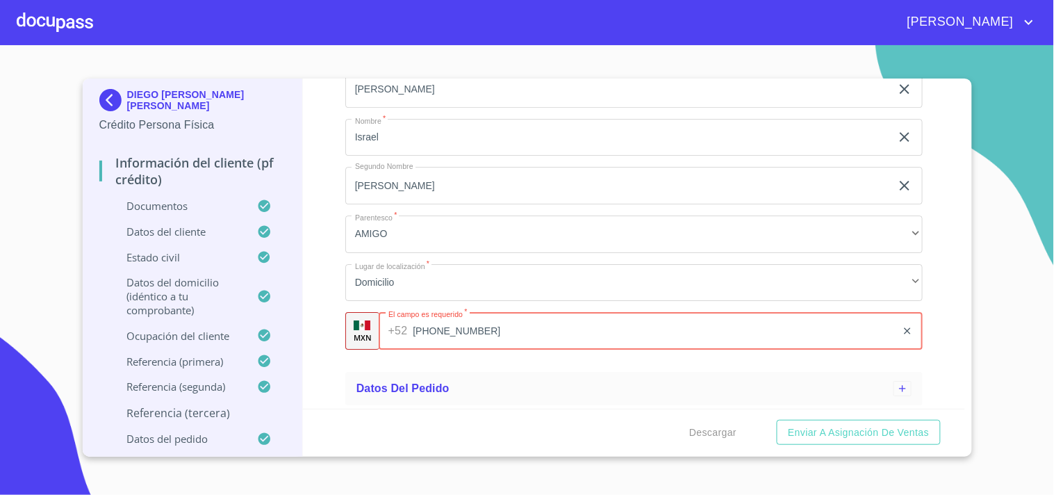
click at [434, 328] on input "[PHONE_NUMBER]" at bounding box center [655, 331] width 484 height 38
click at [456, 327] on input "[PHONE_NUMBER]" at bounding box center [655, 331] width 484 height 38
type input "[PHONE_NUMBER]"
click at [332, 249] on div "Información del cliente (PF crédito) Documentos Datos del cliente Apellido [PER…" at bounding box center [634, 244] width 662 height 330
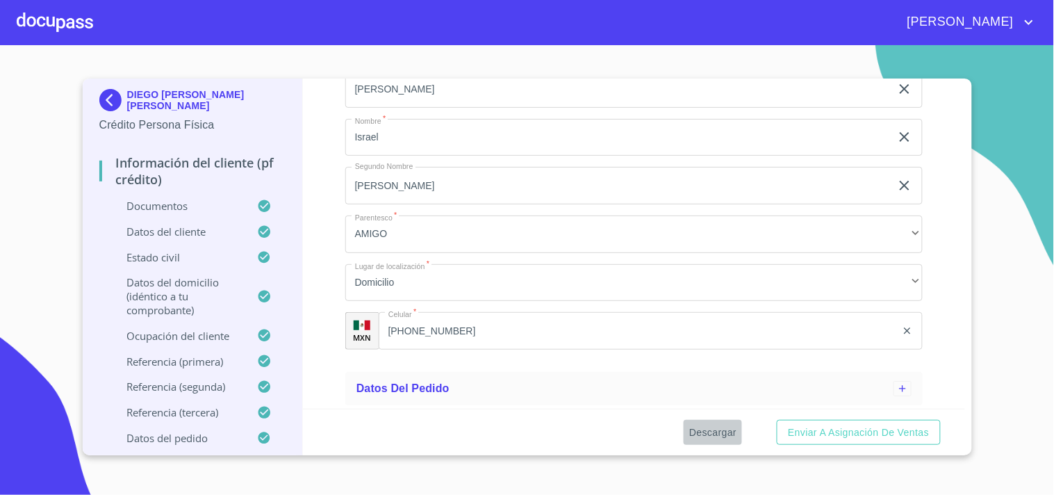
click at [721, 431] on span "Descargar" at bounding box center [712, 432] width 47 height 17
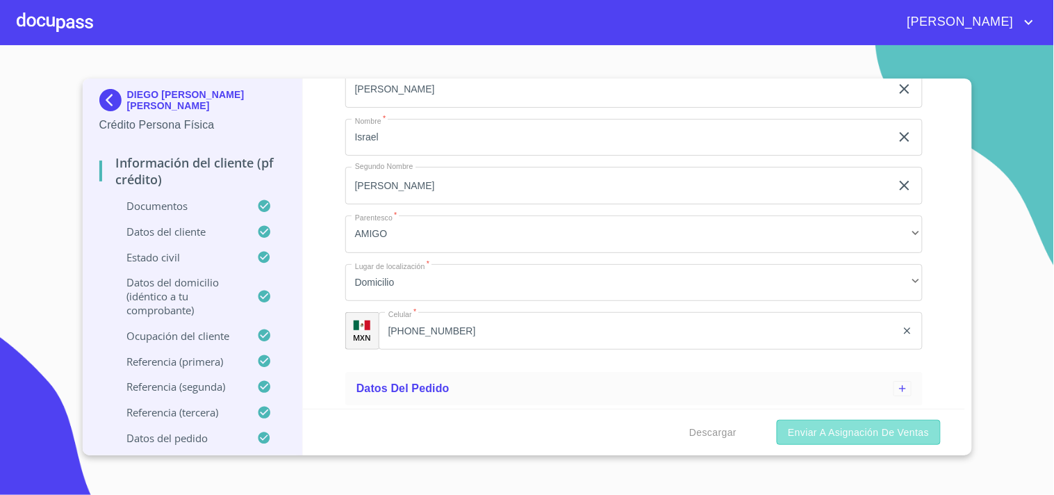
click at [836, 429] on span "Enviar a Asignación de Ventas" at bounding box center [858, 432] width 141 height 17
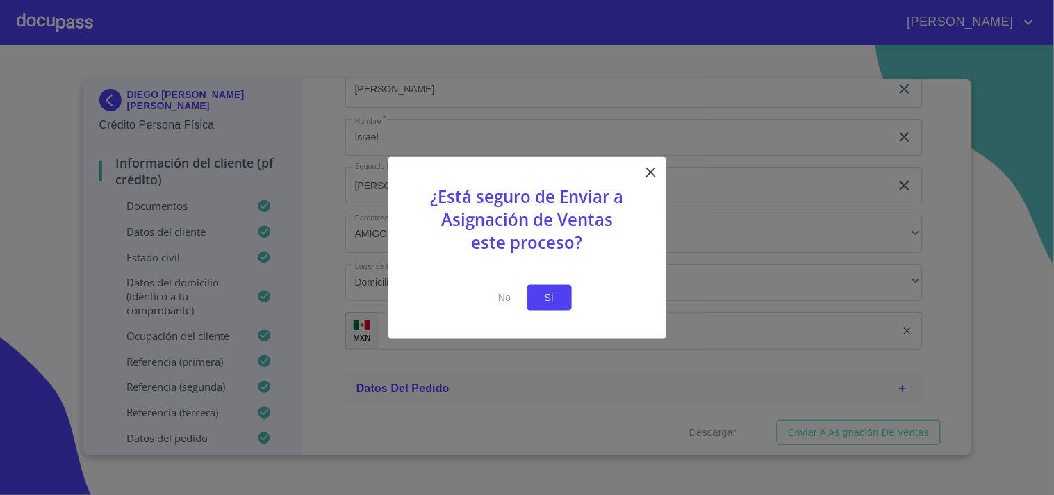
click at [556, 297] on span "Si" at bounding box center [549, 297] width 22 height 17
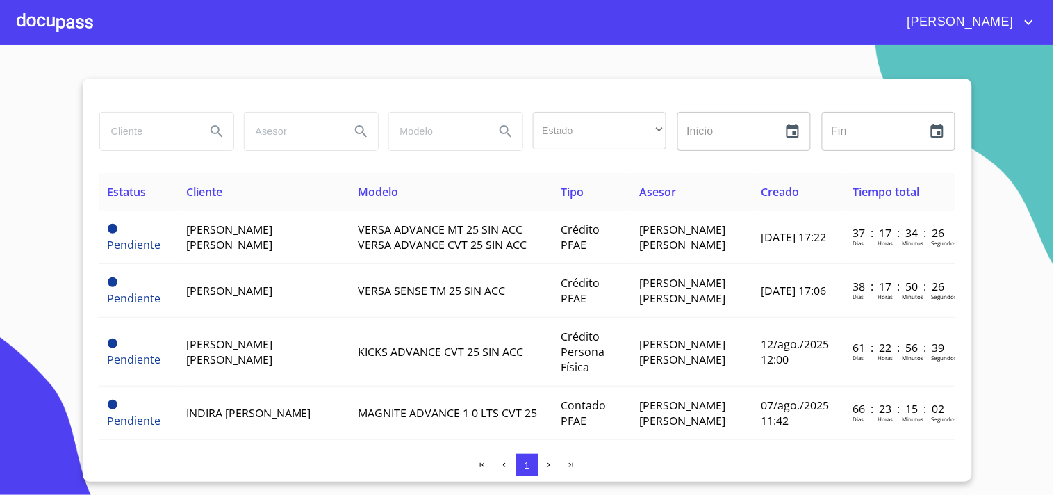
click at [671, 40] on div "[PERSON_NAME]" at bounding box center [527, 22] width 1054 height 44
